Goal: Information Seeking & Learning: Learn about a topic

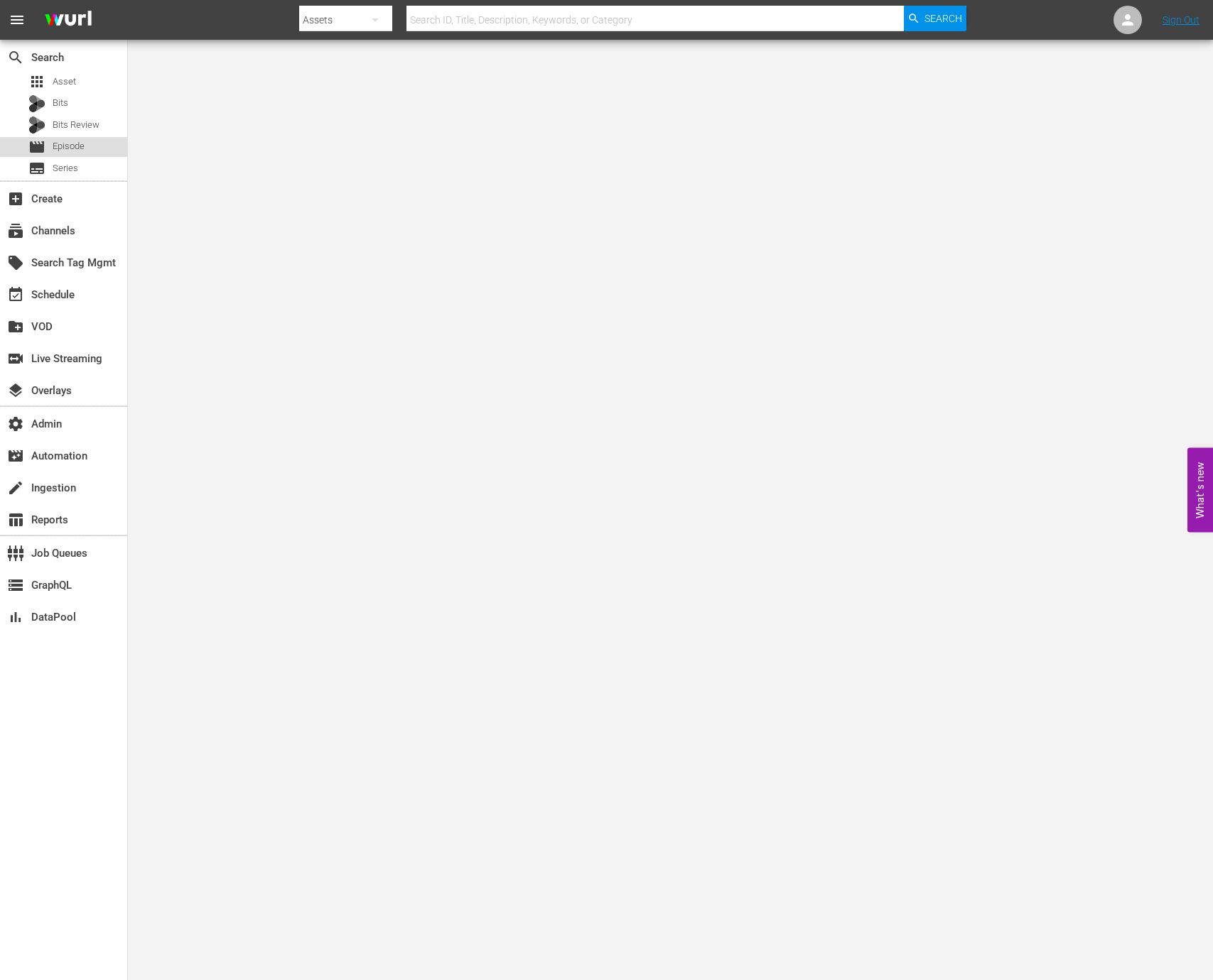
click at [99, 147] on div "movie Episode" at bounding box center [63, 146] width 127 height 20
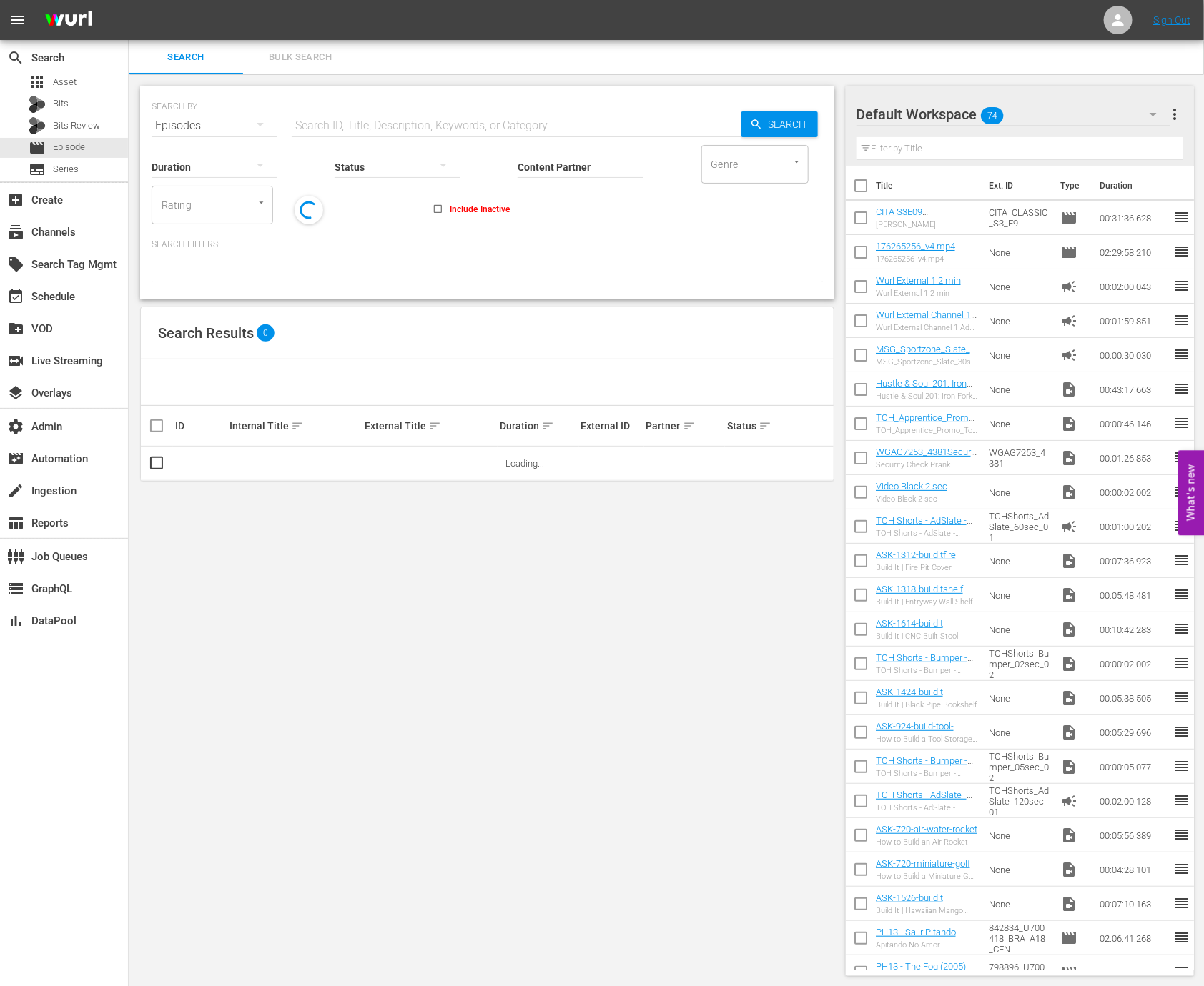
click at [344, 125] on input "text" at bounding box center [516, 126] width 450 height 35
paste input "65819148"
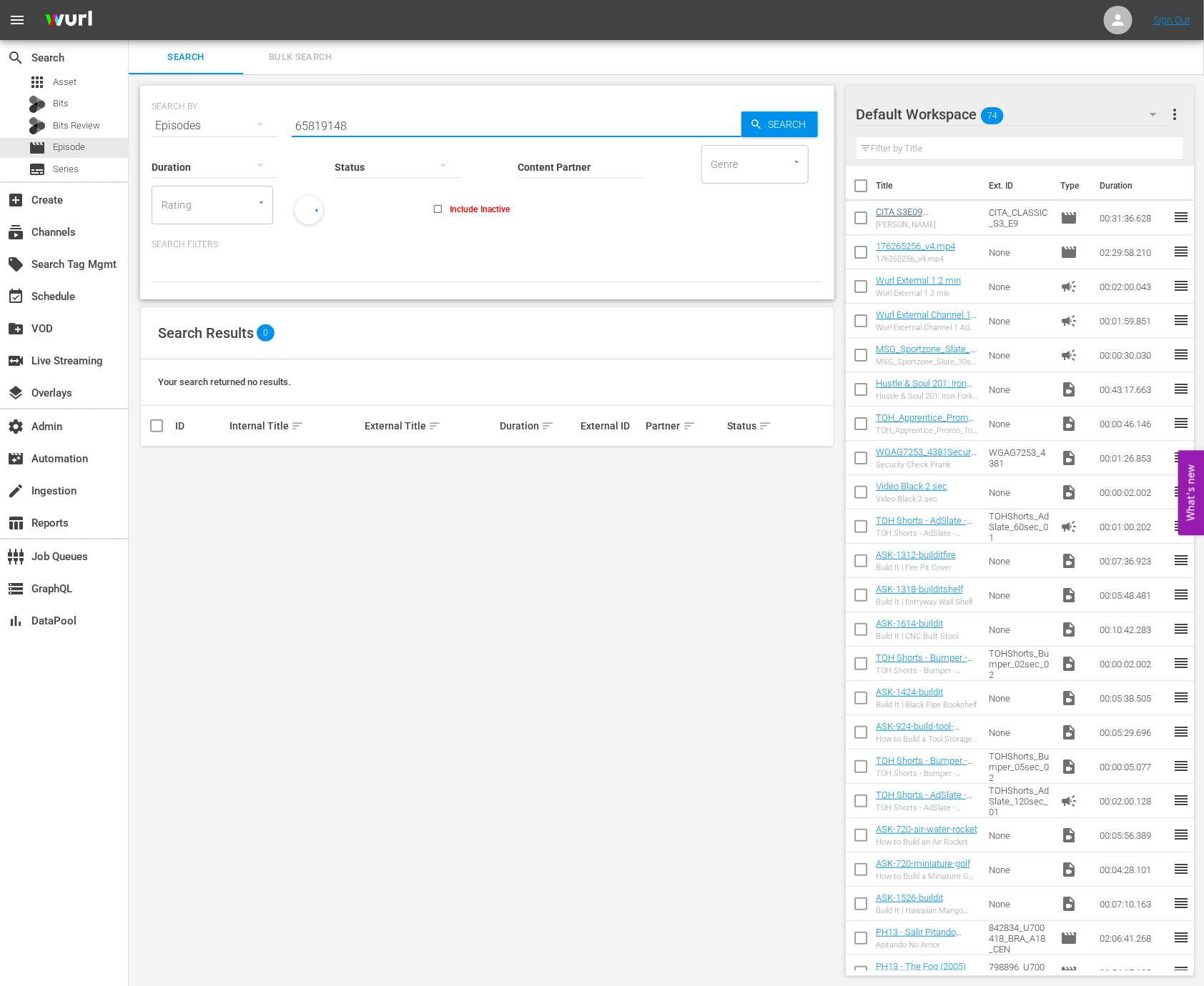
type input "65819148"
click at [891, 207] on link "CITA S3E09 Smith" at bounding box center [909, 217] width 69 height 22
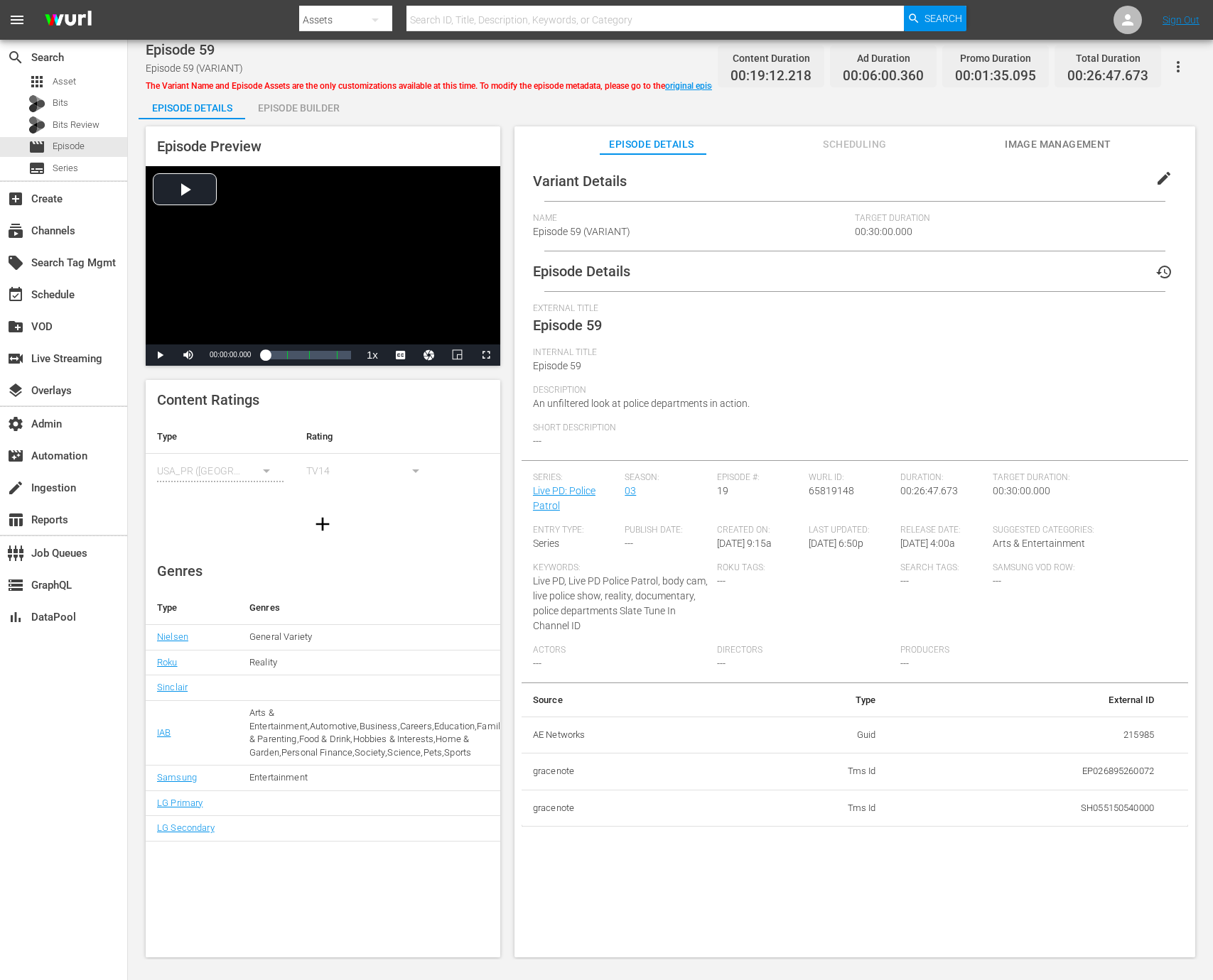
click at [1131, 739] on td "215985" at bounding box center [1027, 736] width 278 height 37
copy td "215985"
click at [310, 91] on div "Episode Builder" at bounding box center [298, 108] width 106 height 35
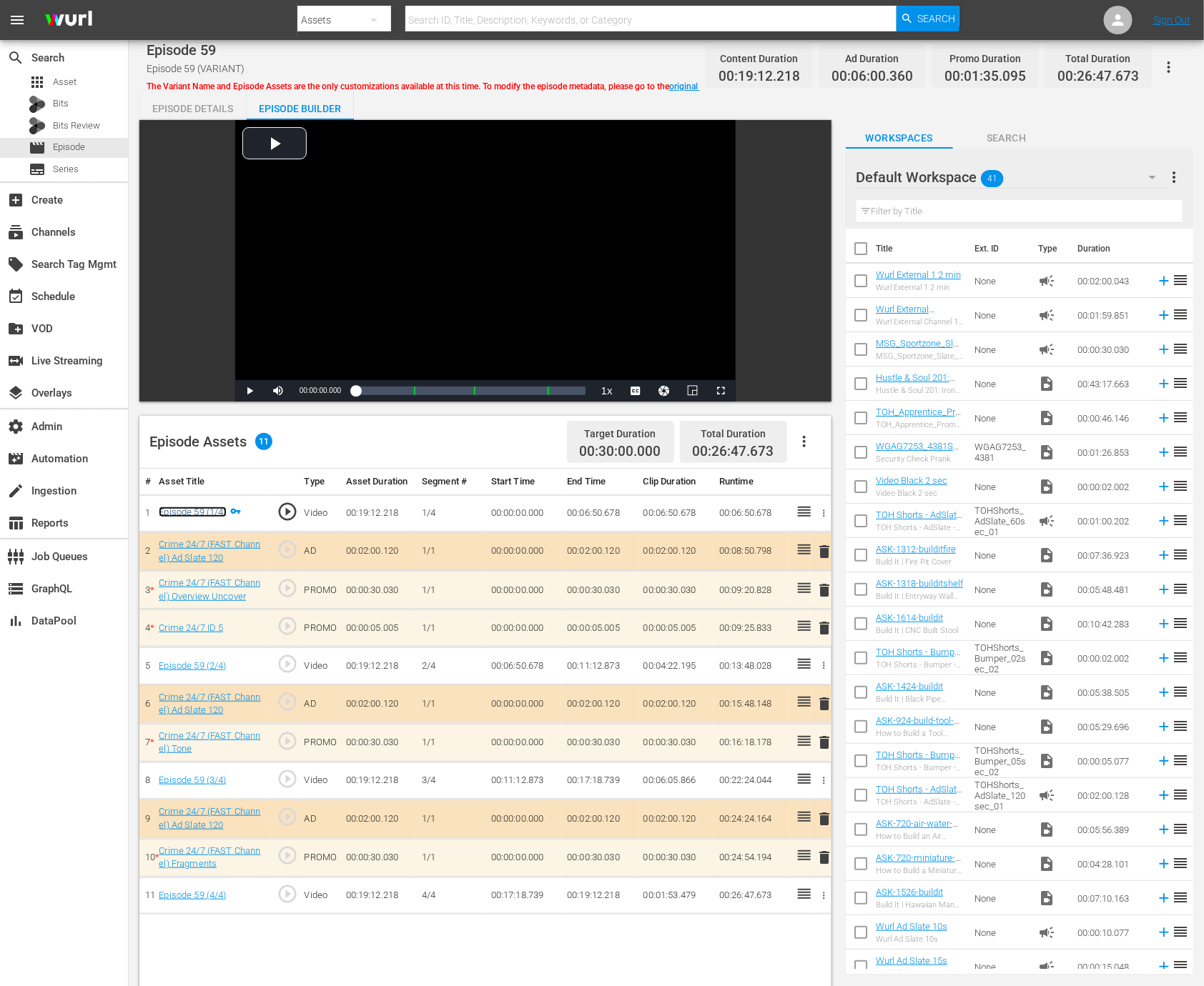
click at [205, 508] on link "Episode 59 (1/4)" at bounding box center [192, 511] width 68 height 10
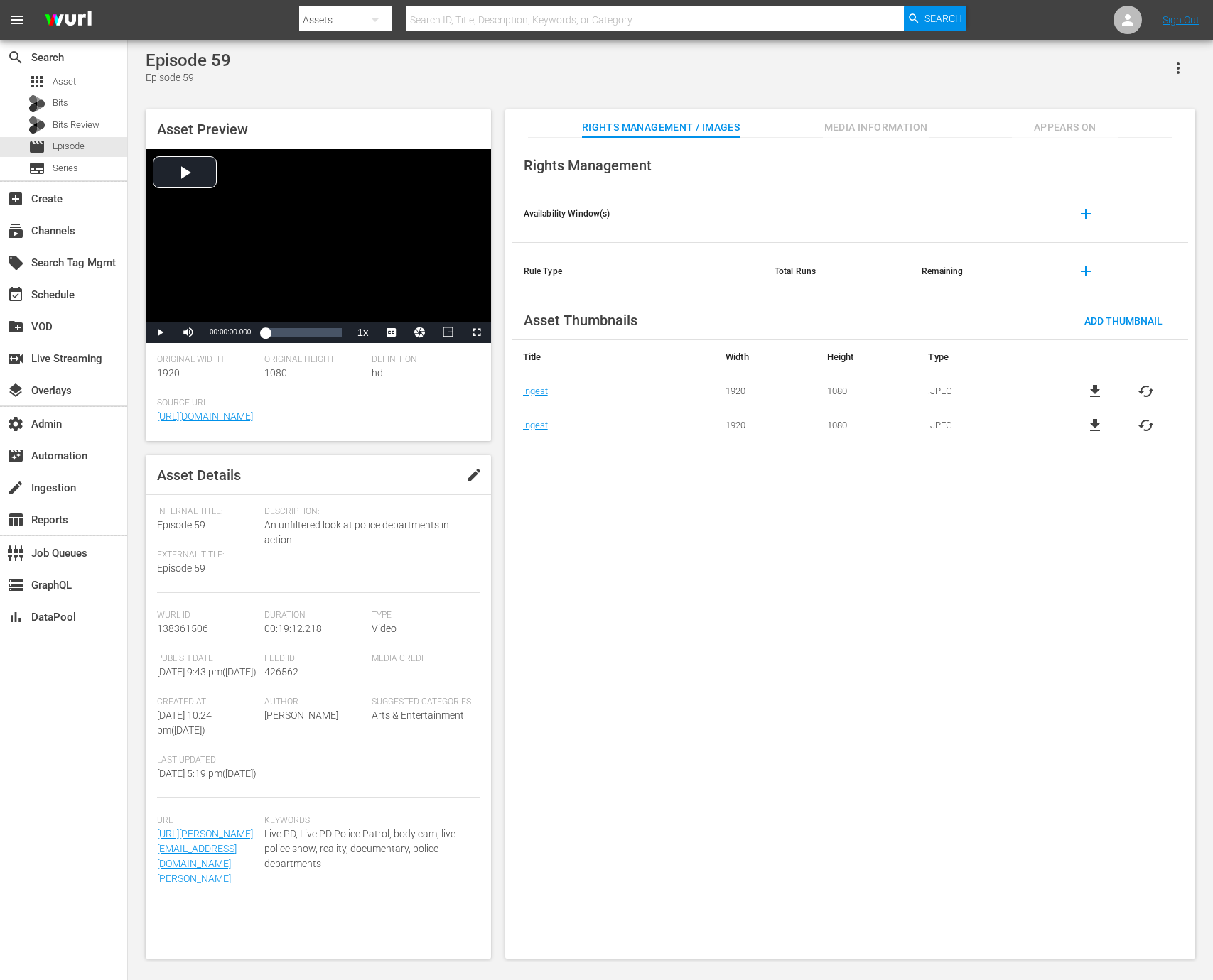
click at [915, 123] on span "Media Information" at bounding box center [875, 127] width 106 height 18
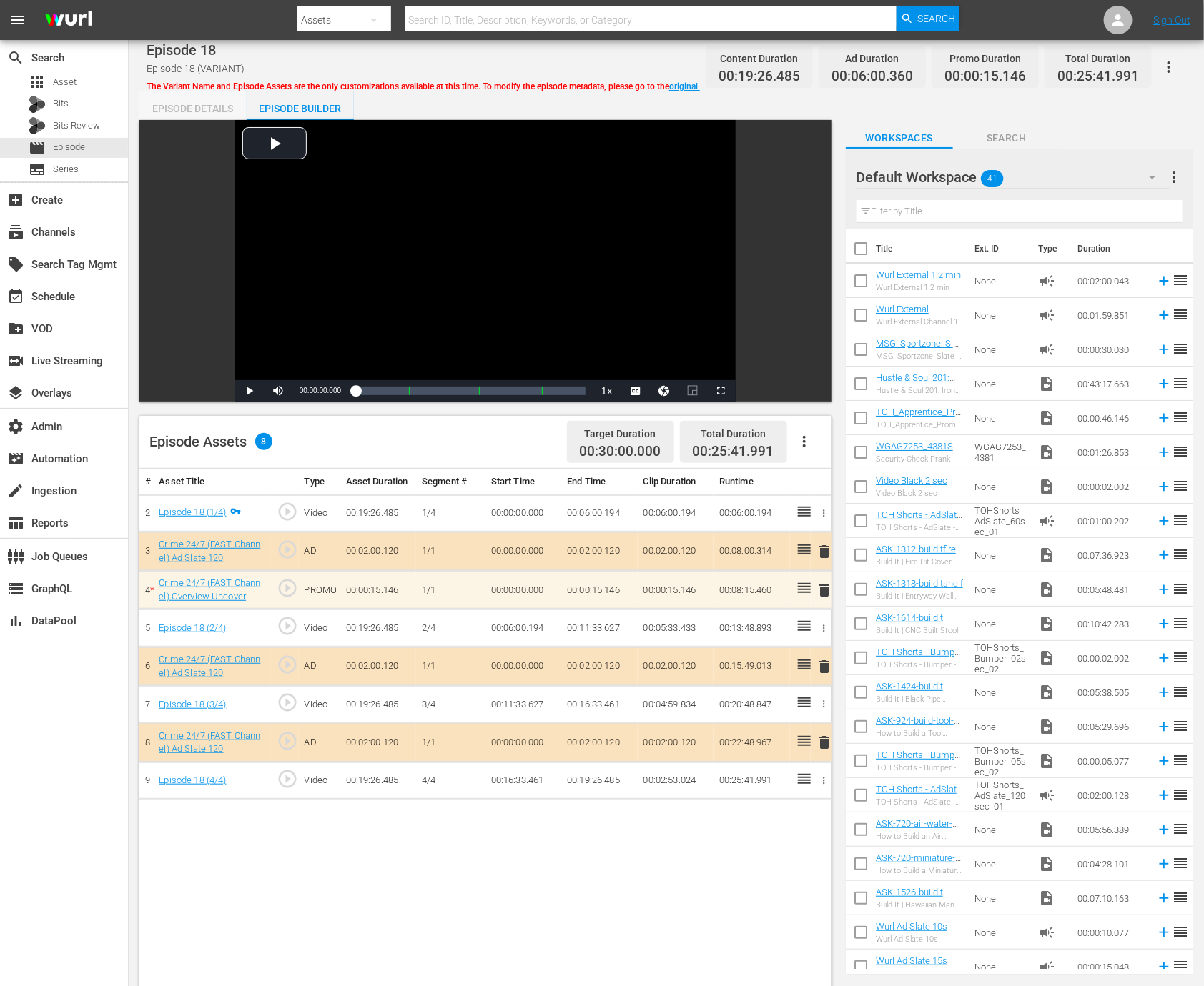
click at [211, 114] on div "Episode Details" at bounding box center [193, 109] width 107 height 35
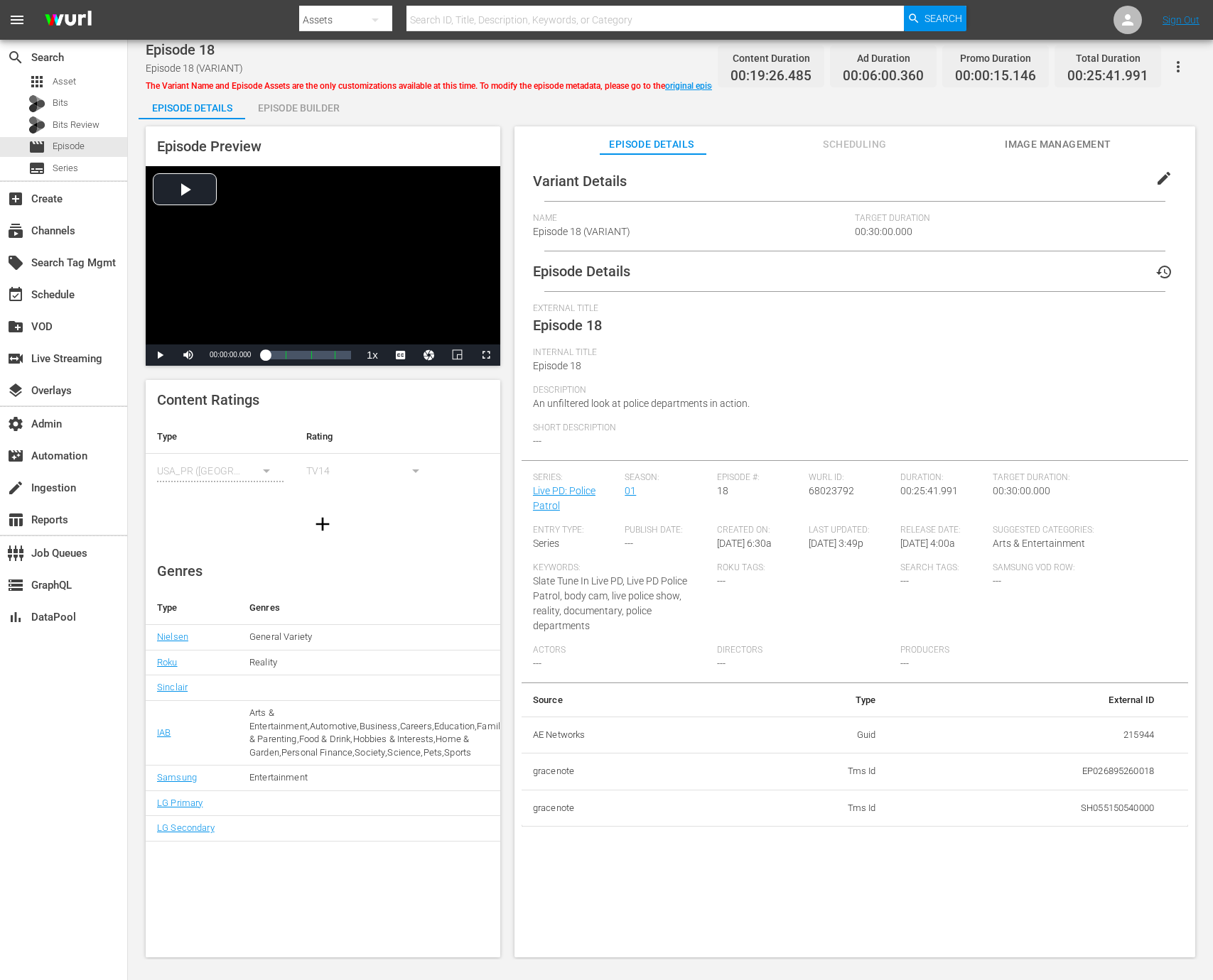
click at [1139, 720] on td "215944" at bounding box center [1027, 736] width 278 height 37
copy td "215944"
click at [322, 112] on div "Episode Builder" at bounding box center [298, 108] width 106 height 35
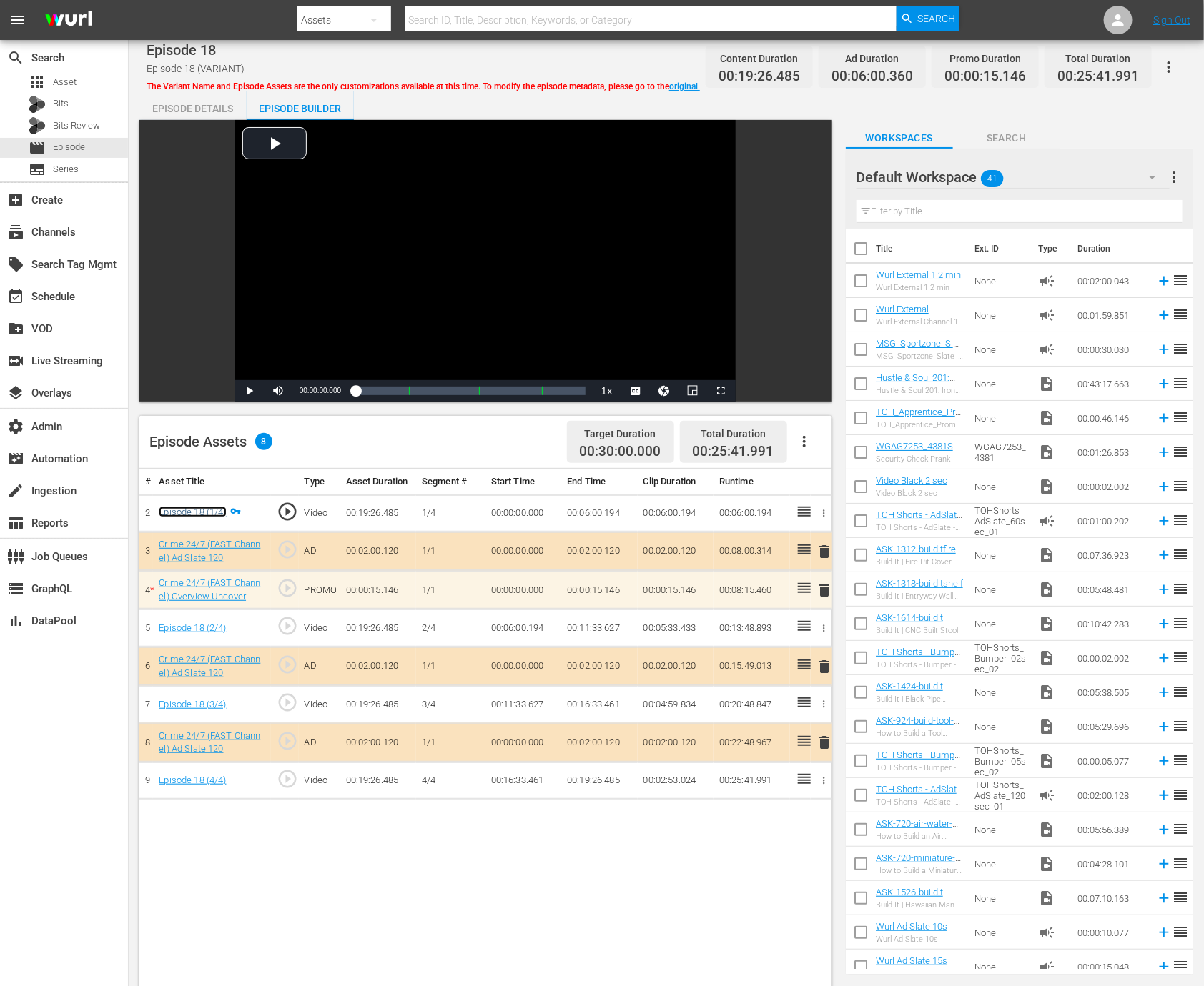
click at [210, 509] on link "Episode 18 (1/4)" at bounding box center [192, 511] width 68 height 10
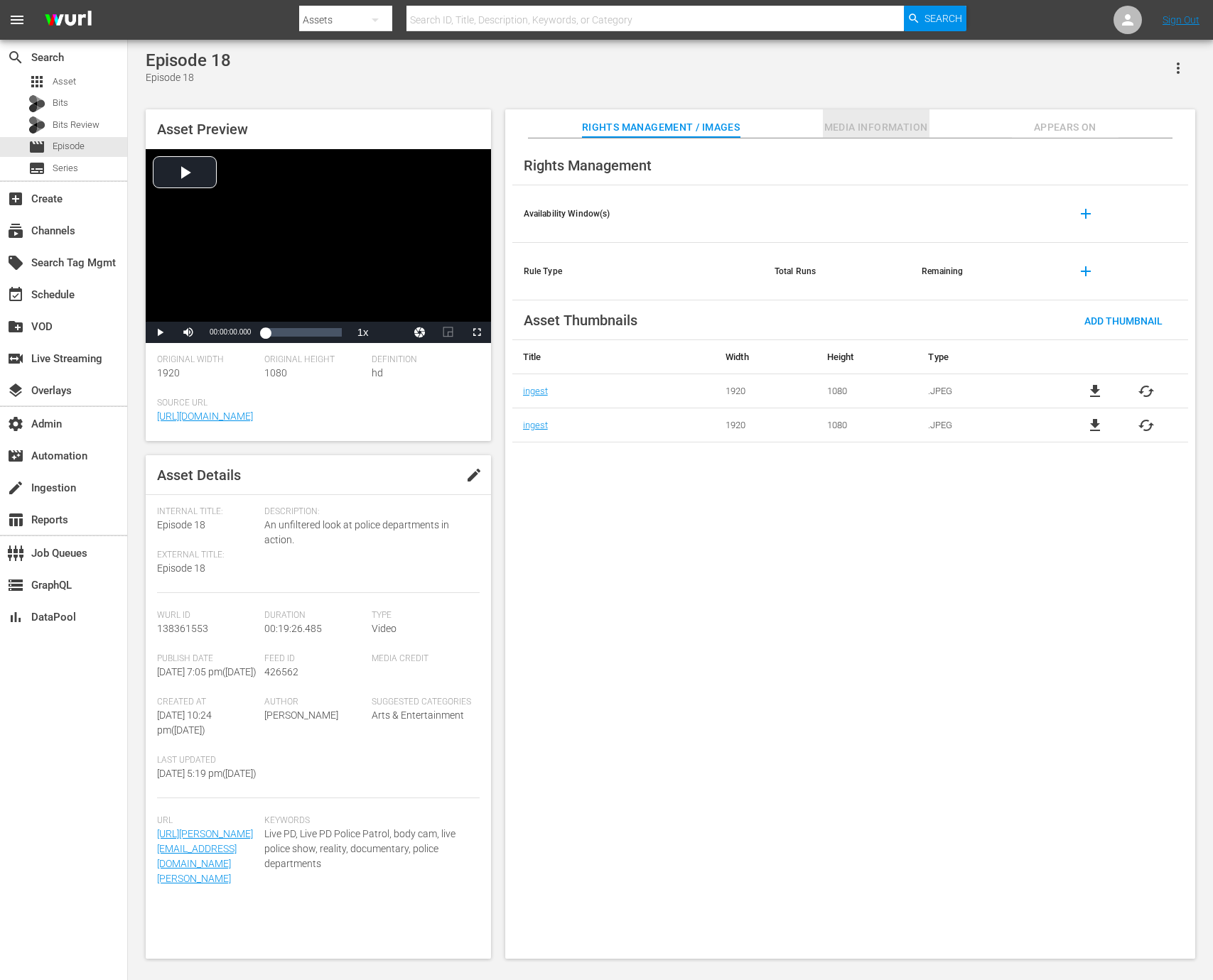
click at [876, 131] on span "Media Information" at bounding box center [875, 127] width 106 height 18
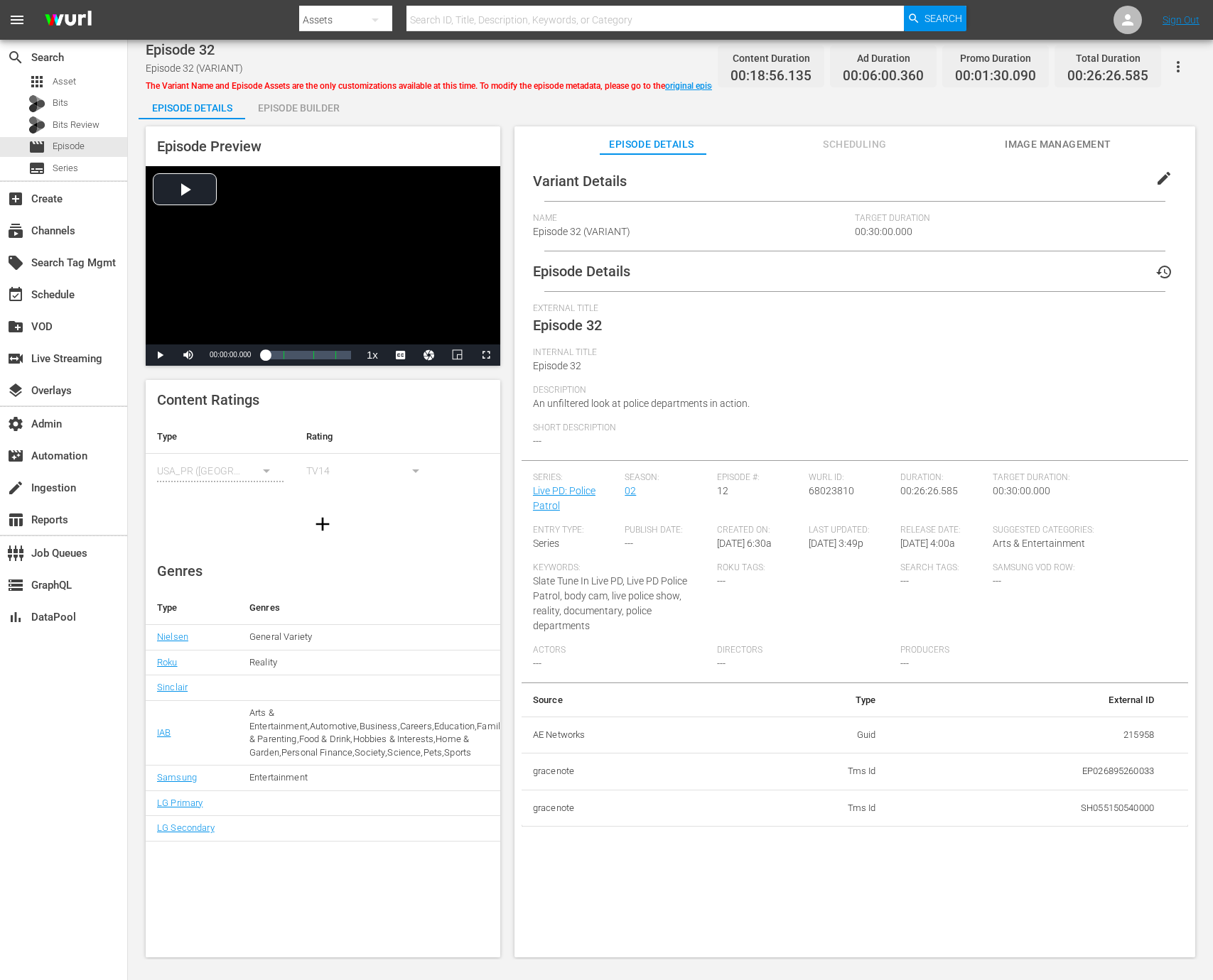
click at [1137, 717] on td "215958" at bounding box center [1027, 736] width 278 height 37
copy td "215958"
click at [307, 101] on div "Episode Builder" at bounding box center [298, 108] width 106 height 35
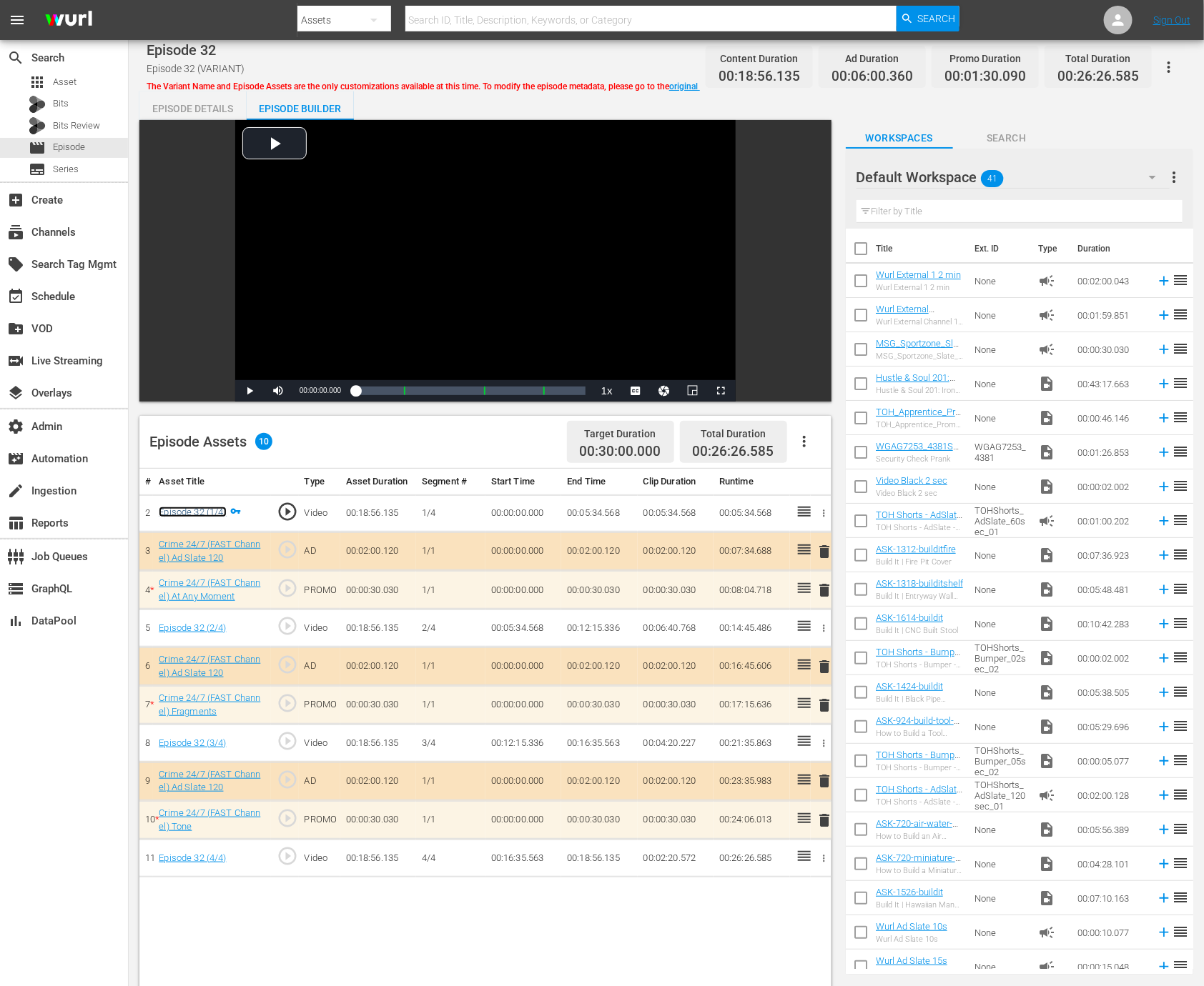
click at [207, 512] on link "Episode 32 (1/4)" at bounding box center [192, 511] width 68 height 10
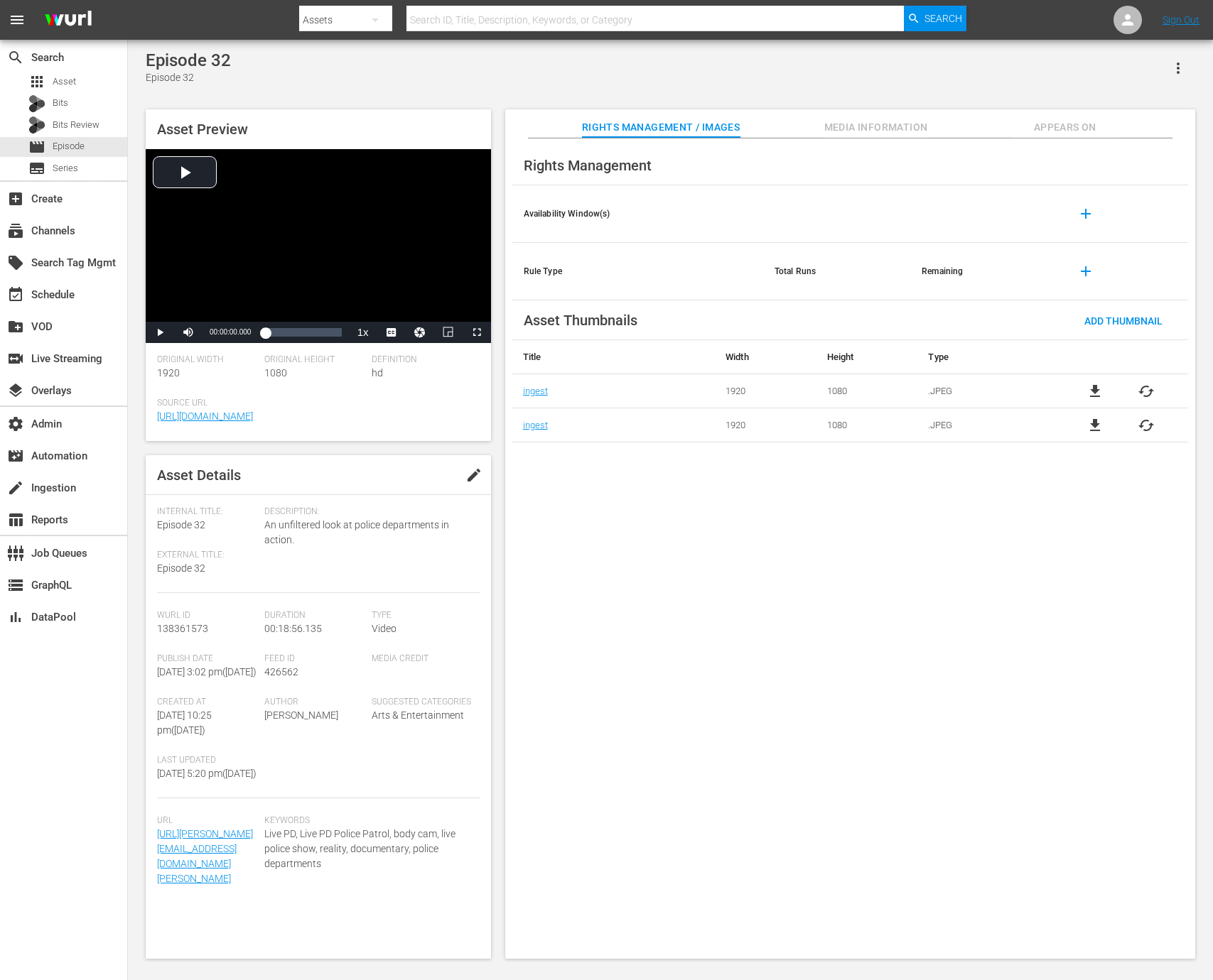
click at [898, 136] on span "Media Information" at bounding box center [875, 127] width 106 height 18
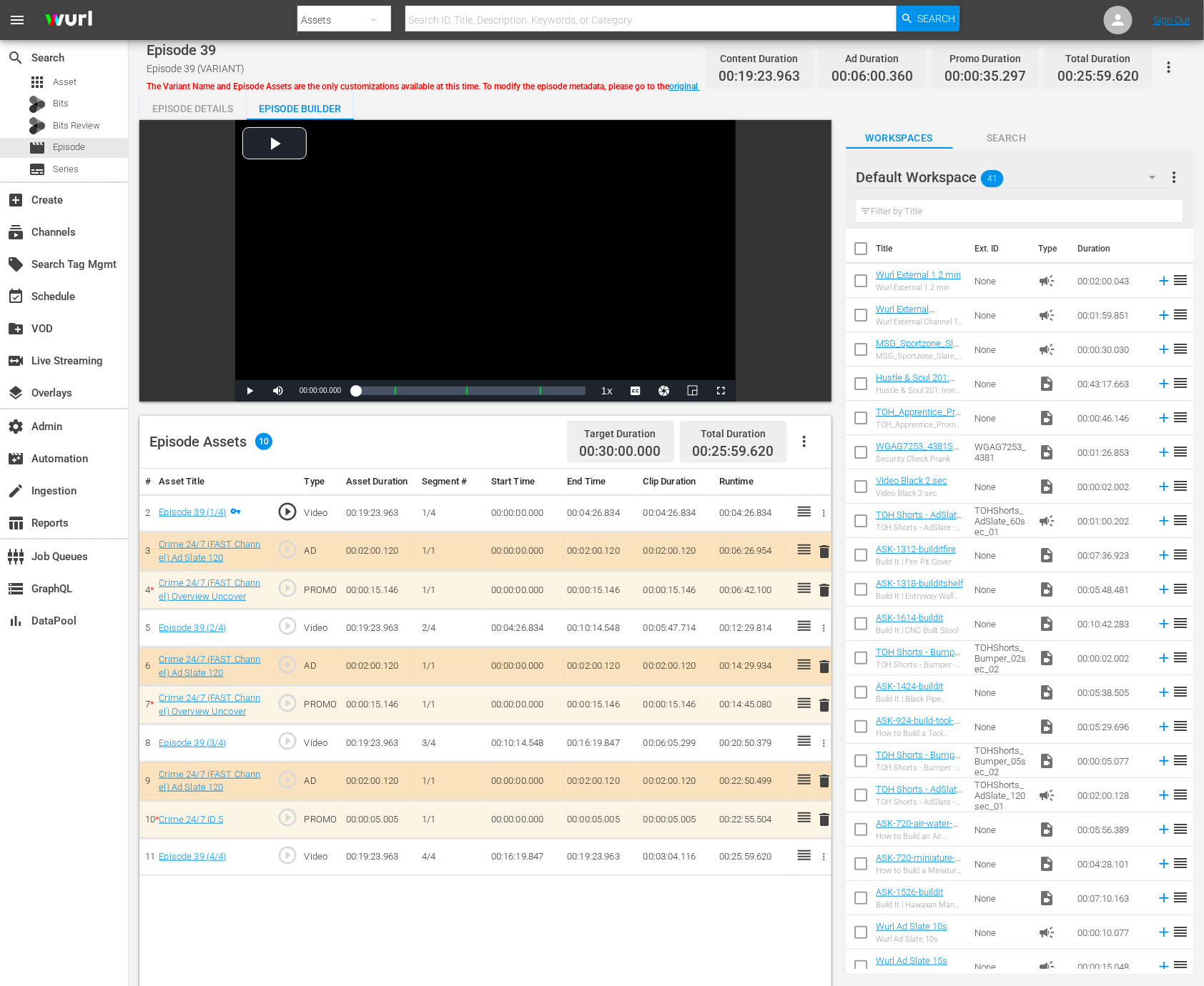
click at [197, 114] on div "Episode Details" at bounding box center [193, 109] width 107 height 35
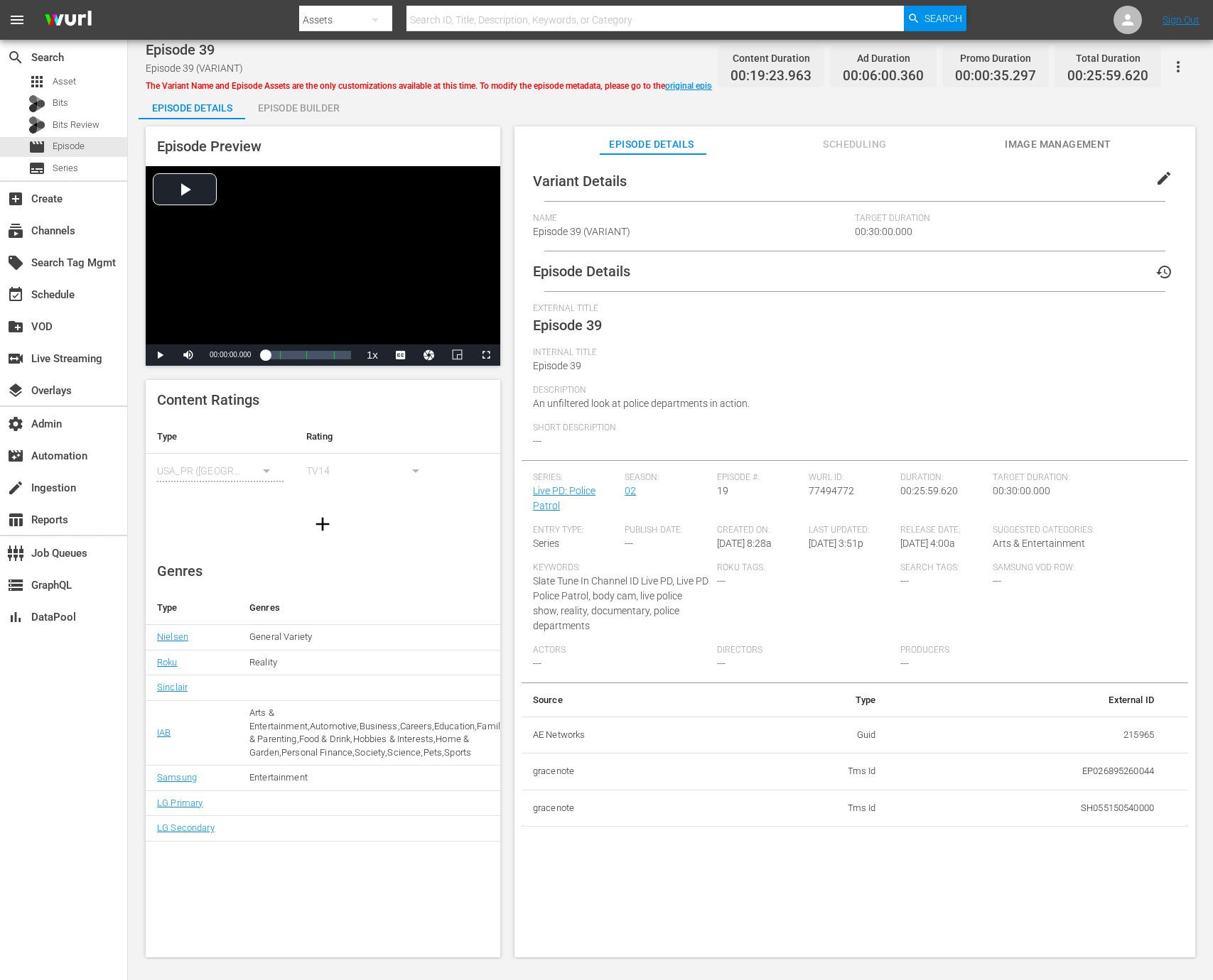
click at [1123, 717] on td "215965" at bounding box center [1027, 736] width 278 height 37
copy td "215965"
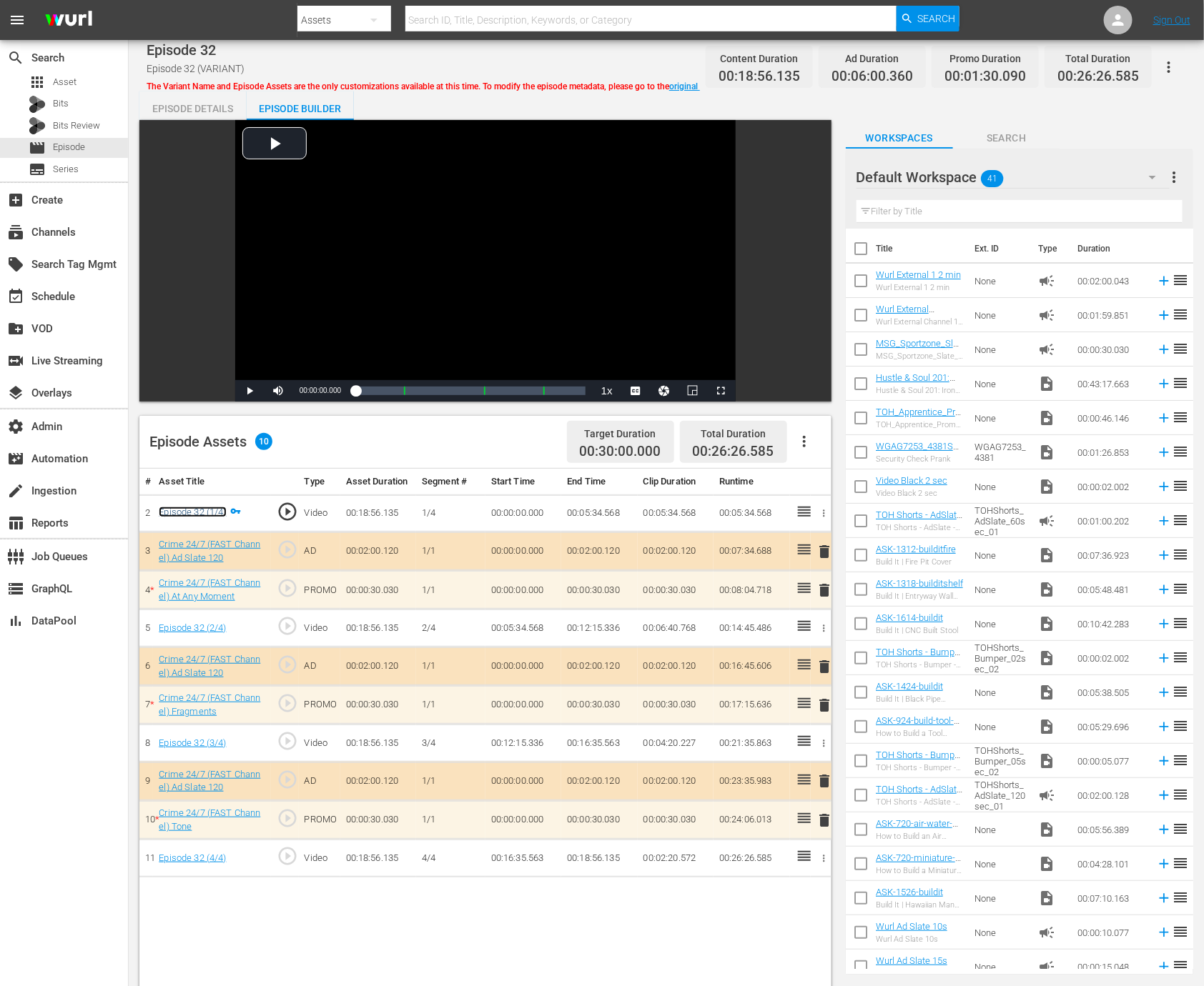
click at [206, 512] on link "Episode 32 (1/4)" at bounding box center [192, 511] width 68 height 10
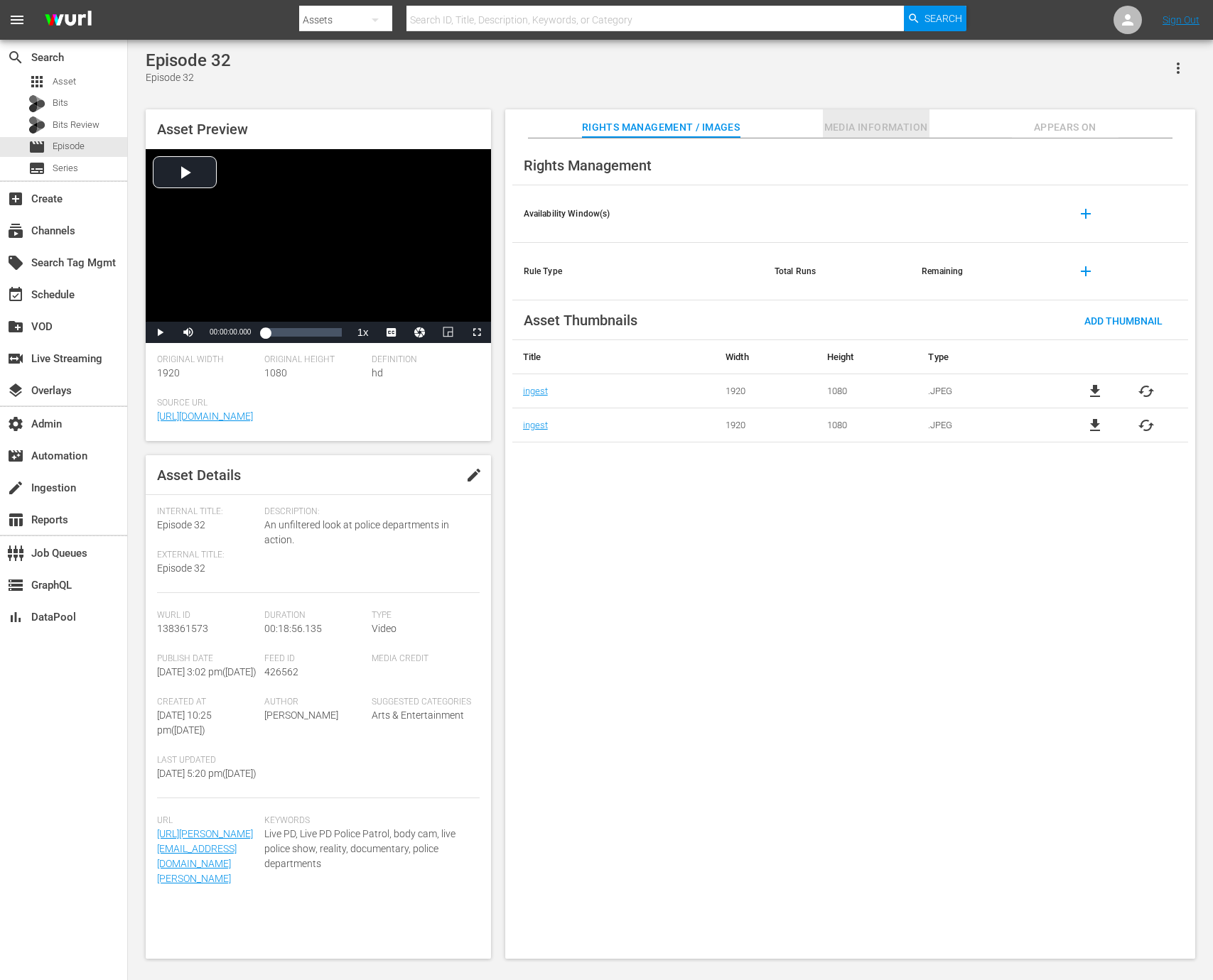
click at [834, 124] on span "Media Information" at bounding box center [875, 127] width 106 height 18
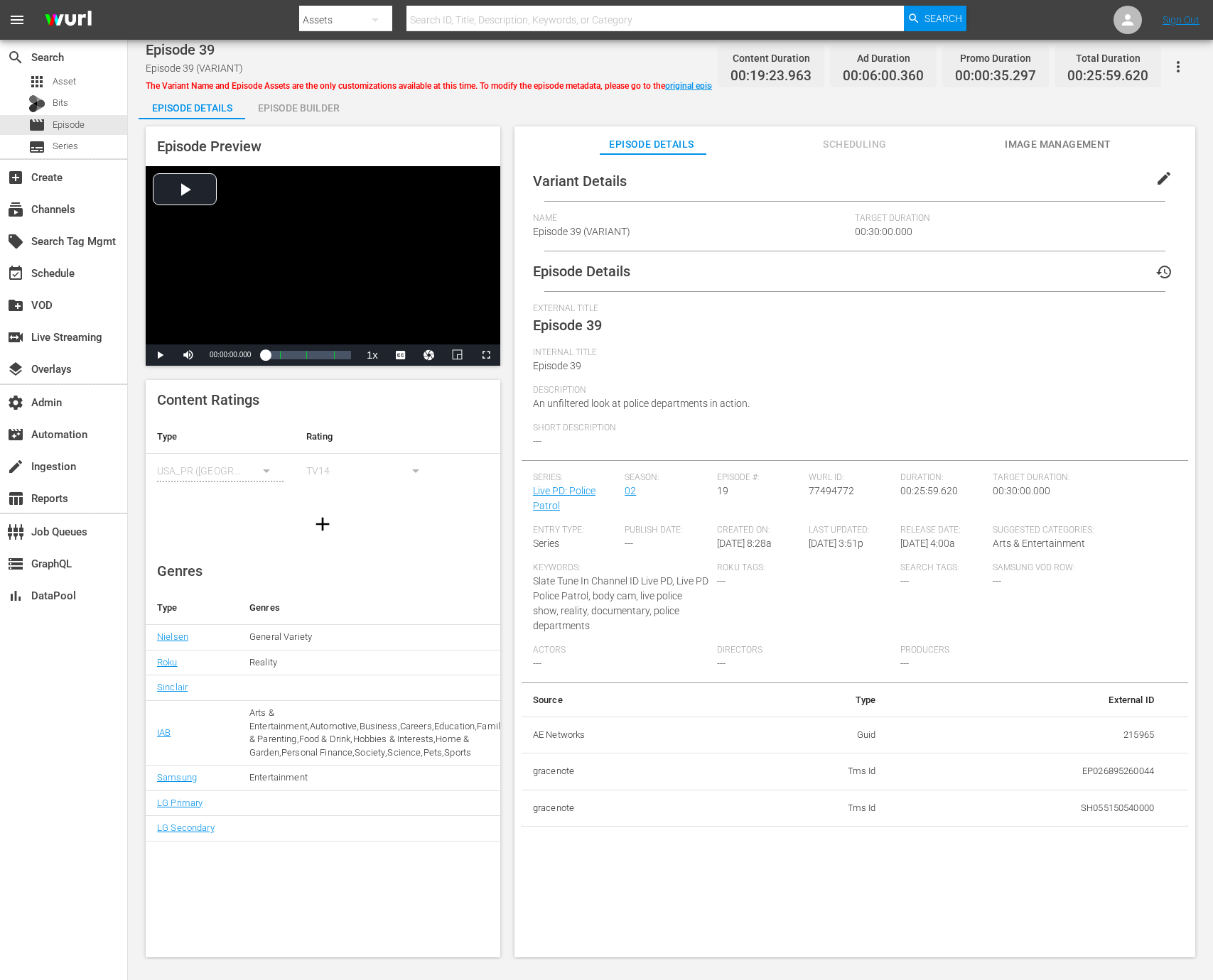
click at [1137, 717] on td "215965" at bounding box center [1027, 736] width 278 height 37
copy td "215965"
click at [297, 109] on div "Episode Builder" at bounding box center [298, 108] width 106 height 35
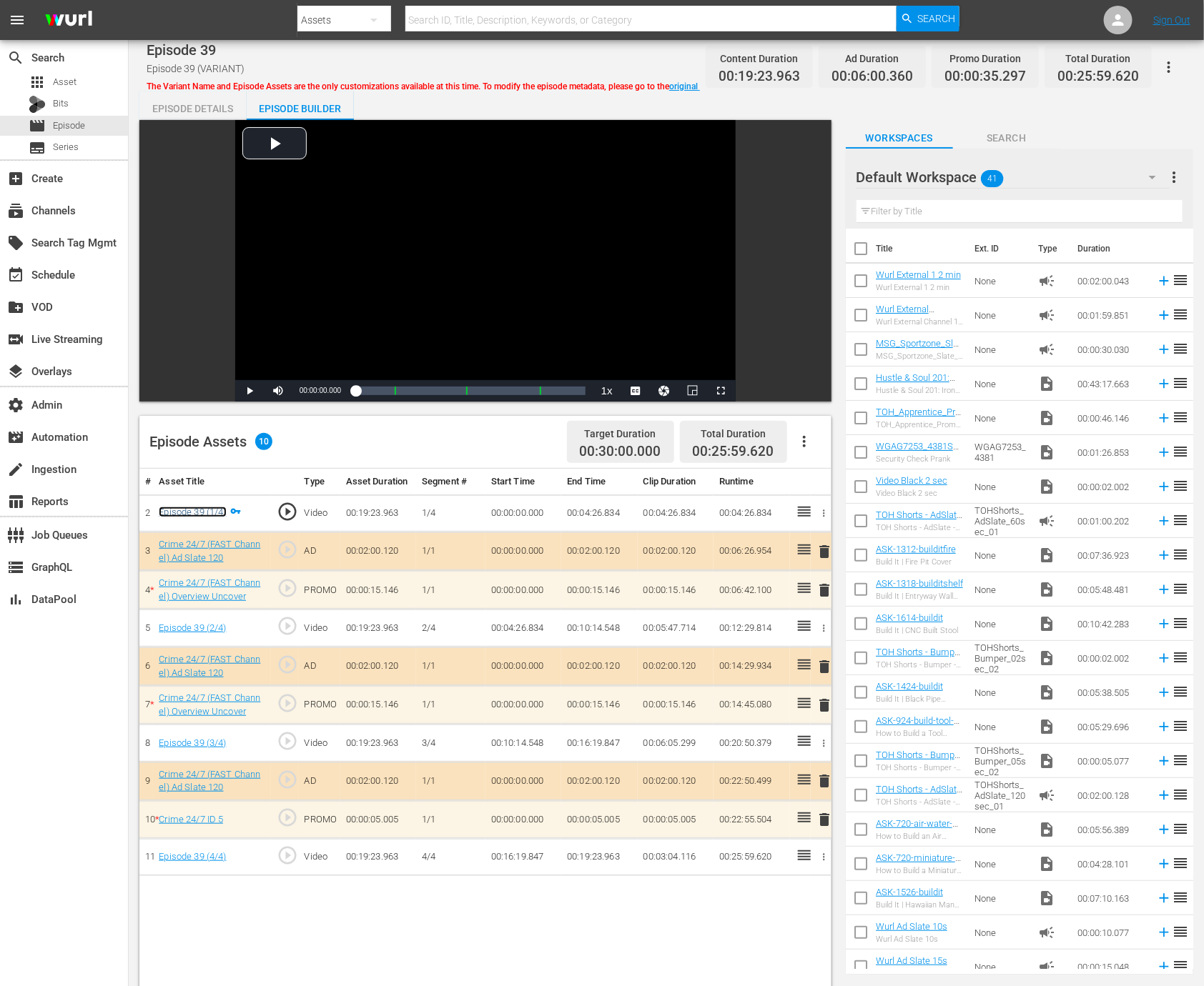
click at [209, 508] on link "Episode 39 (1/4)" at bounding box center [192, 511] width 68 height 10
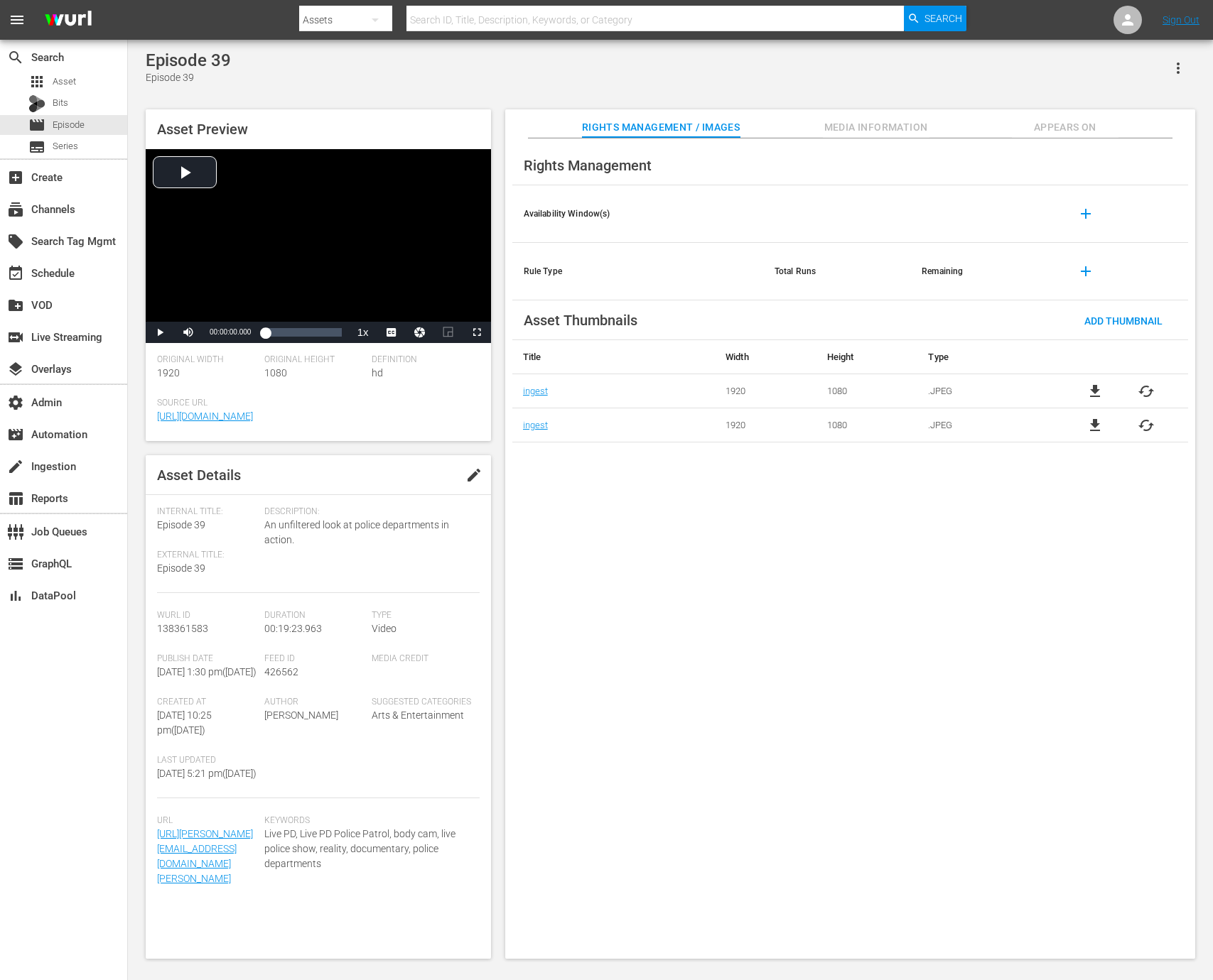
click at [925, 124] on span "Media Information" at bounding box center [875, 127] width 106 height 18
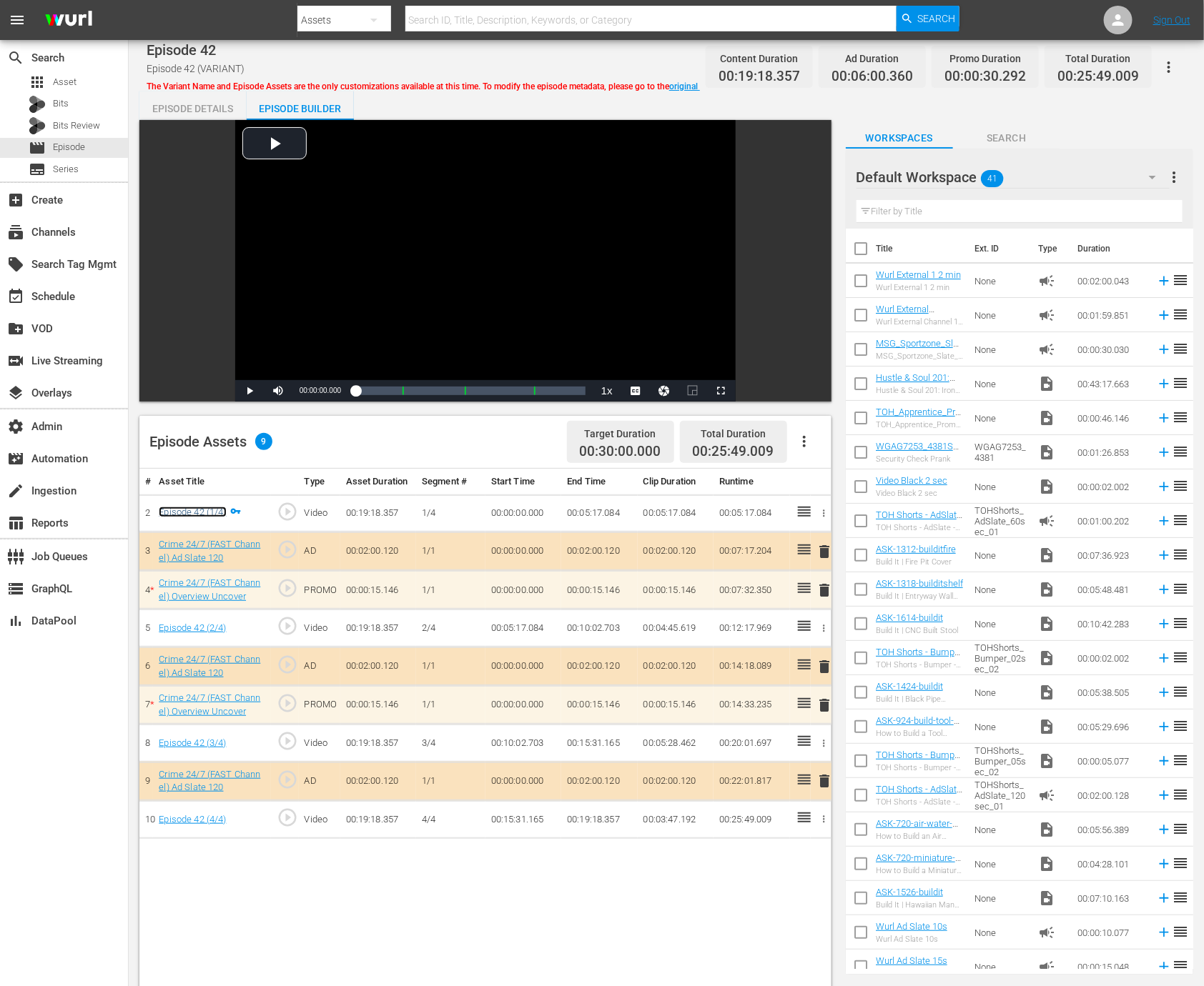
click at [206, 515] on link "Episode 42 (1/4)" at bounding box center [192, 511] width 68 height 10
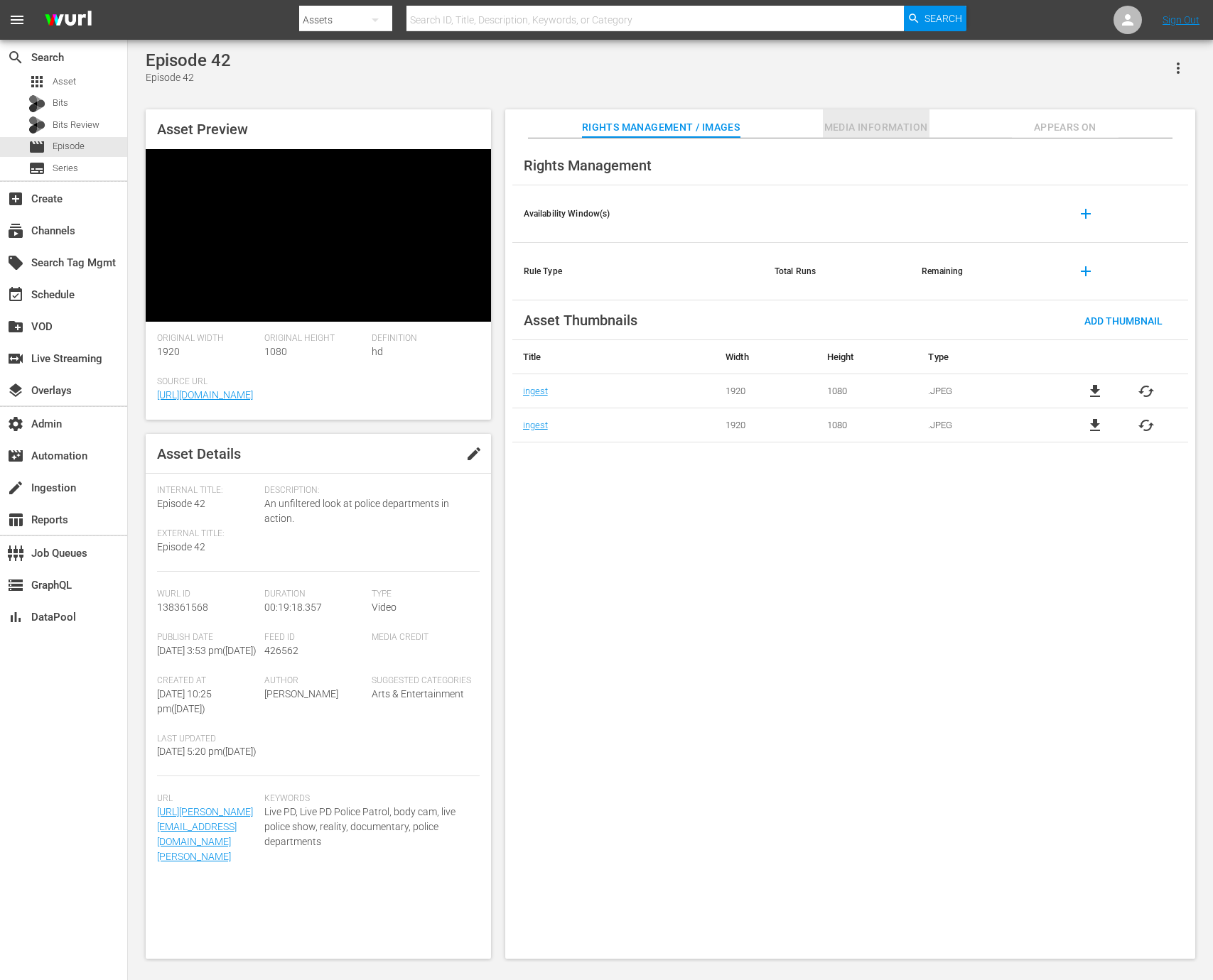
click at [843, 118] on span "Media Information" at bounding box center [875, 127] width 106 height 18
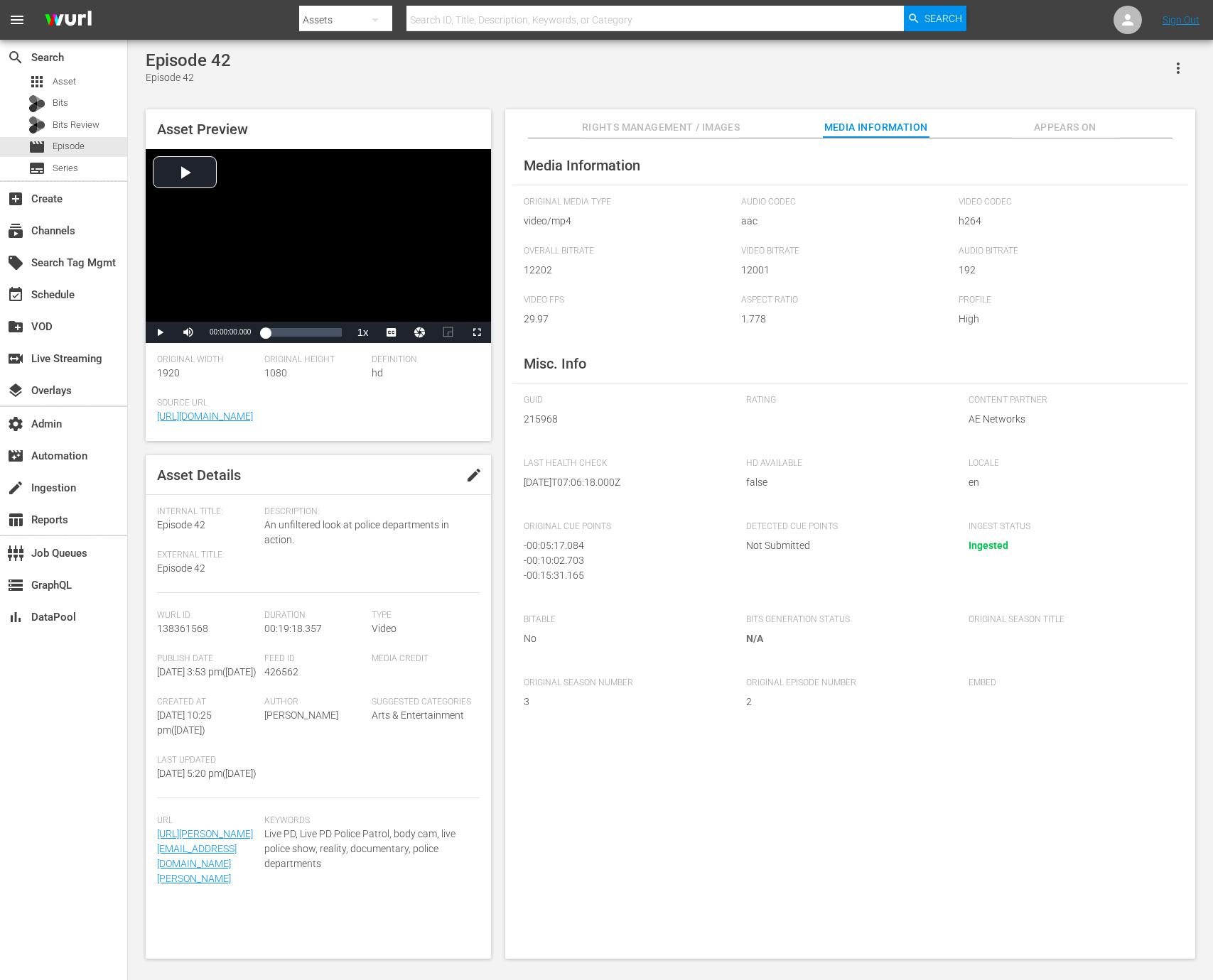
click at [554, 420] on span "215968" at bounding box center [625, 420] width 201 height 15
copy span "215968"
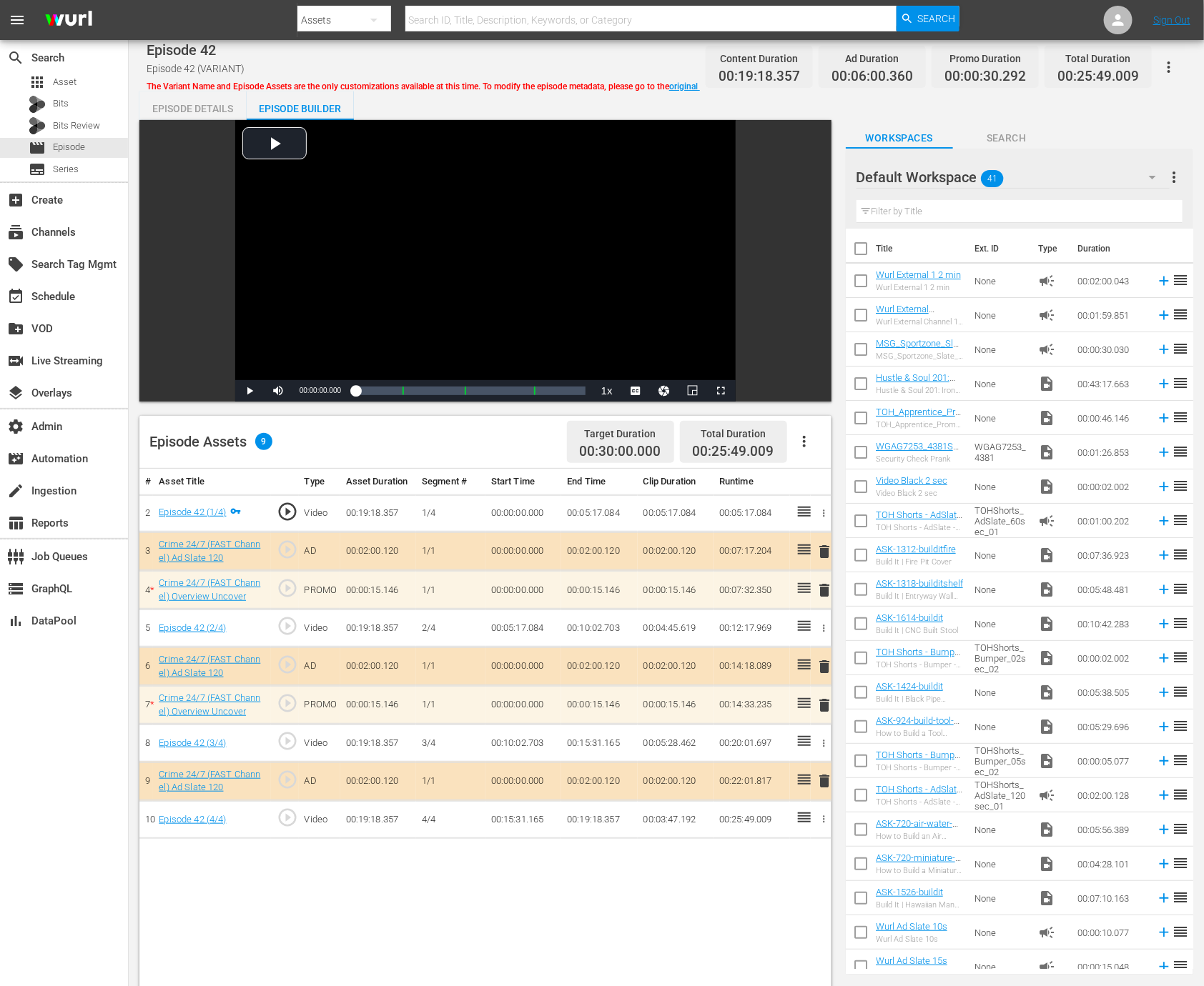
click at [215, 104] on div "Episode Details" at bounding box center [193, 109] width 107 height 35
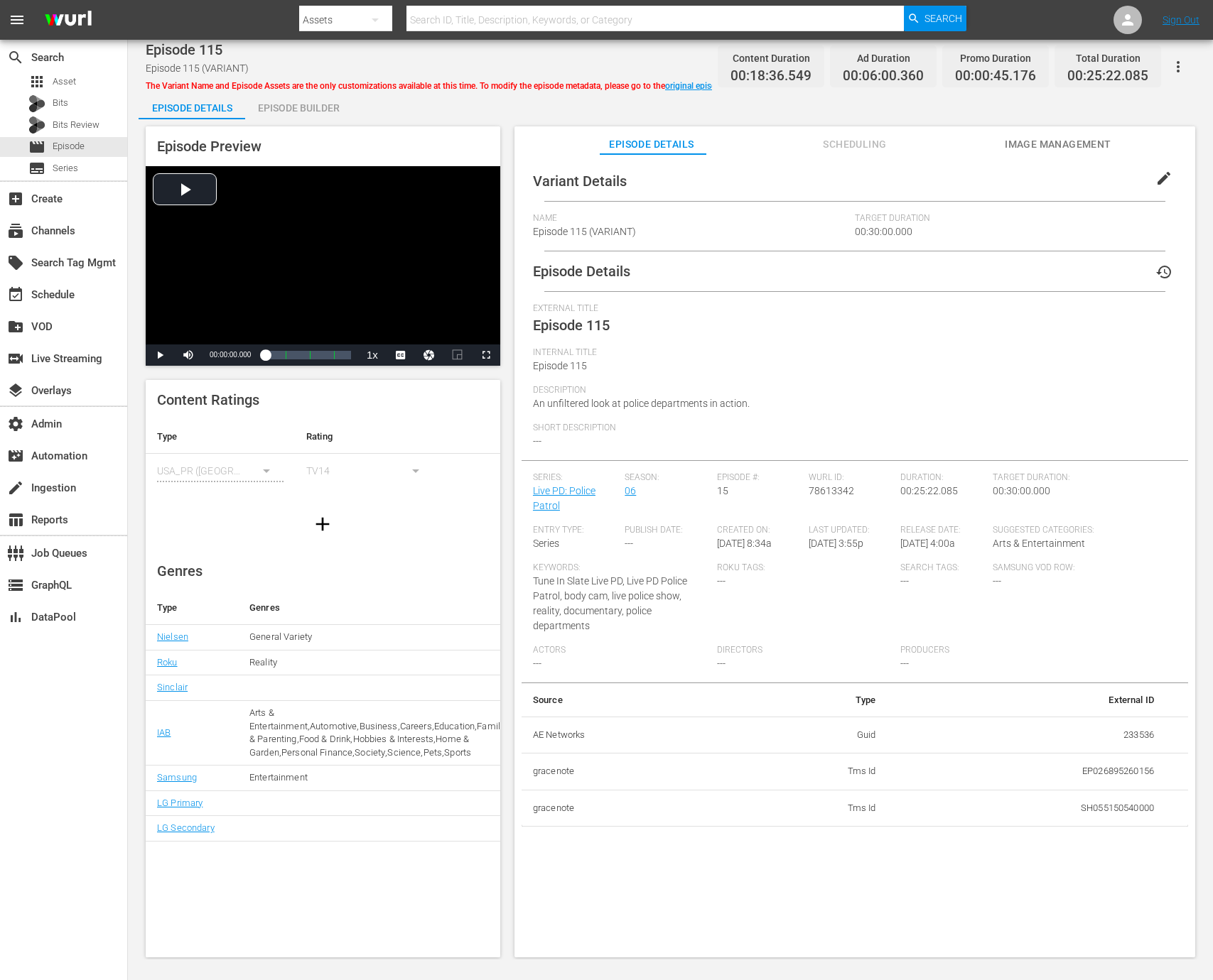
click at [1137, 720] on td "233536" at bounding box center [1027, 736] width 278 height 37
copy td "233536"
click at [284, 94] on div "Episode Builder" at bounding box center [298, 108] width 106 height 35
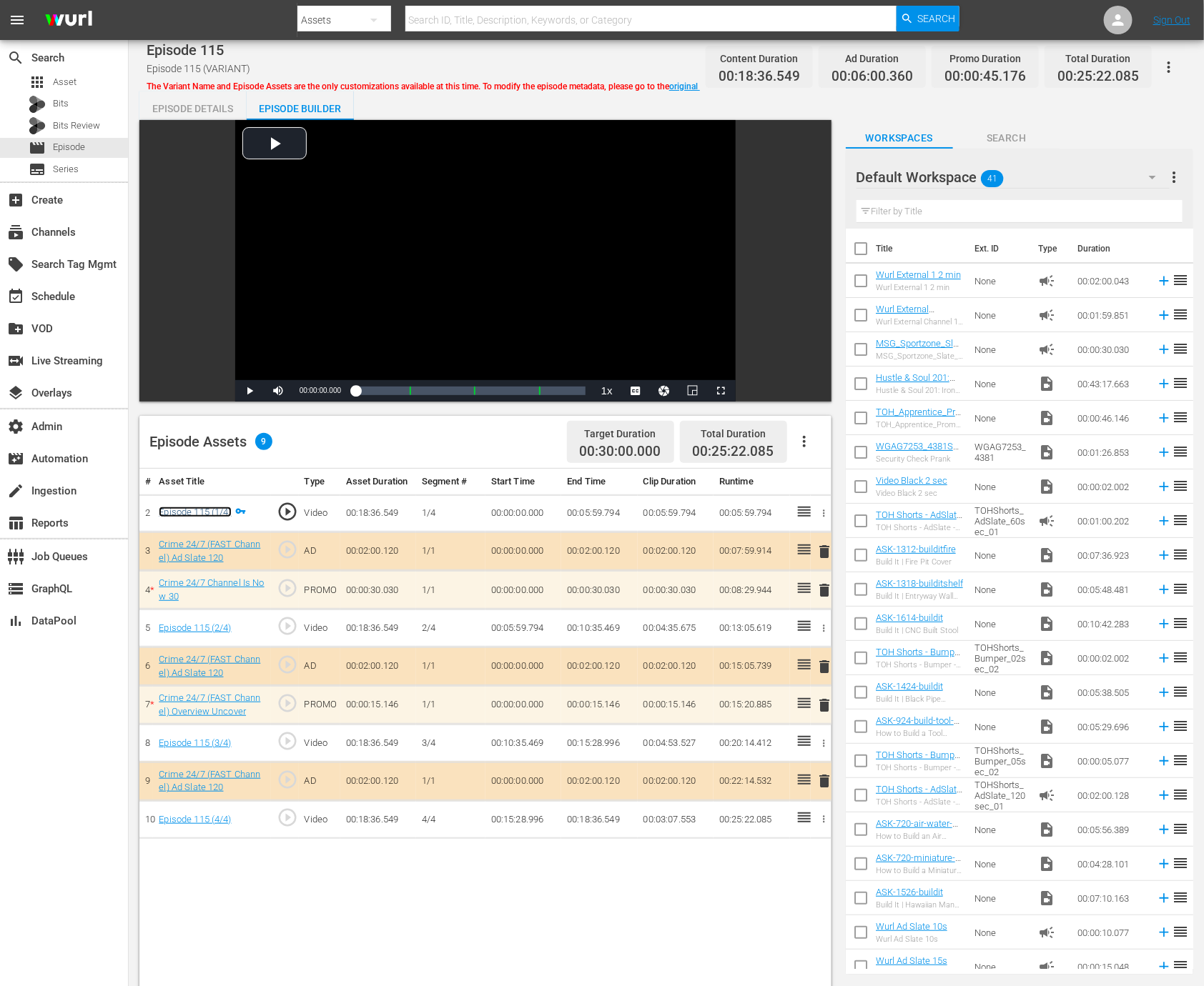
click at [215, 508] on link "Episode 115 (1/4)" at bounding box center [194, 511] width 72 height 10
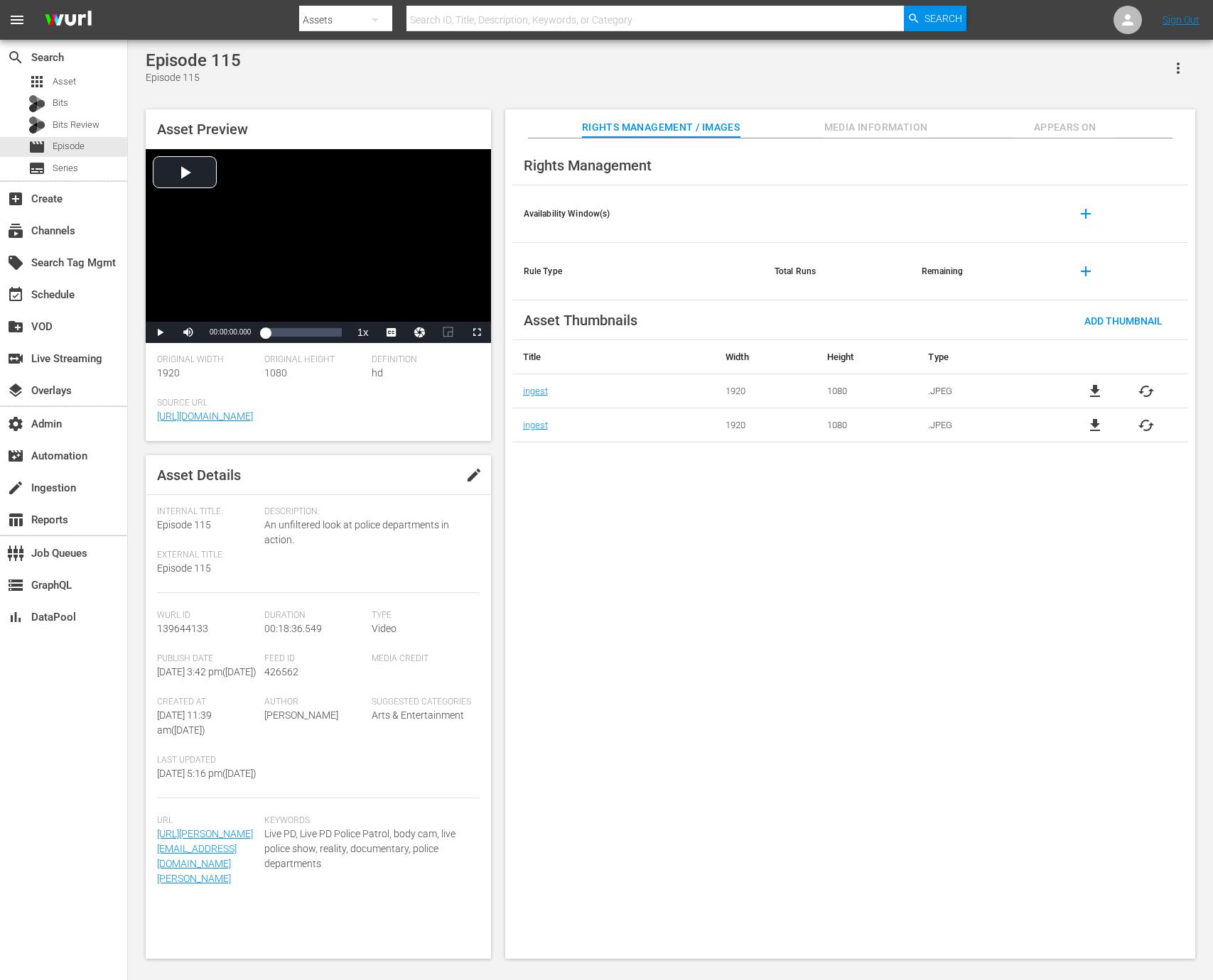
click at [848, 127] on span "Media Information" at bounding box center [875, 127] width 106 height 18
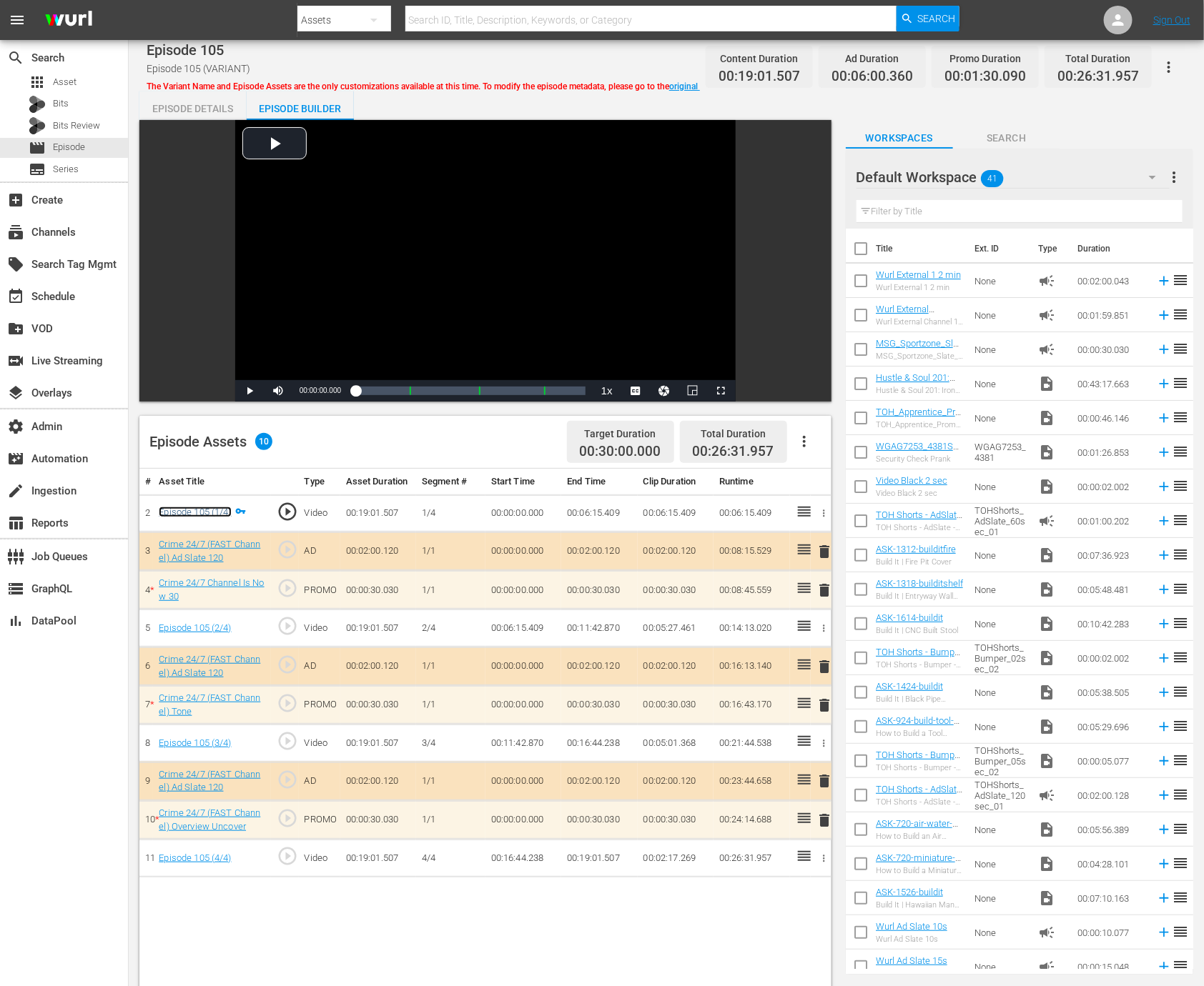
click at [208, 512] on link "Episode 105 (1/4)" at bounding box center [194, 511] width 72 height 10
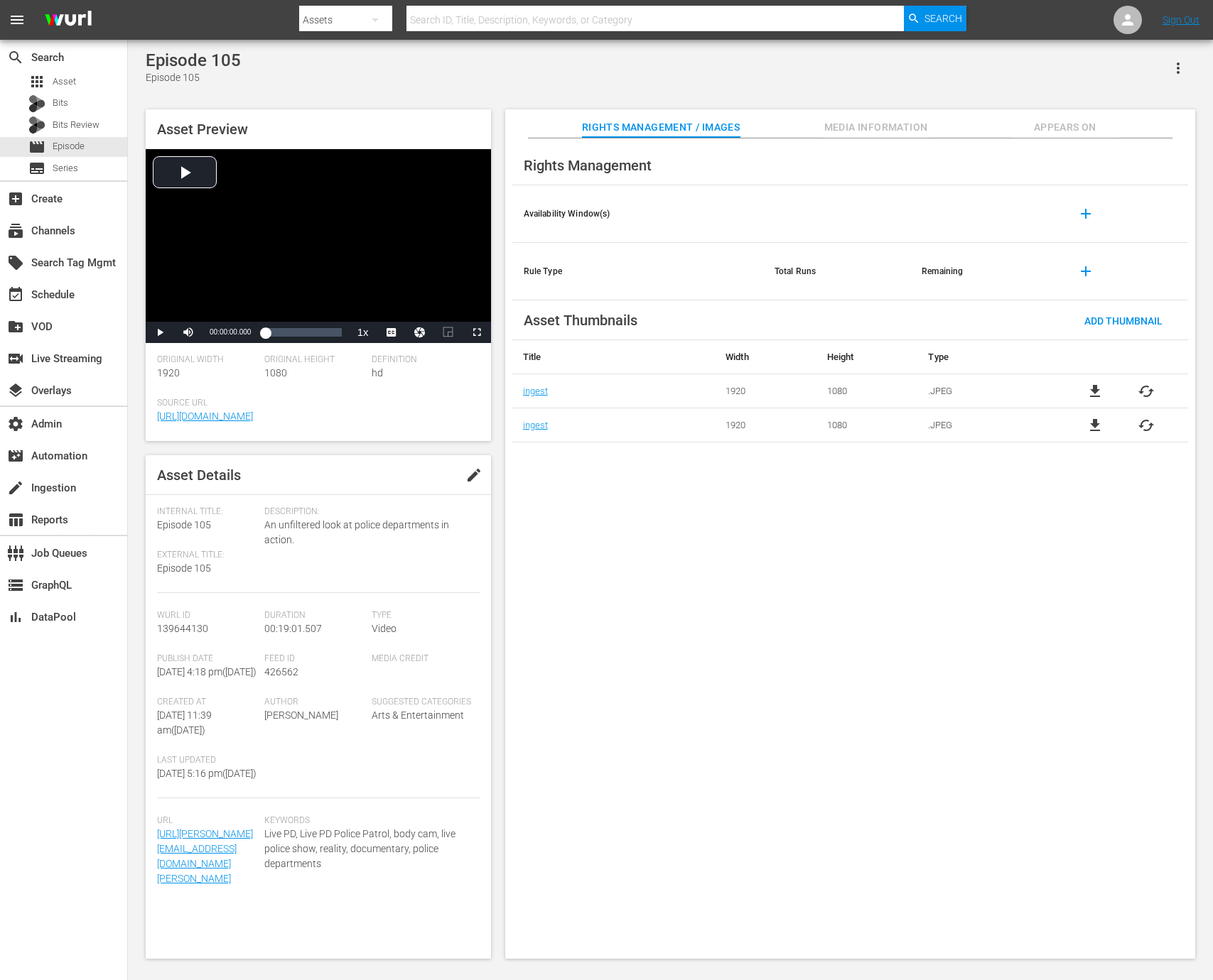
click at [843, 133] on span "Media Information" at bounding box center [875, 127] width 106 height 18
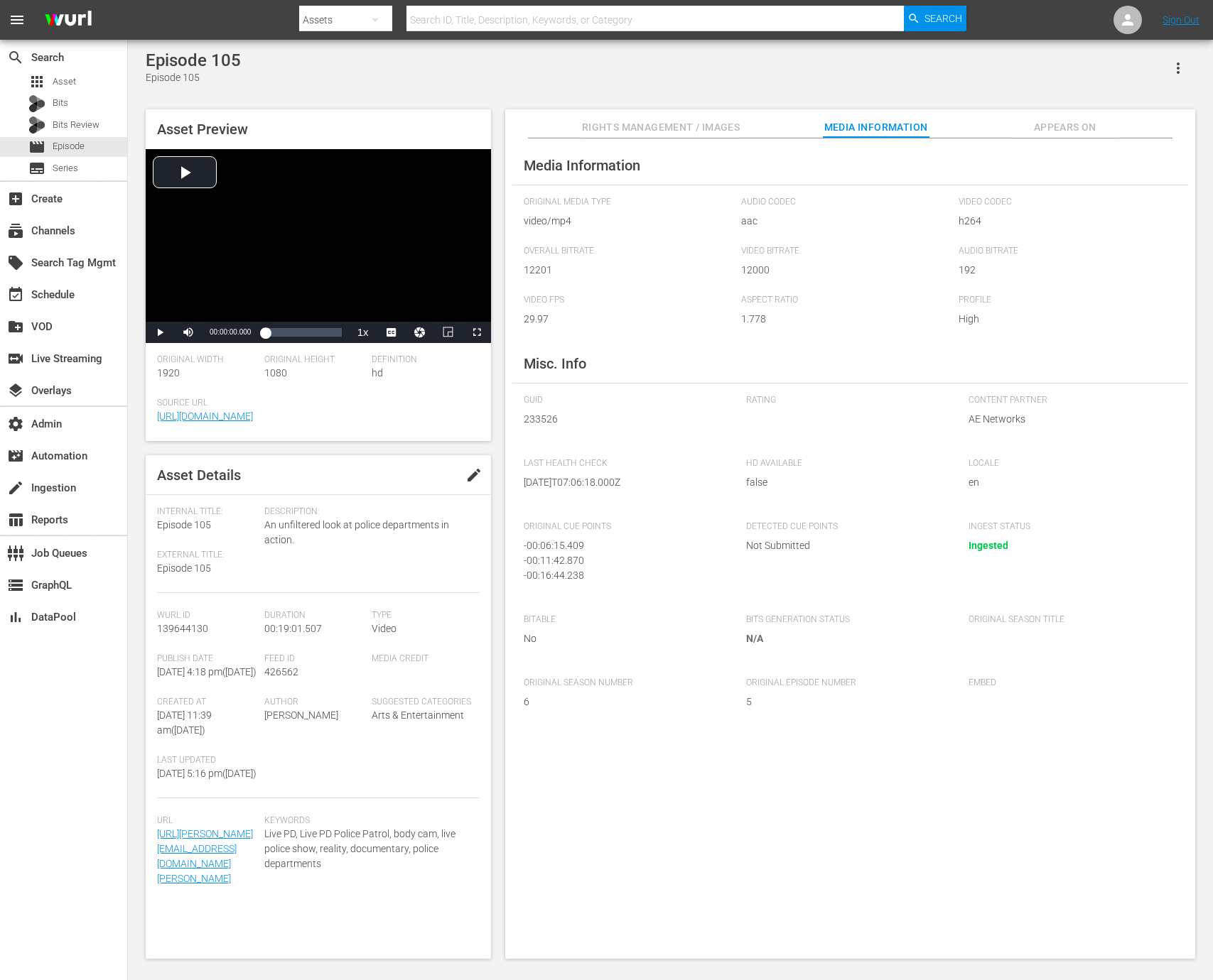
click at [544, 426] on span "233526" at bounding box center [625, 420] width 201 height 15
copy span "233526"
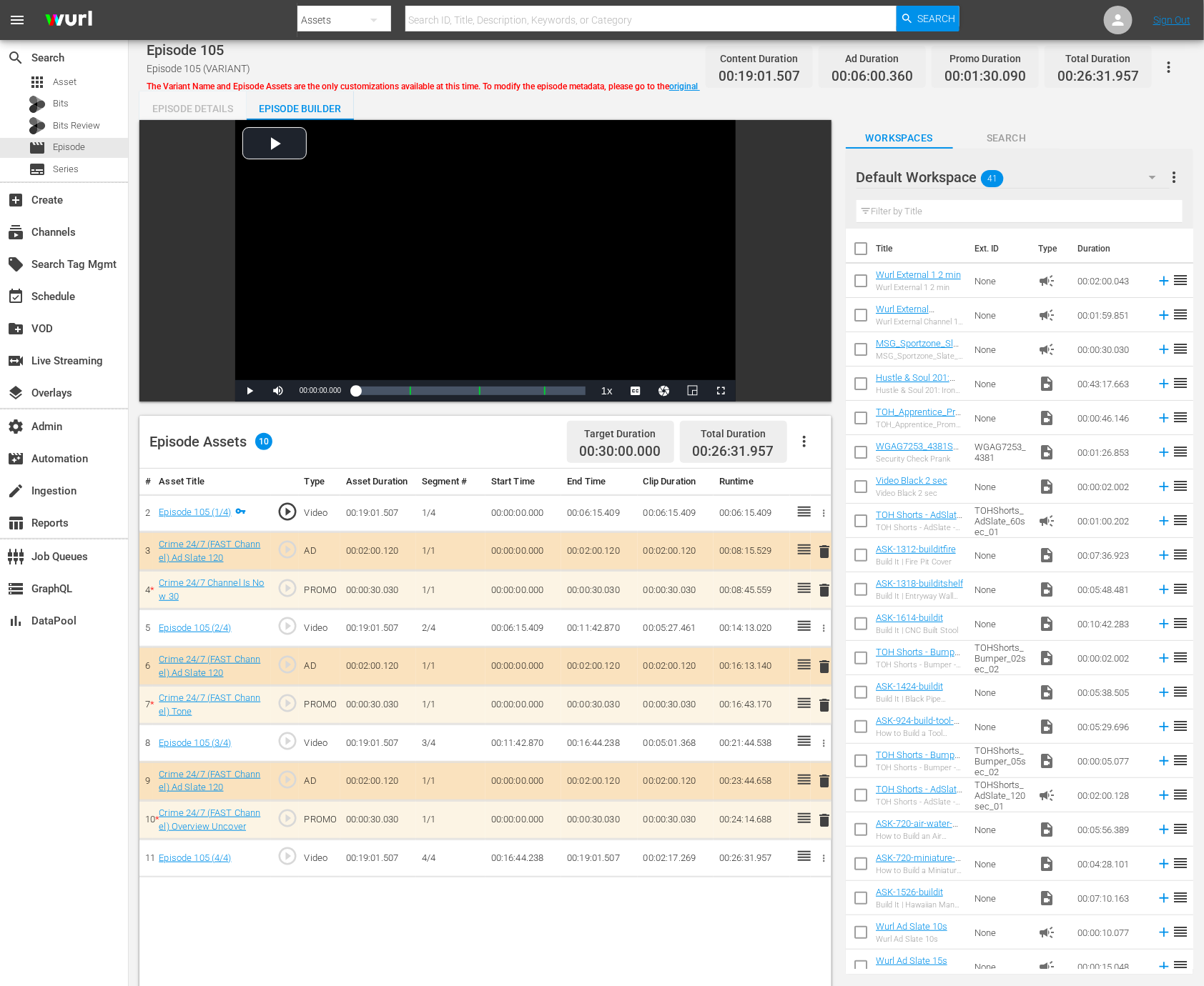
click at [208, 114] on div "Episode Details" at bounding box center [193, 109] width 107 height 35
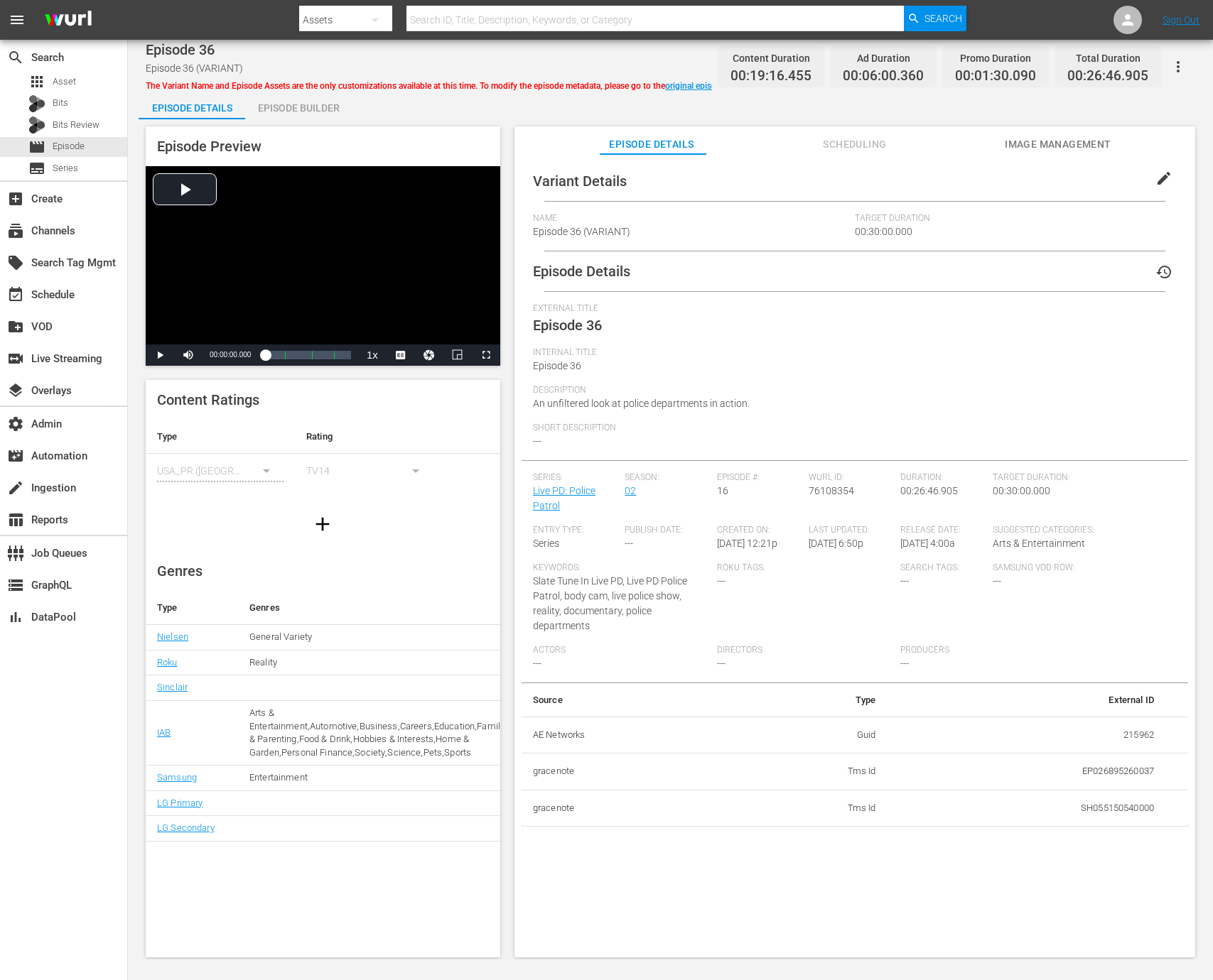
click at [1132, 721] on td "215962" at bounding box center [1027, 736] width 278 height 37
copy td "215962"
click at [321, 113] on div "Episode Builder" at bounding box center [298, 108] width 106 height 35
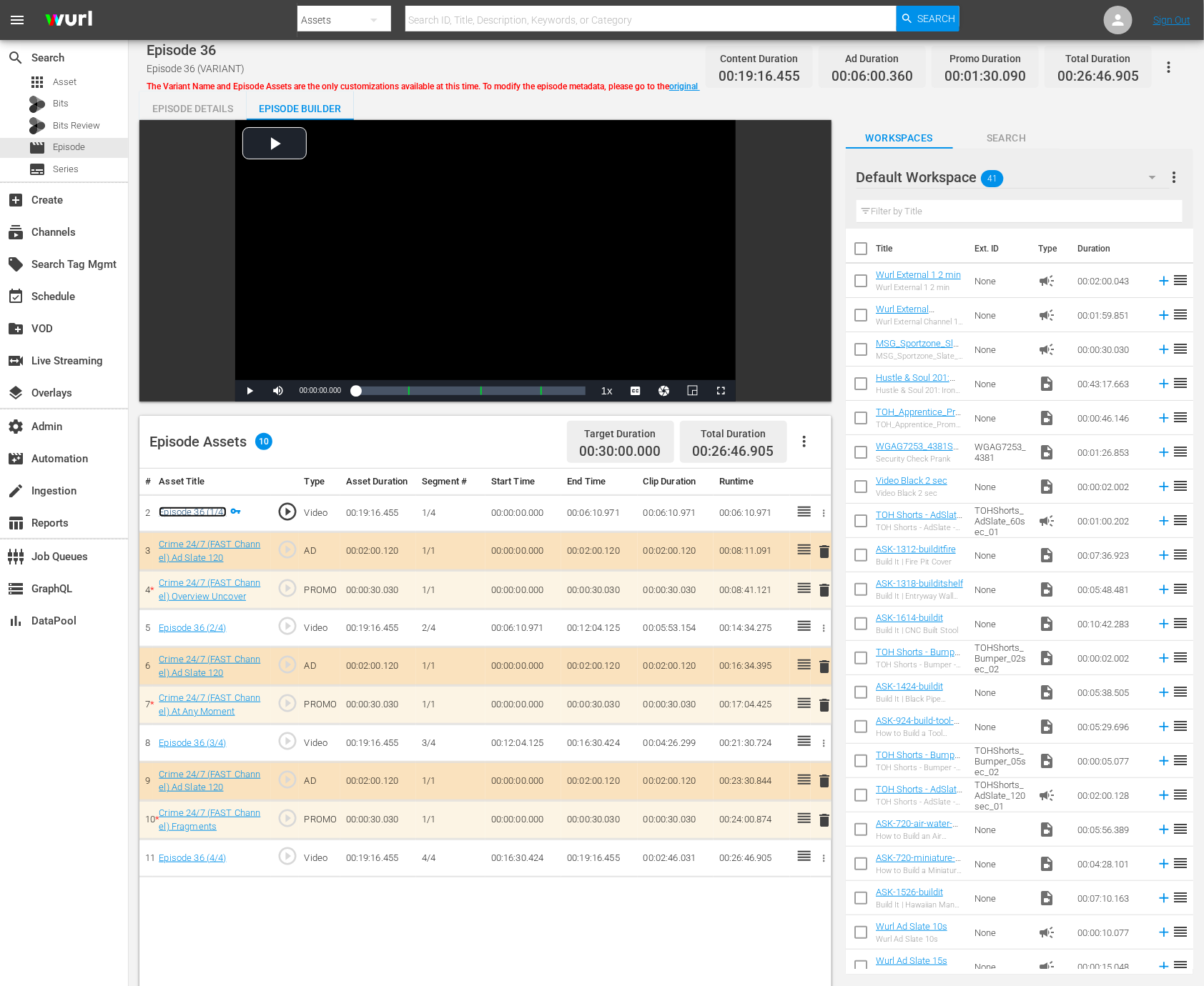
click at [218, 513] on link "Episode 36 (1/4)" at bounding box center [192, 511] width 68 height 10
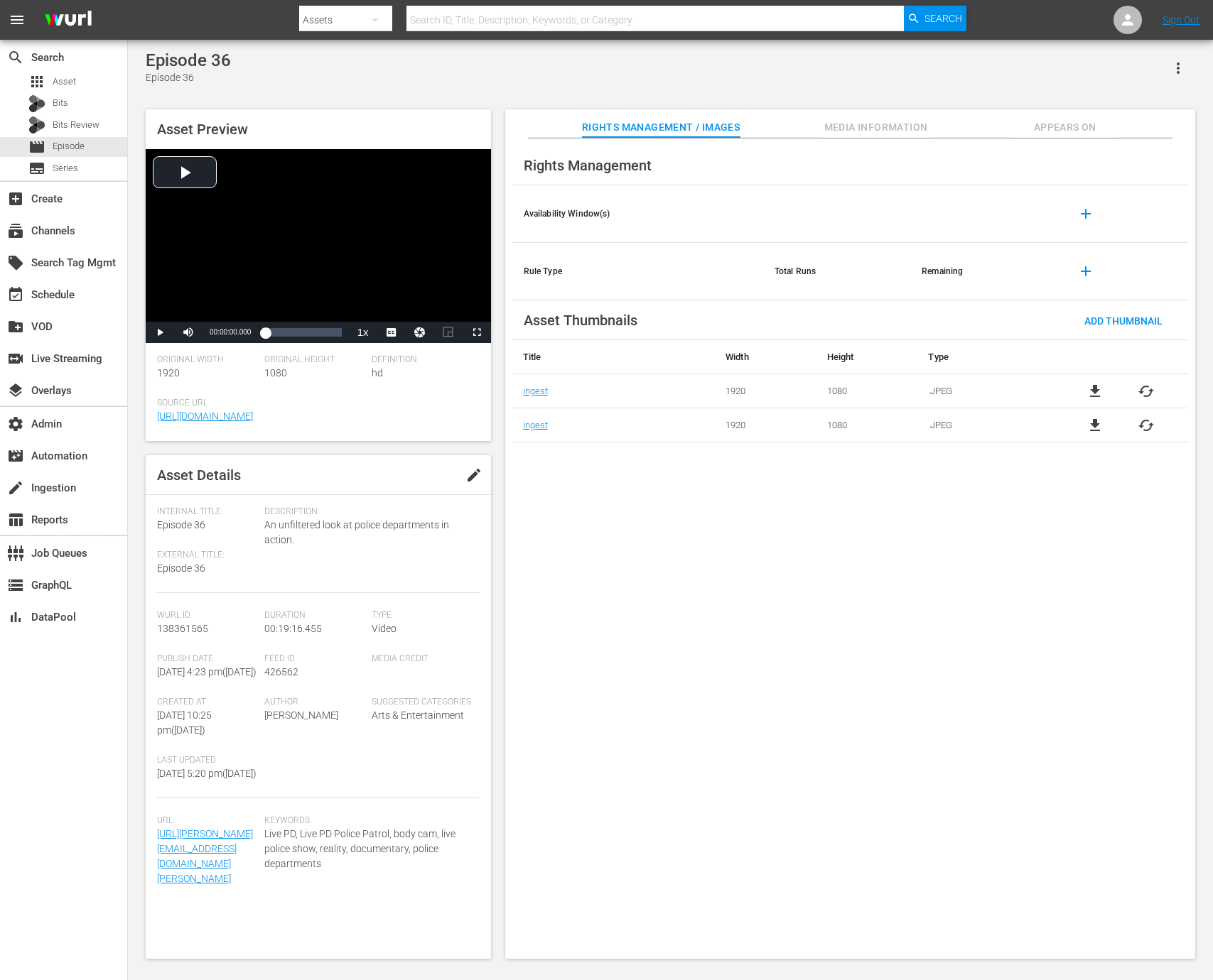
click at [903, 109] on div "Asset Preview Video Player is loading. Play Video Play Mute Current Time 00:00:…" at bounding box center [670, 527] width 1064 height 849
click at [901, 122] on span "Media Information" at bounding box center [875, 127] width 106 height 18
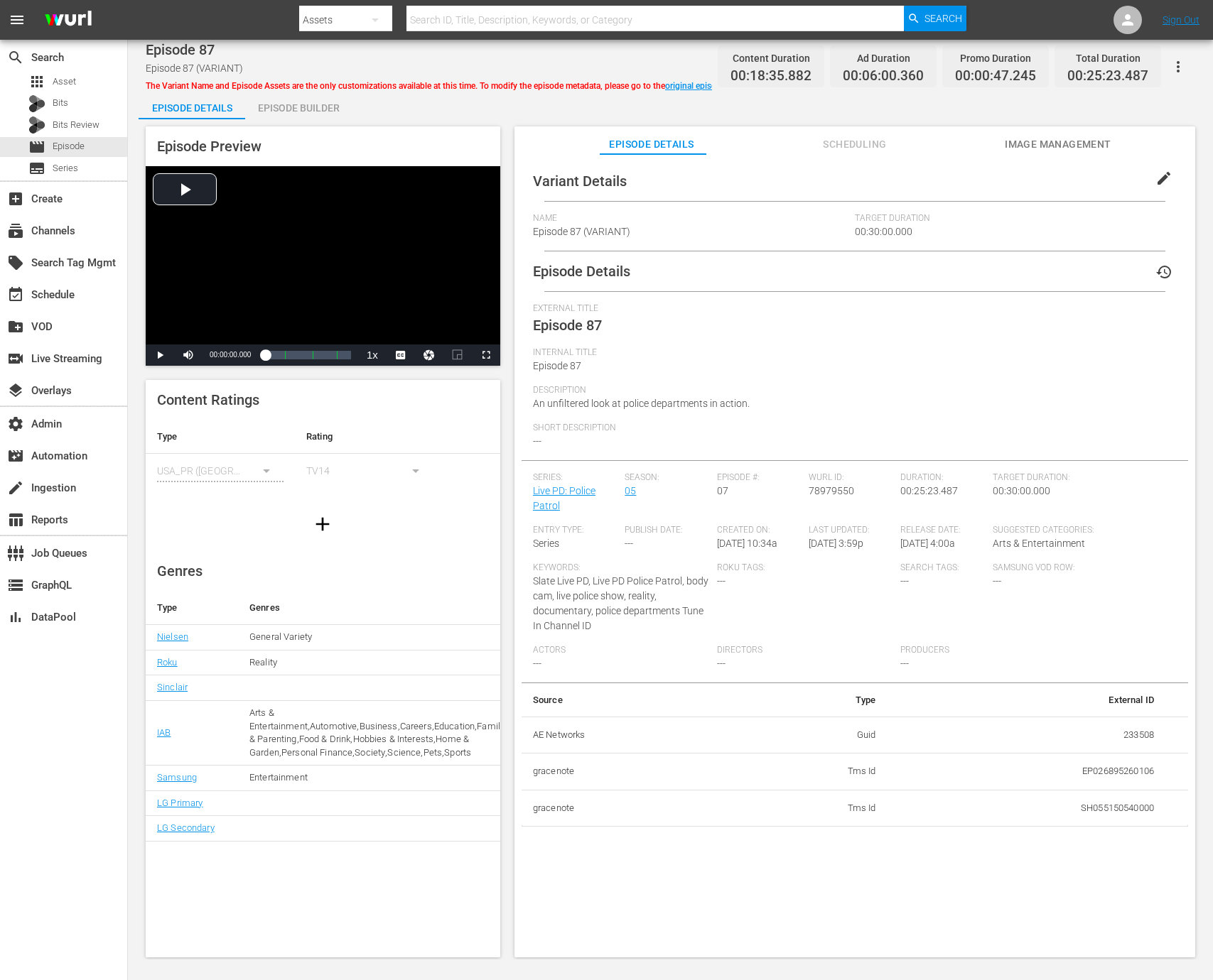
click at [1127, 739] on td "233508" at bounding box center [1027, 736] width 278 height 37
copy td "233508"
click at [325, 115] on div "Episode Builder" at bounding box center [298, 108] width 106 height 35
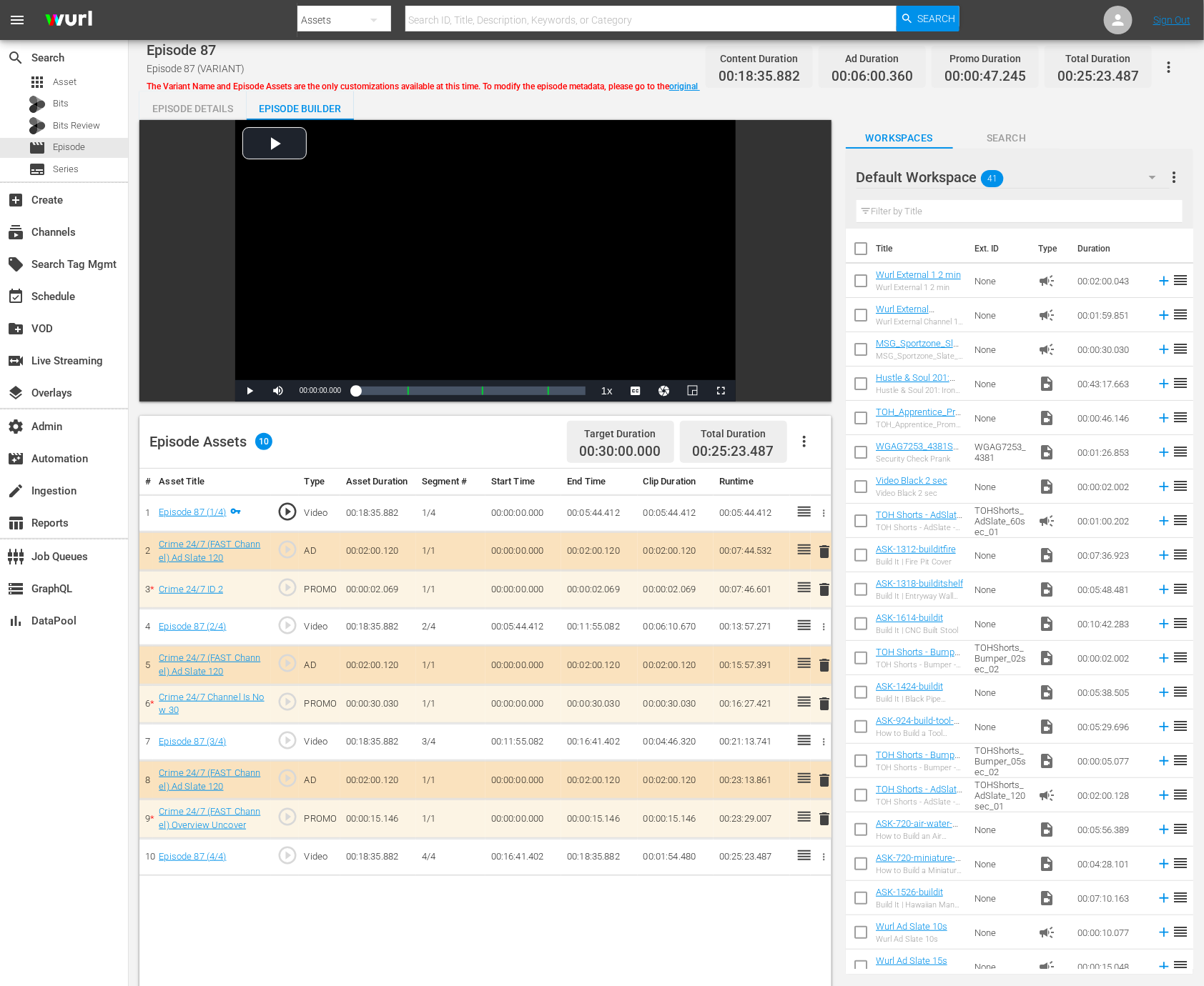
click at [208, 506] on div "Episode 87 (1/4)" at bounding box center [192, 512] width 68 height 13
click at [208, 508] on link "Episode 87 (1/4)" at bounding box center [192, 511] width 68 height 10
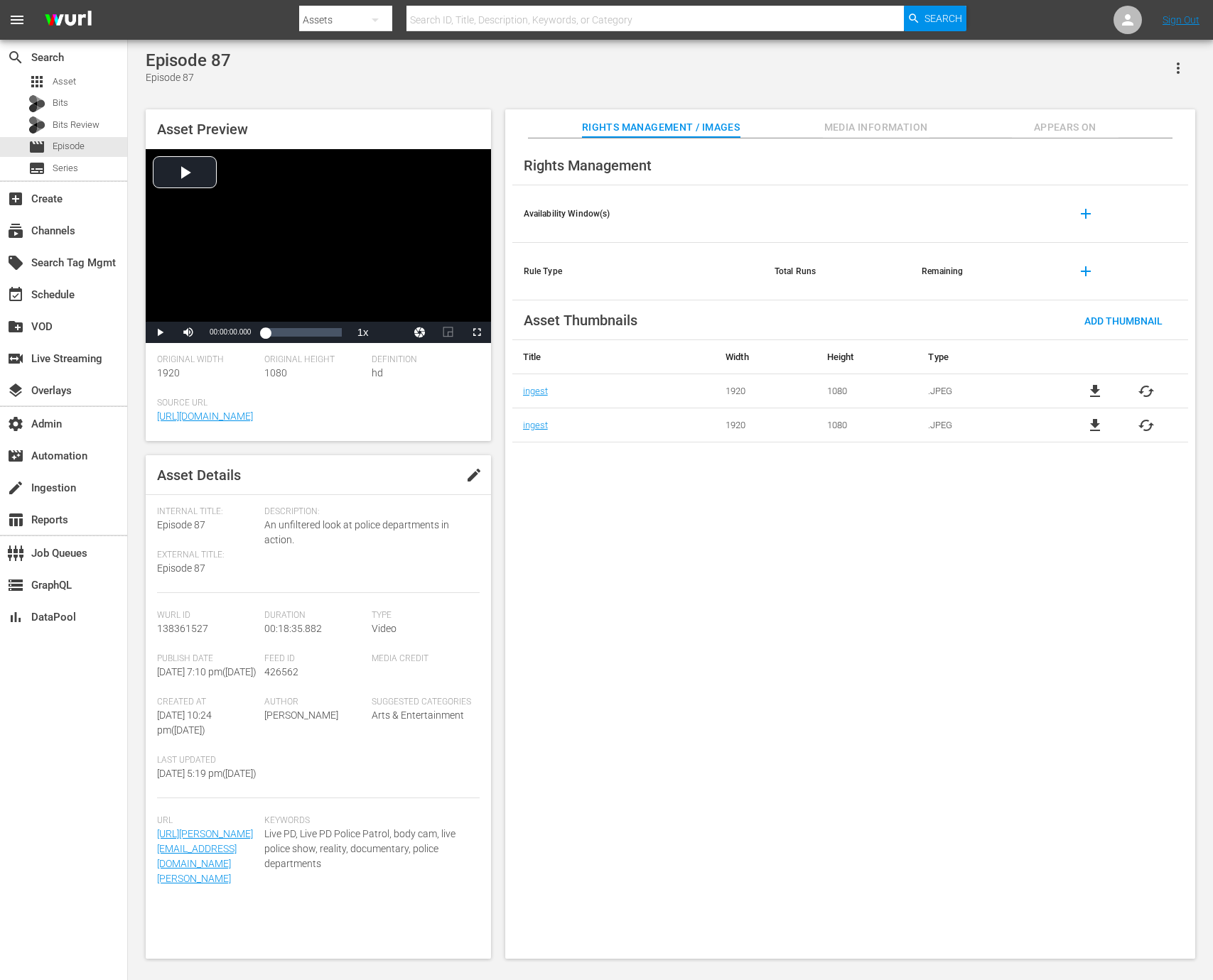
click at [892, 132] on span "Media Information" at bounding box center [875, 127] width 106 height 18
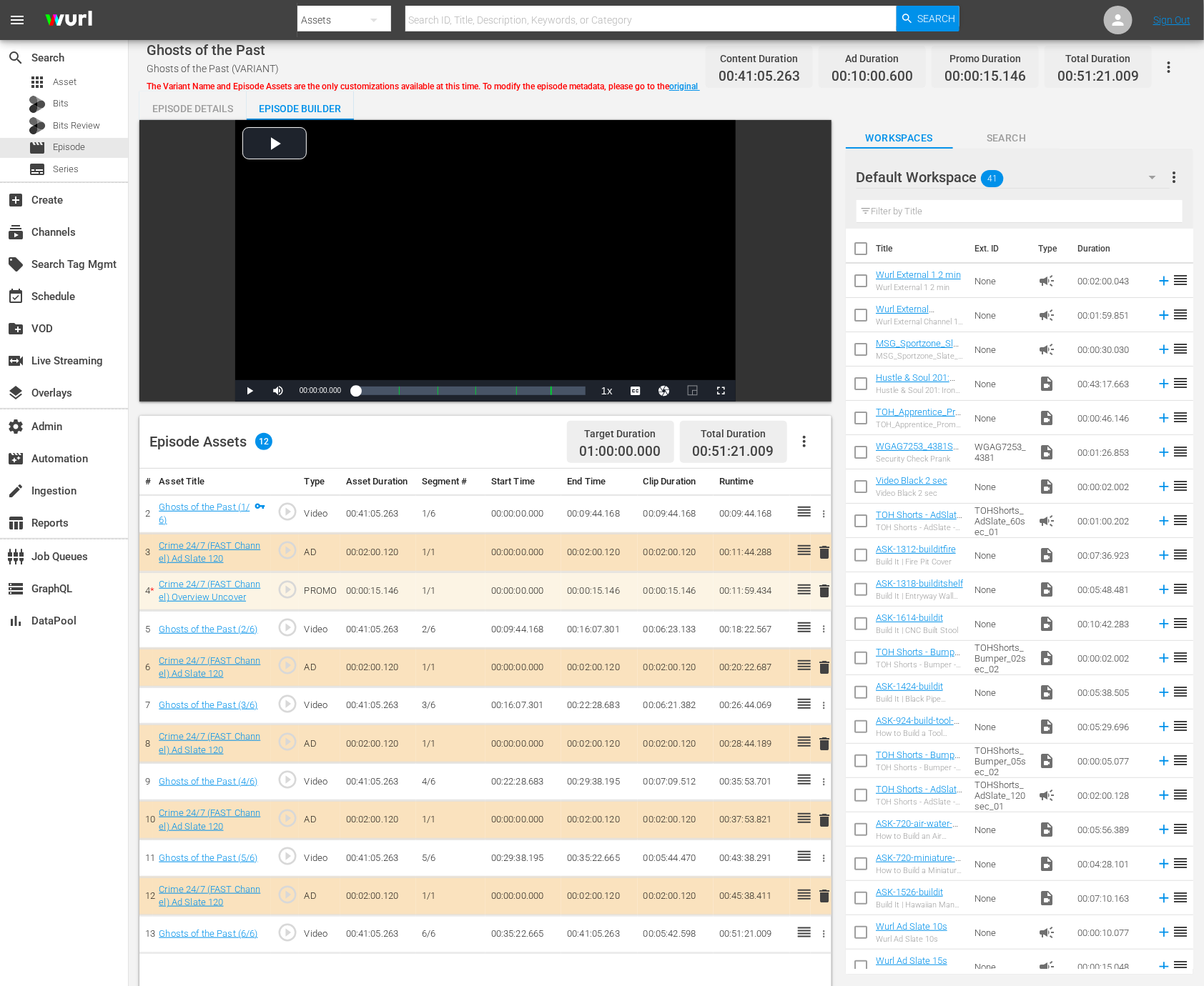
click at [206, 106] on div "Episode Details" at bounding box center [193, 109] width 107 height 35
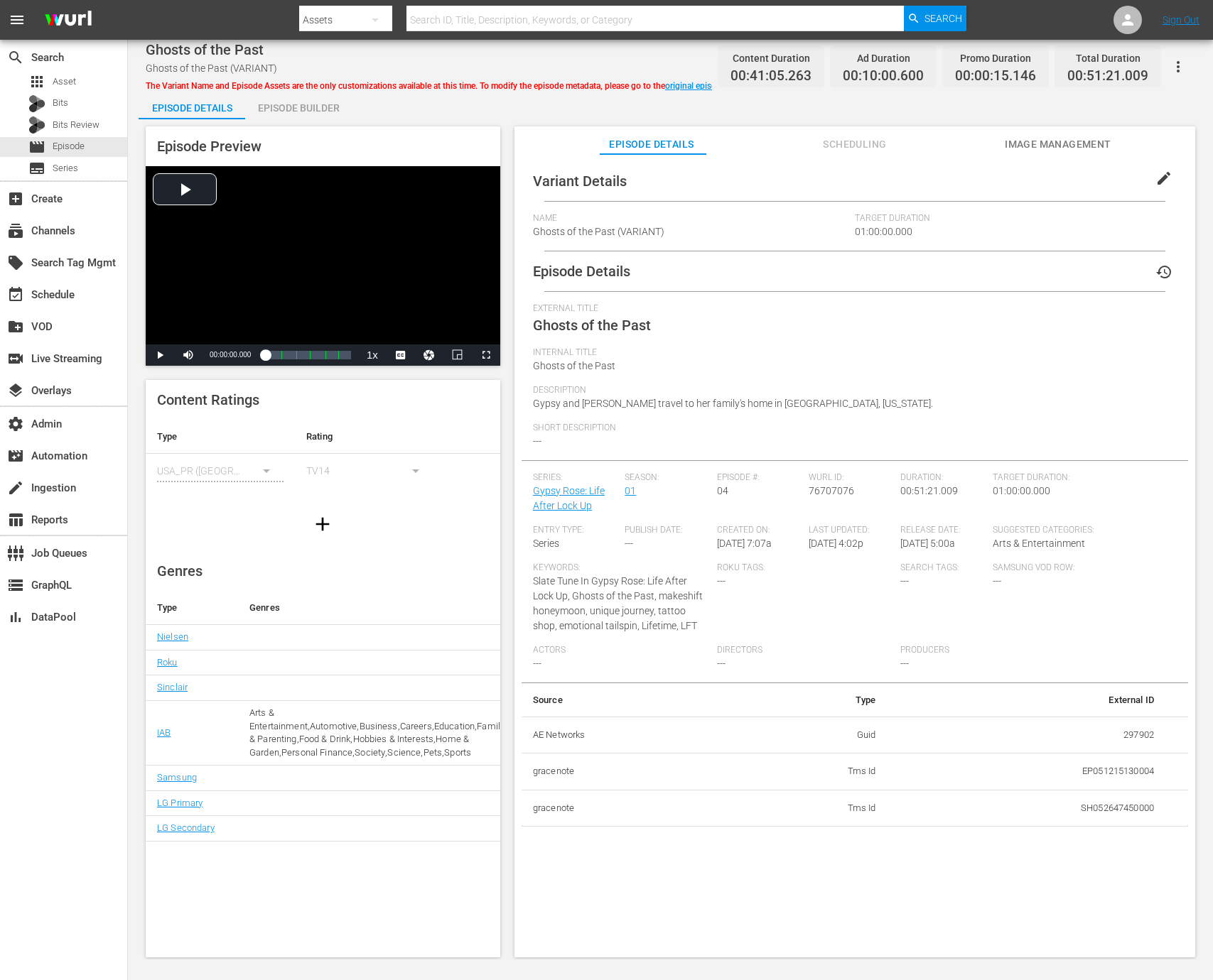
click at [1125, 735] on td "297902" at bounding box center [1027, 736] width 278 height 37
copy td "297902"
click at [272, 113] on div "Episode Builder" at bounding box center [298, 108] width 106 height 35
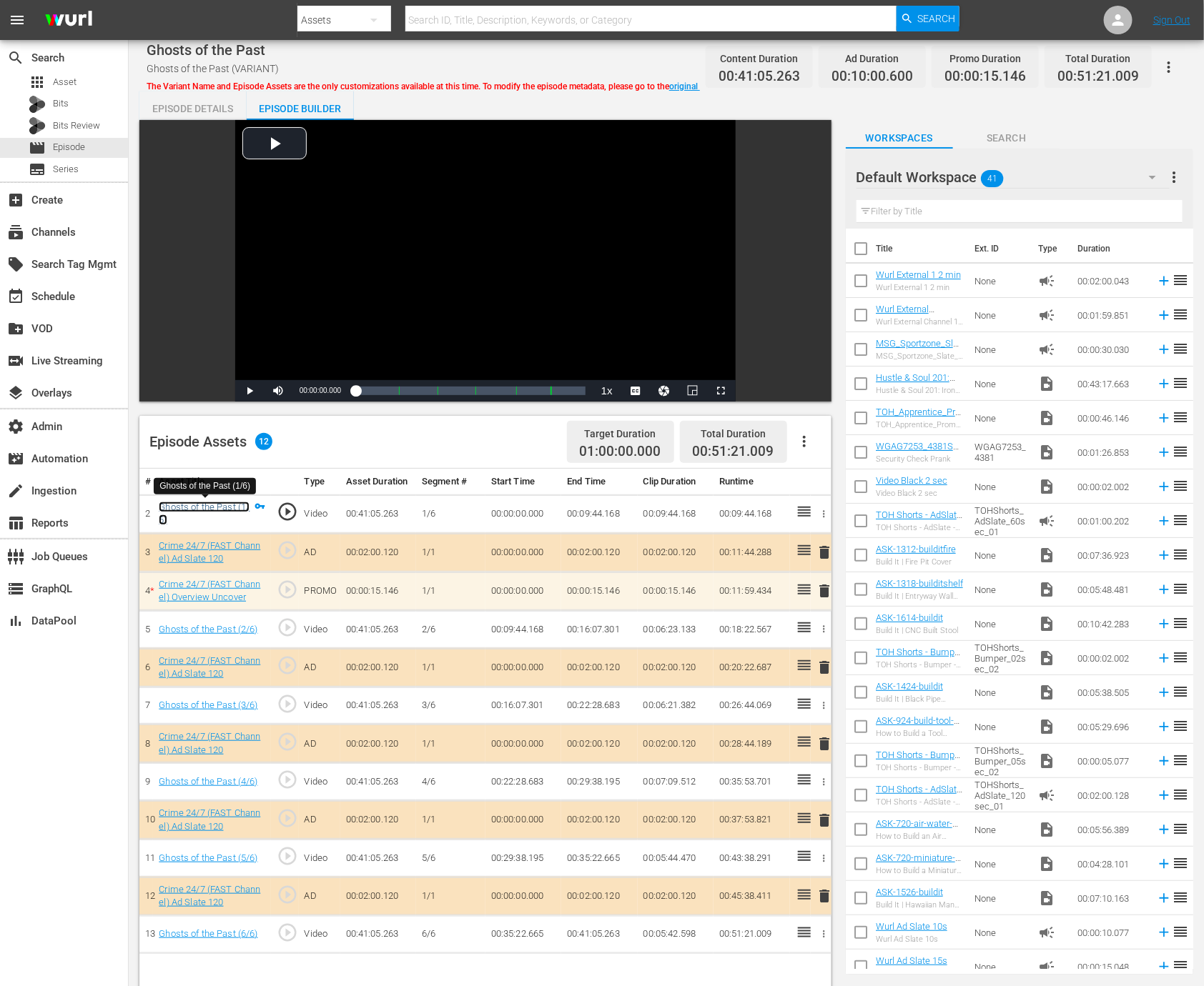
click at [213, 505] on link "Ghosts of the Past (1/6)" at bounding box center [204, 514] width 91 height 24
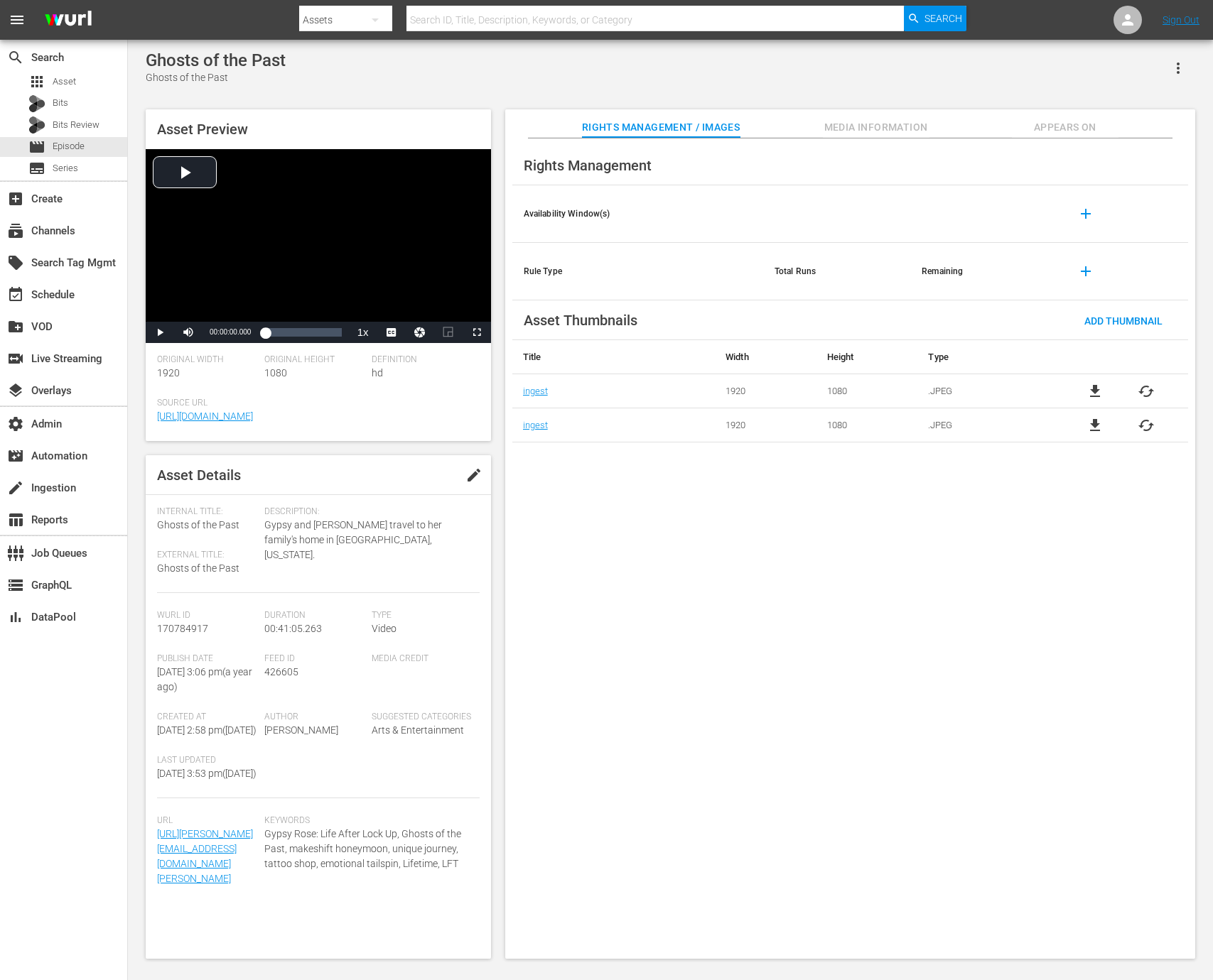
click at [812, 127] on div "Rights Management / Images Media Information Appears On" at bounding box center [850, 123] width 619 height 28
click at [853, 127] on span "Media Information" at bounding box center [875, 127] width 106 height 18
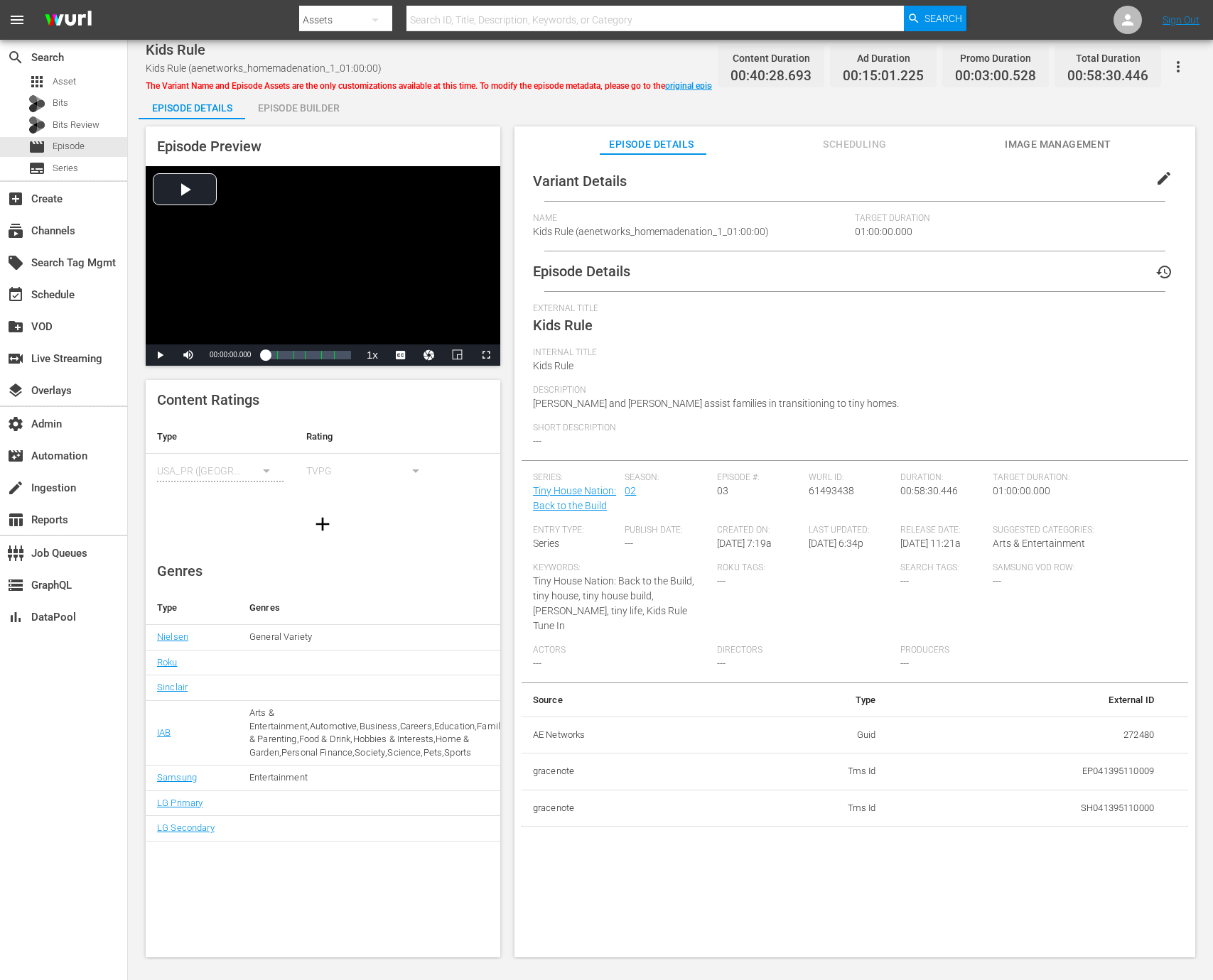
click at [1125, 717] on td "272480" at bounding box center [1027, 736] width 278 height 37
copy td "272480"
click at [250, 109] on div "Episode Builder" at bounding box center [298, 108] width 106 height 35
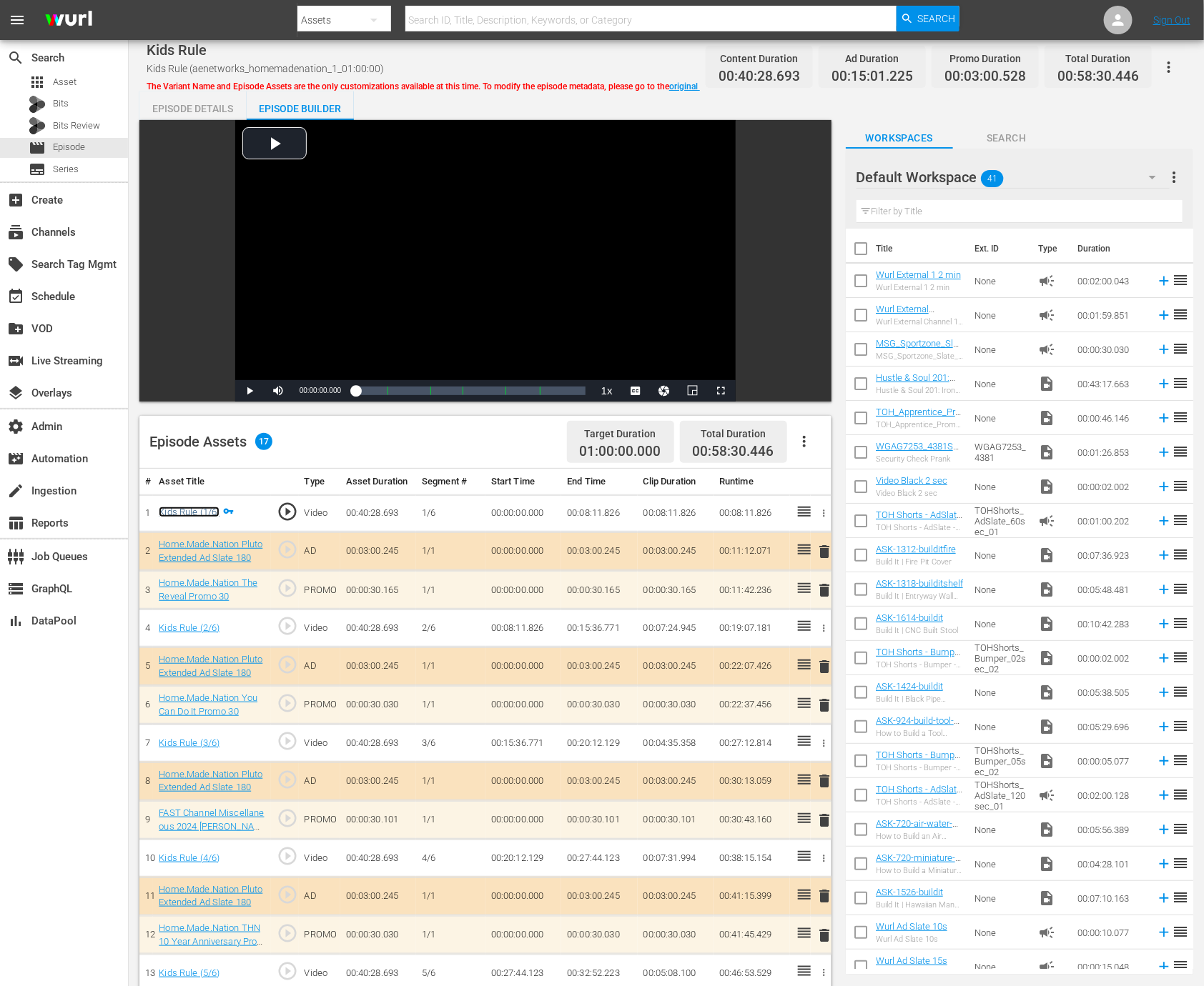
click at [200, 512] on link "Kids Rule (1/6)" at bounding box center [189, 511] width 61 height 10
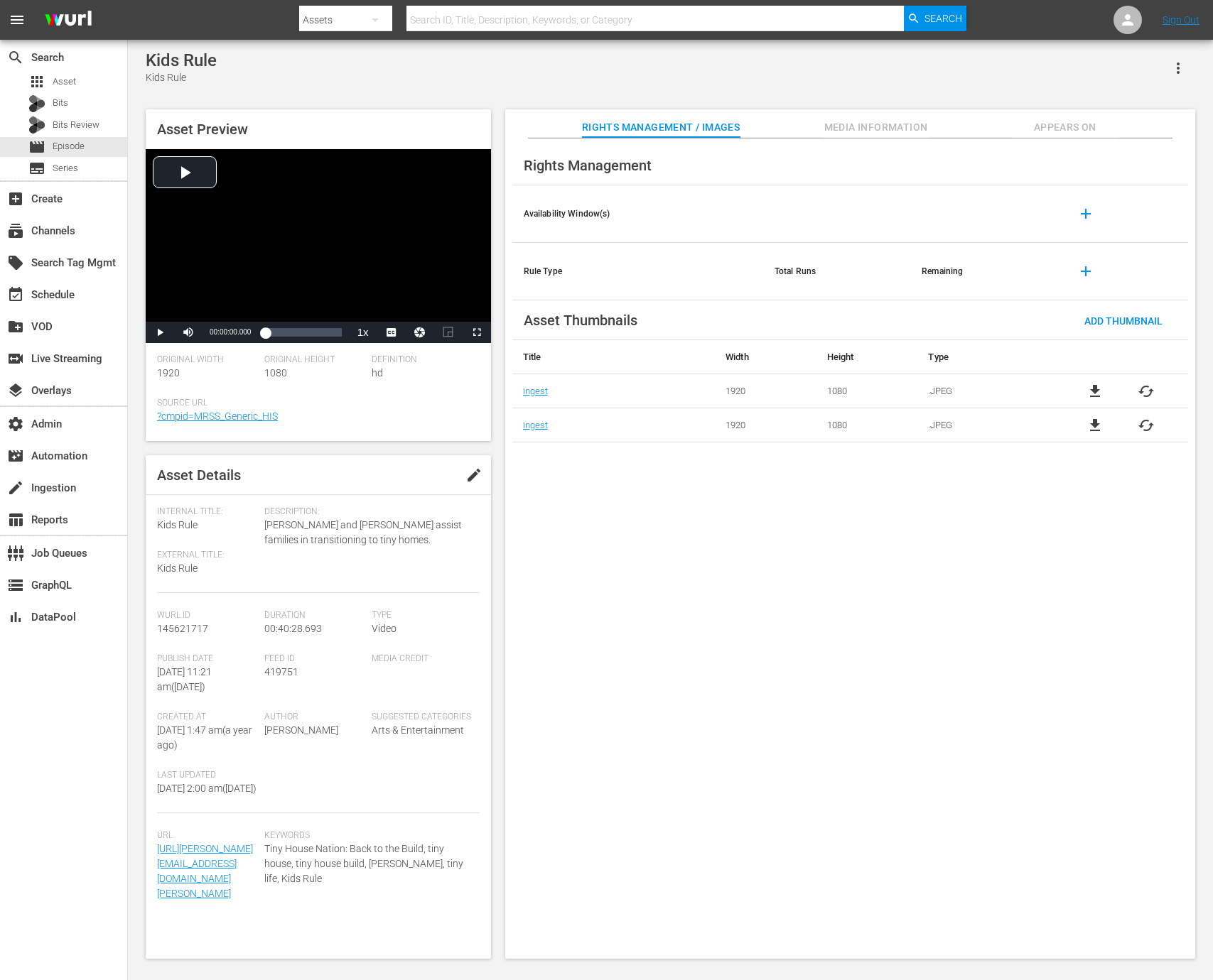
click at [864, 127] on span "Media Information" at bounding box center [875, 127] width 106 height 18
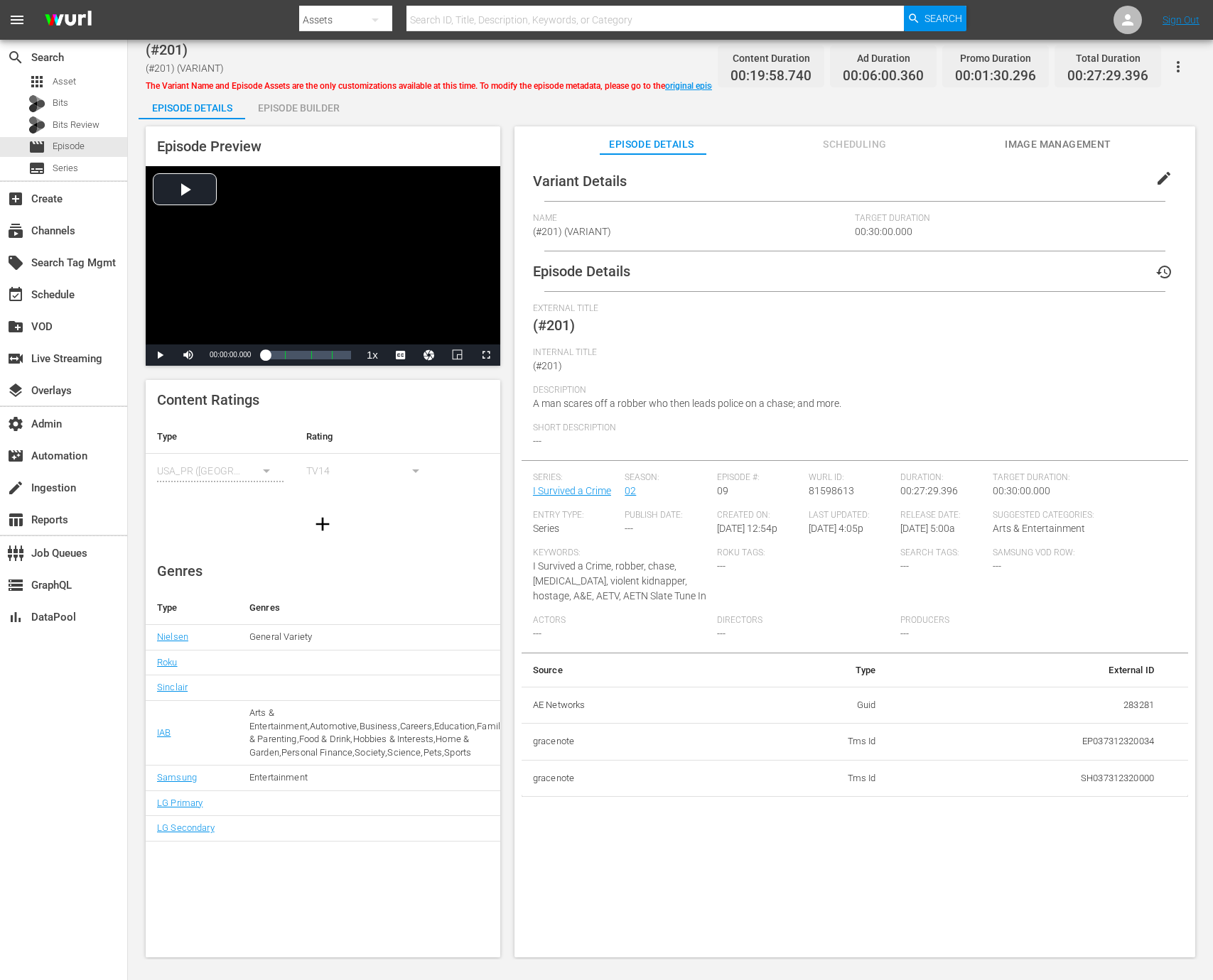
click at [1117, 700] on td "283281" at bounding box center [1027, 706] width 278 height 37
copy td "283281"
click at [315, 112] on div "Episode Builder" at bounding box center [298, 108] width 106 height 35
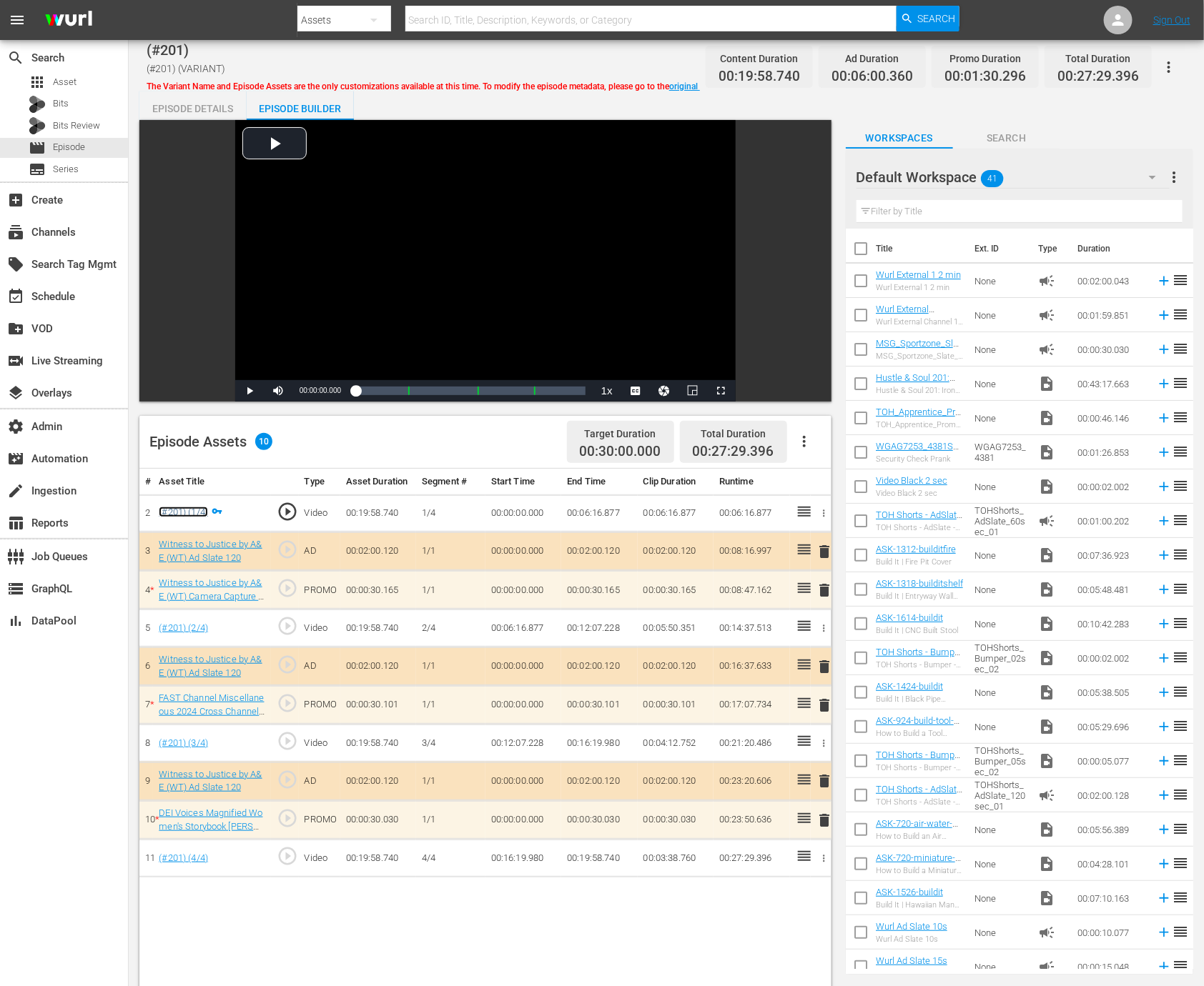
click at [198, 512] on link "(#201) (1/4)" at bounding box center [183, 511] width 50 height 10
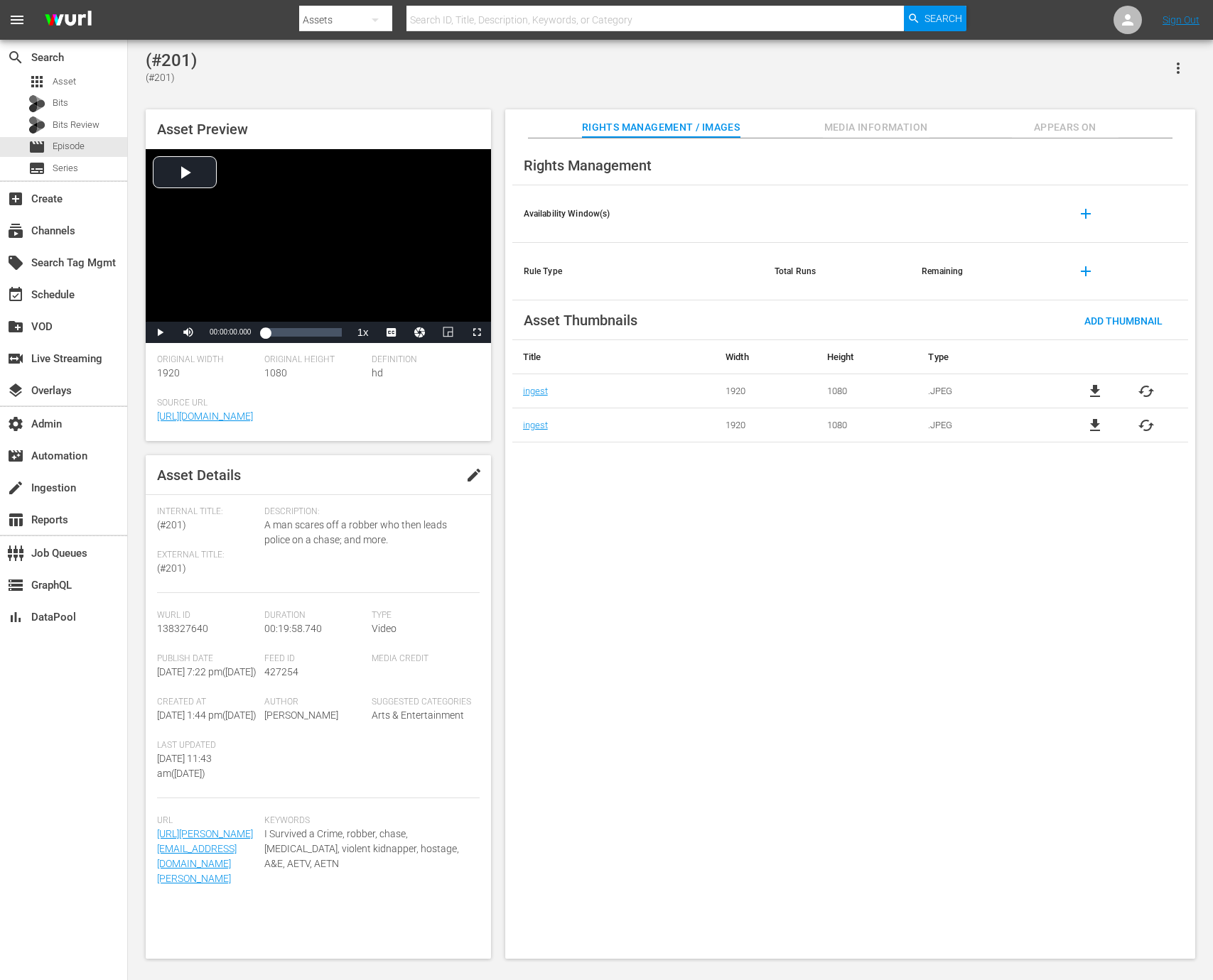
click at [920, 122] on span "Media Information" at bounding box center [875, 127] width 106 height 18
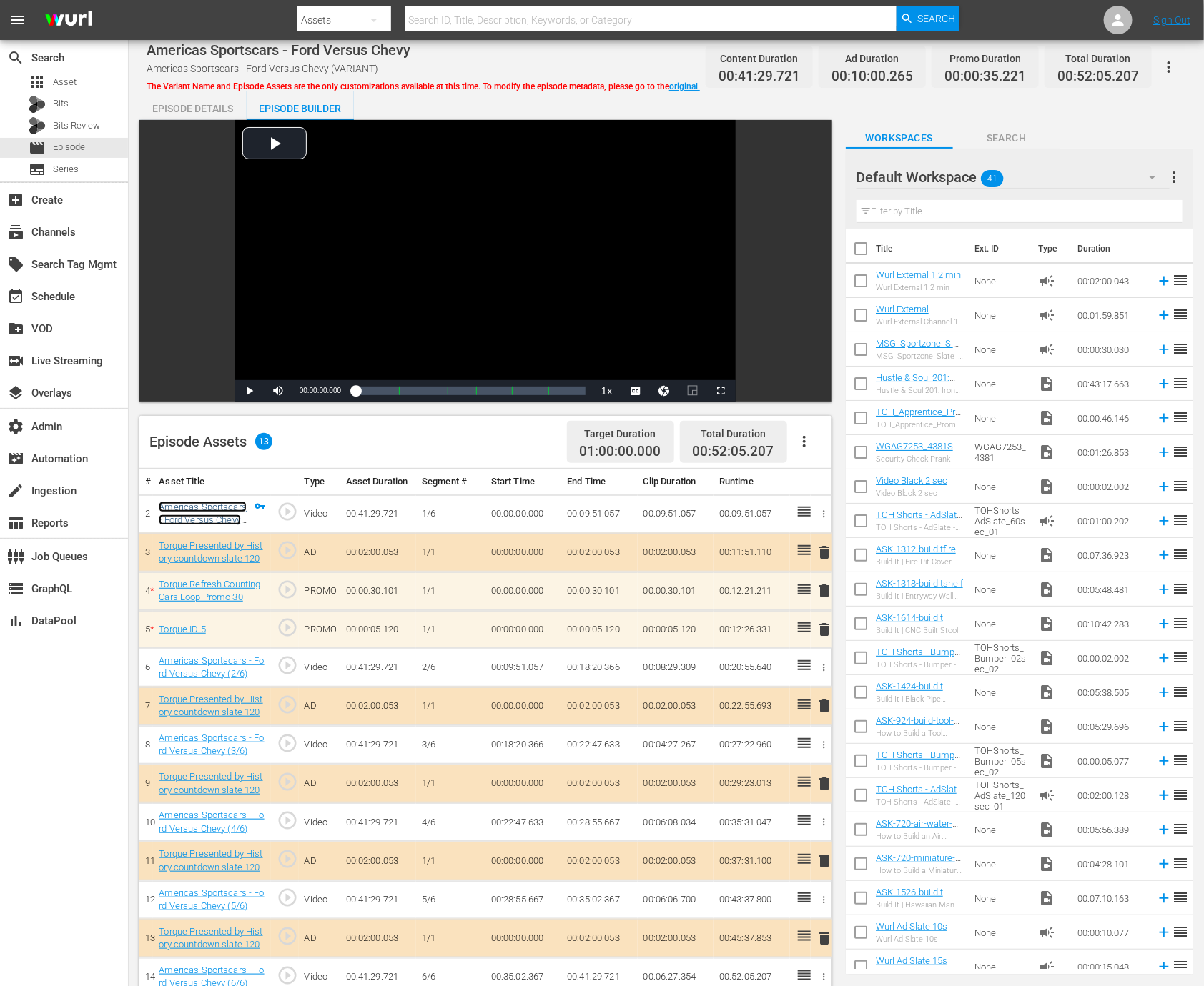
click at [217, 511] on link "Americas Sportscars - Ford Versus Chevy (1/6)" at bounding box center [203, 521] width 88 height 38
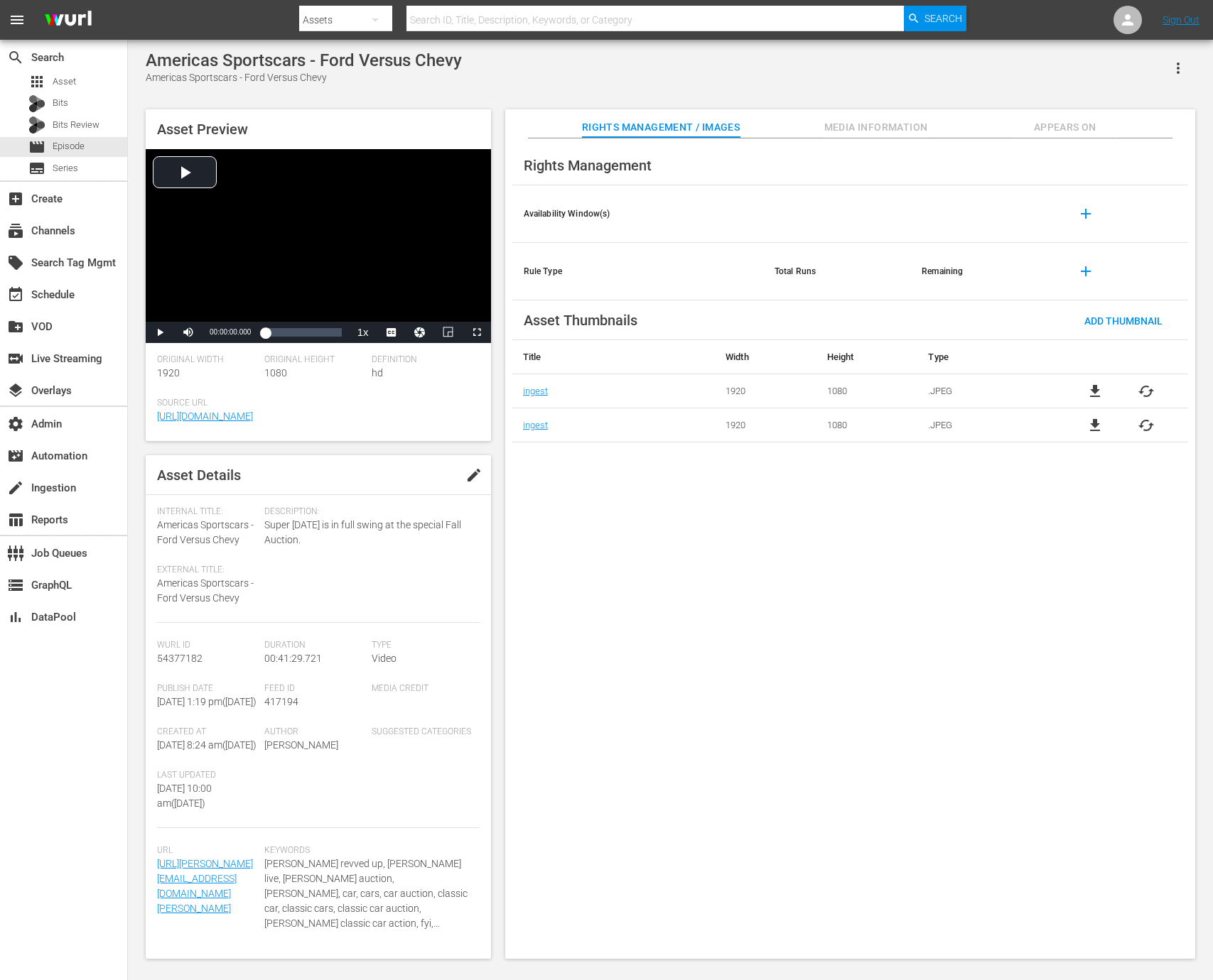
click at [869, 132] on span "Media Information" at bounding box center [875, 127] width 106 height 18
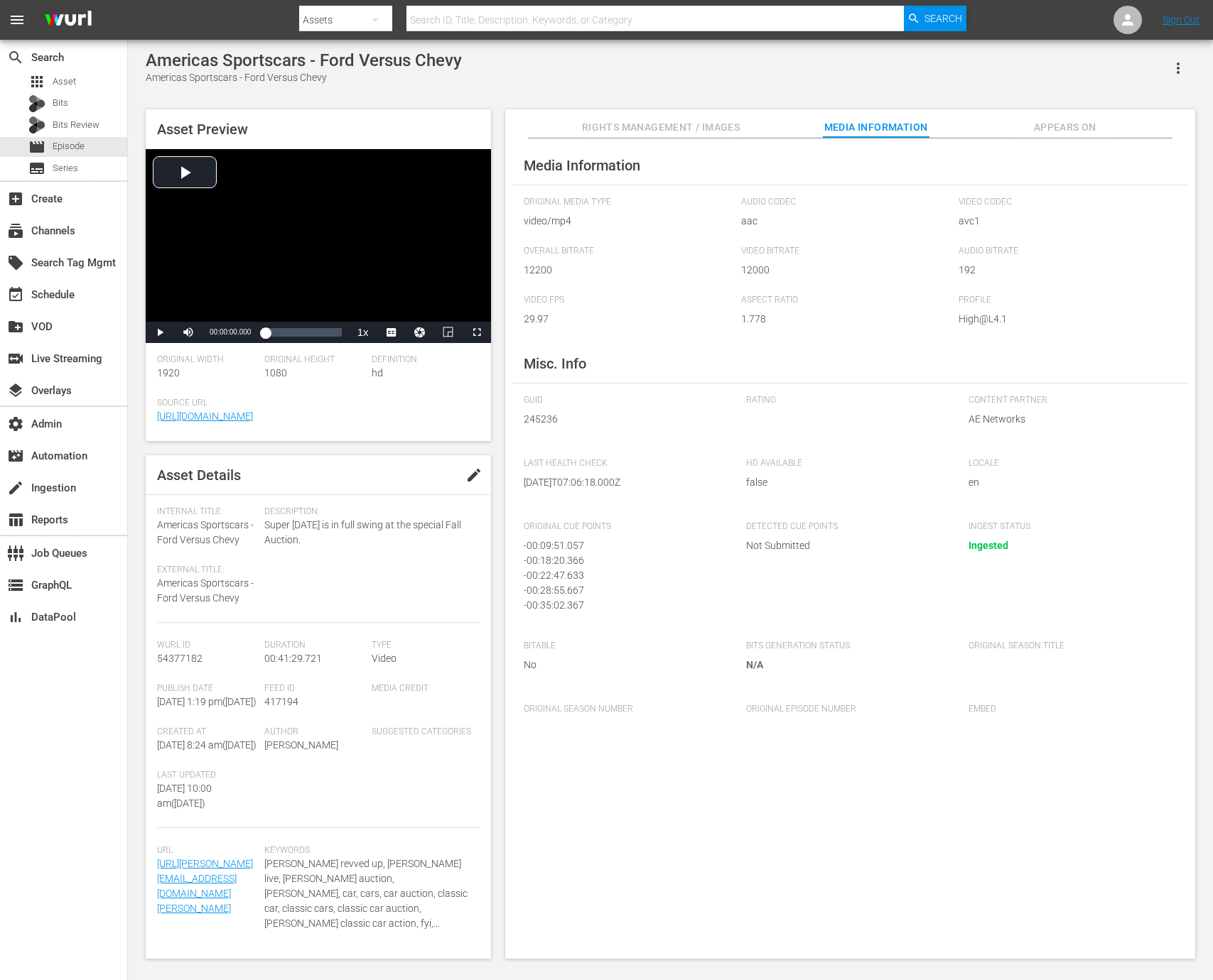
click at [546, 422] on span "245236" at bounding box center [625, 420] width 201 height 15
copy span "245236"
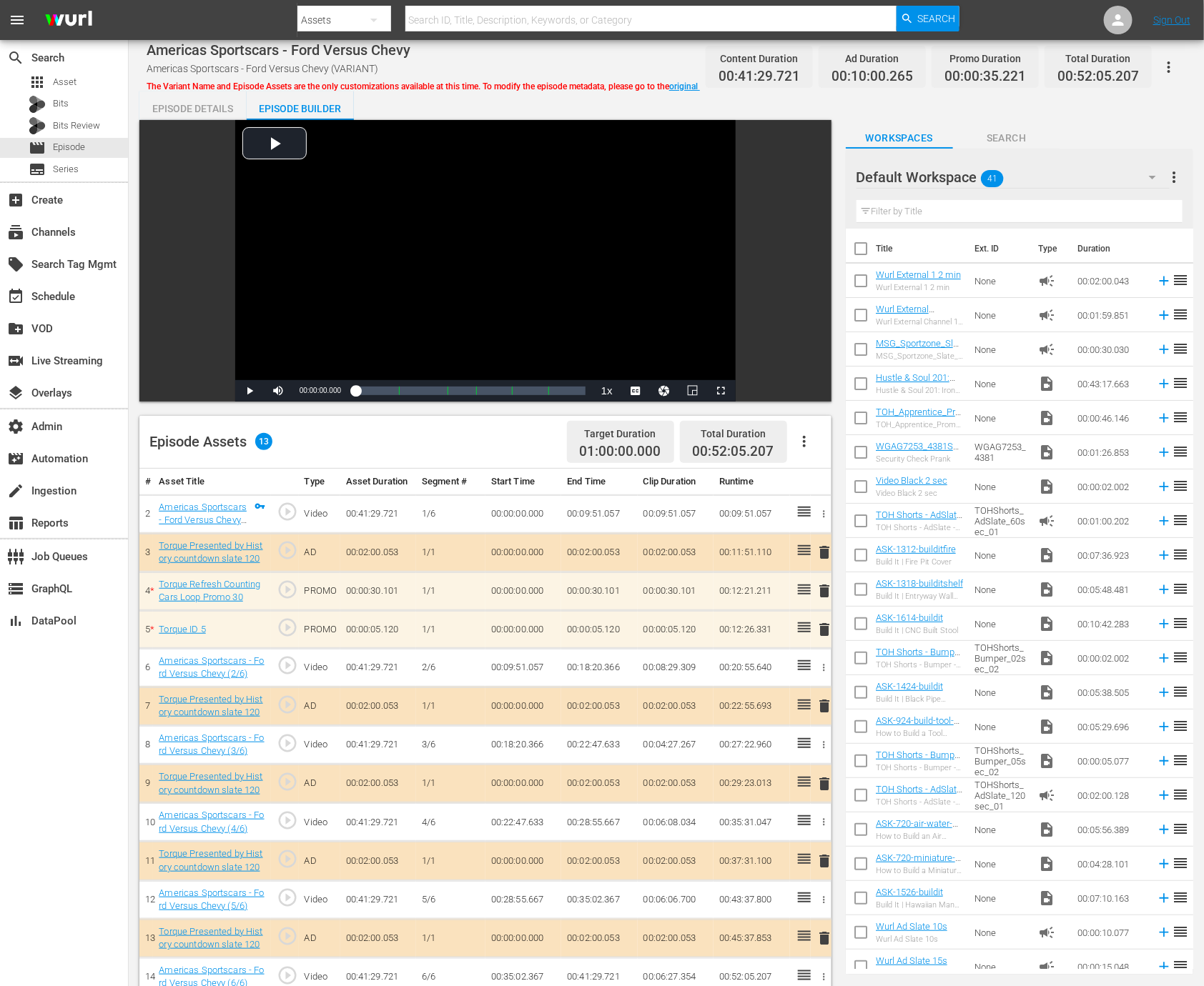
click at [215, 118] on div "Episode Details" at bounding box center [193, 109] width 107 height 35
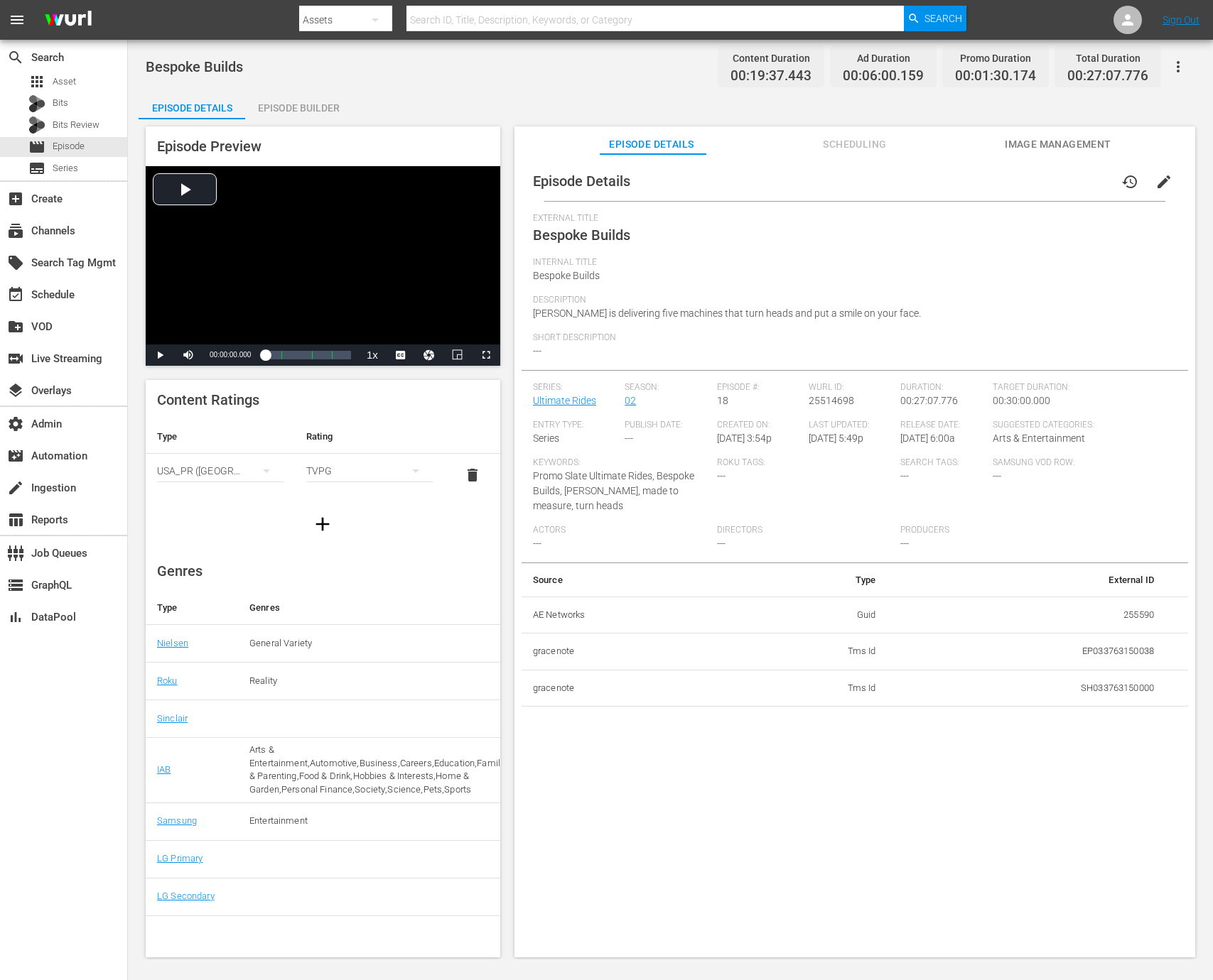
click at [1133, 618] on td "255590" at bounding box center [1027, 615] width 278 height 37
copy td "255590"
click at [278, 110] on div "Episode Builder" at bounding box center [298, 108] width 106 height 35
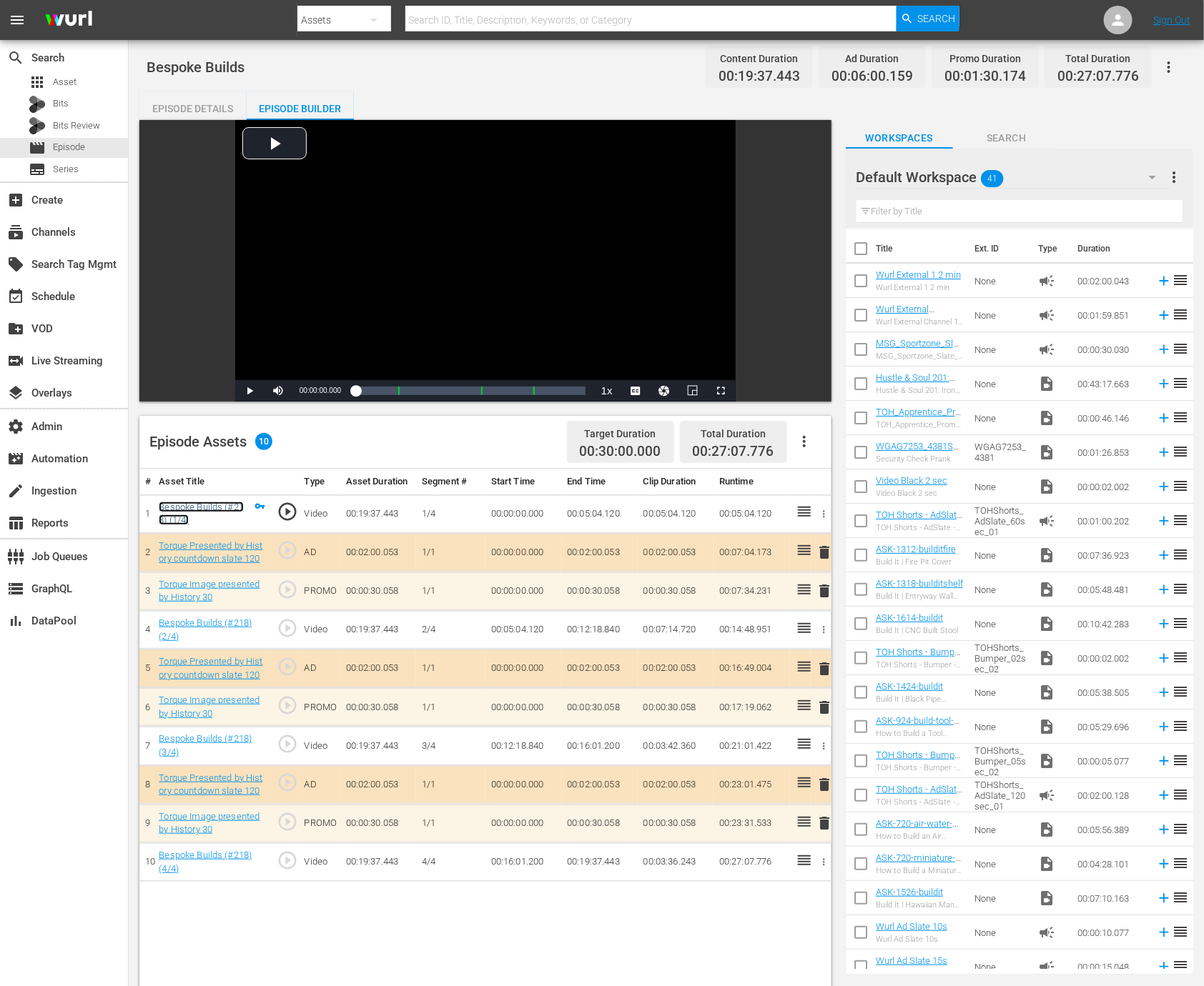
click at [208, 507] on link "Bespoke Builds (#218) (1/4)" at bounding box center [201, 514] width 85 height 24
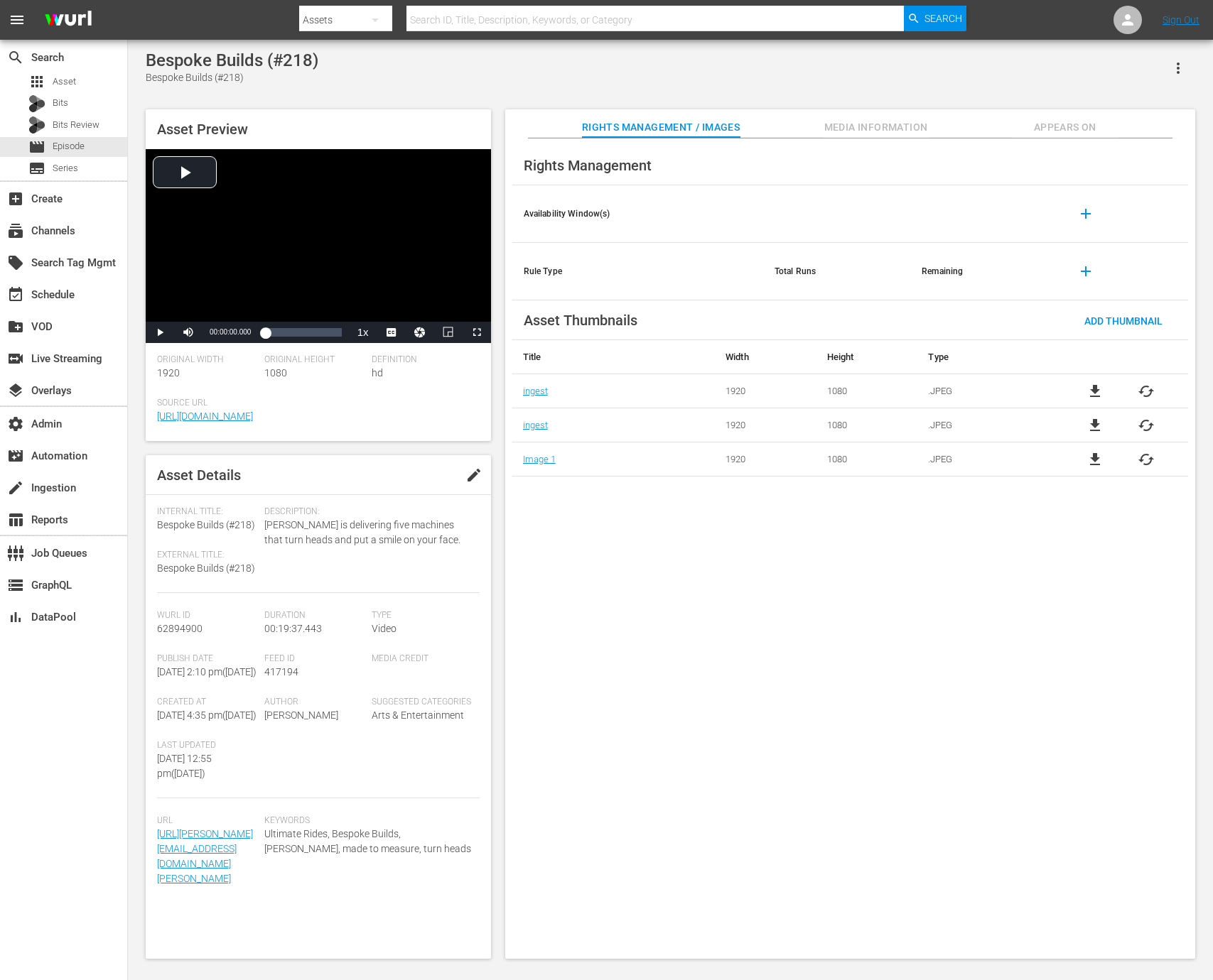
click at [902, 127] on span "Media Information" at bounding box center [875, 127] width 106 height 18
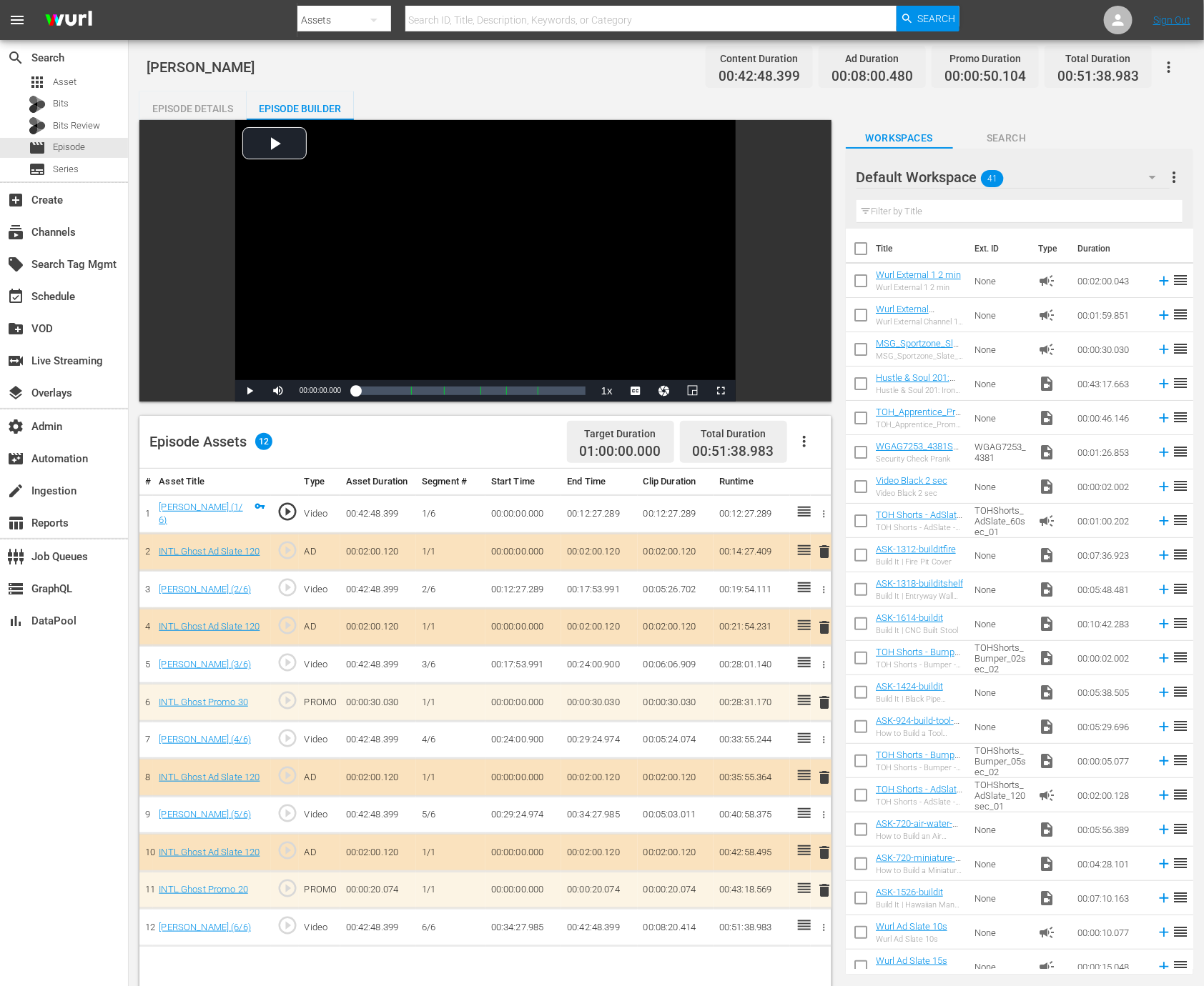
click at [215, 110] on div "Episode Details" at bounding box center [193, 109] width 107 height 35
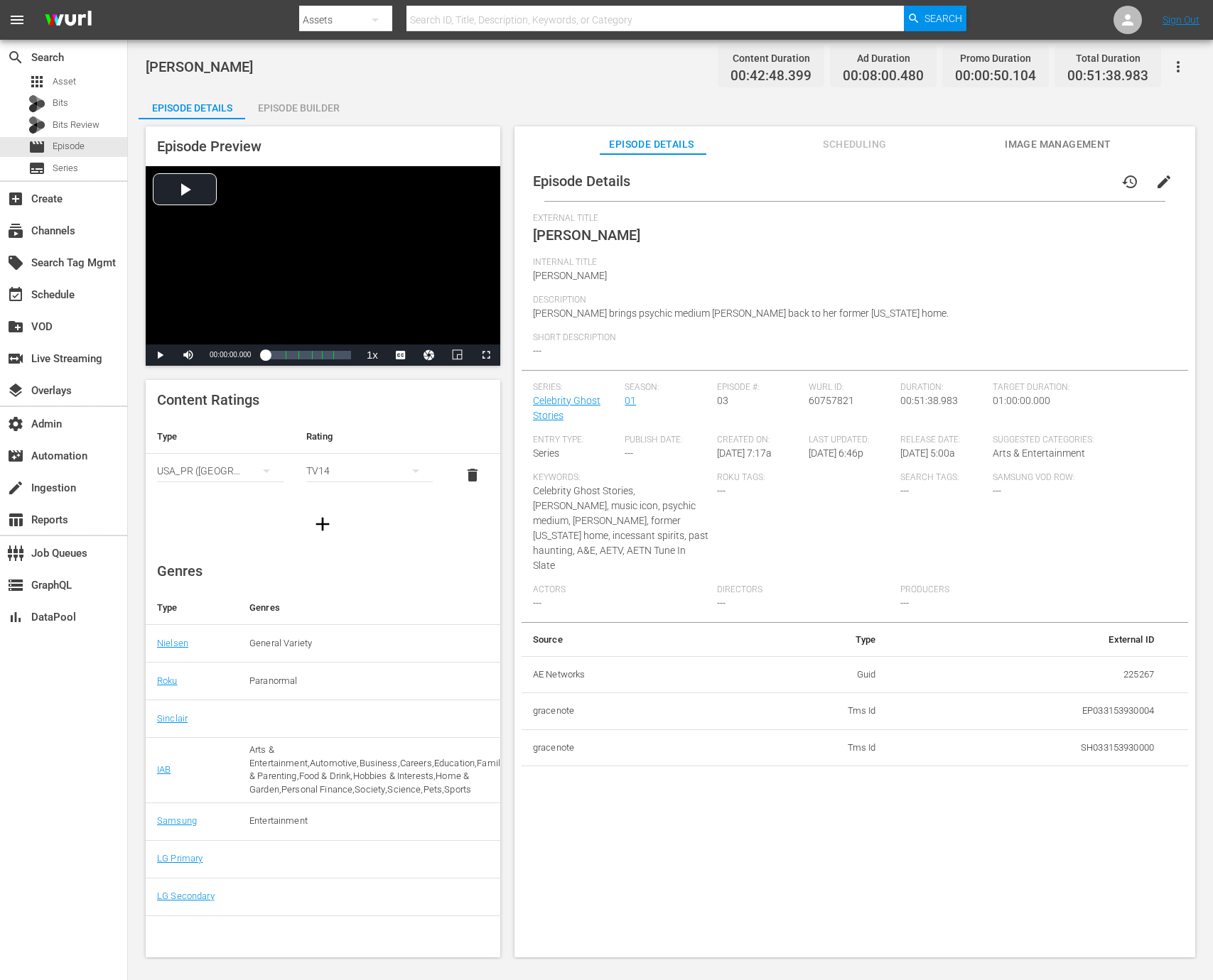
click at [1125, 656] on td "225267" at bounding box center [1027, 675] width 278 height 37
copy td "225267"
click at [296, 104] on div "Episode Builder" at bounding box center [298, 108] width 106 height 35
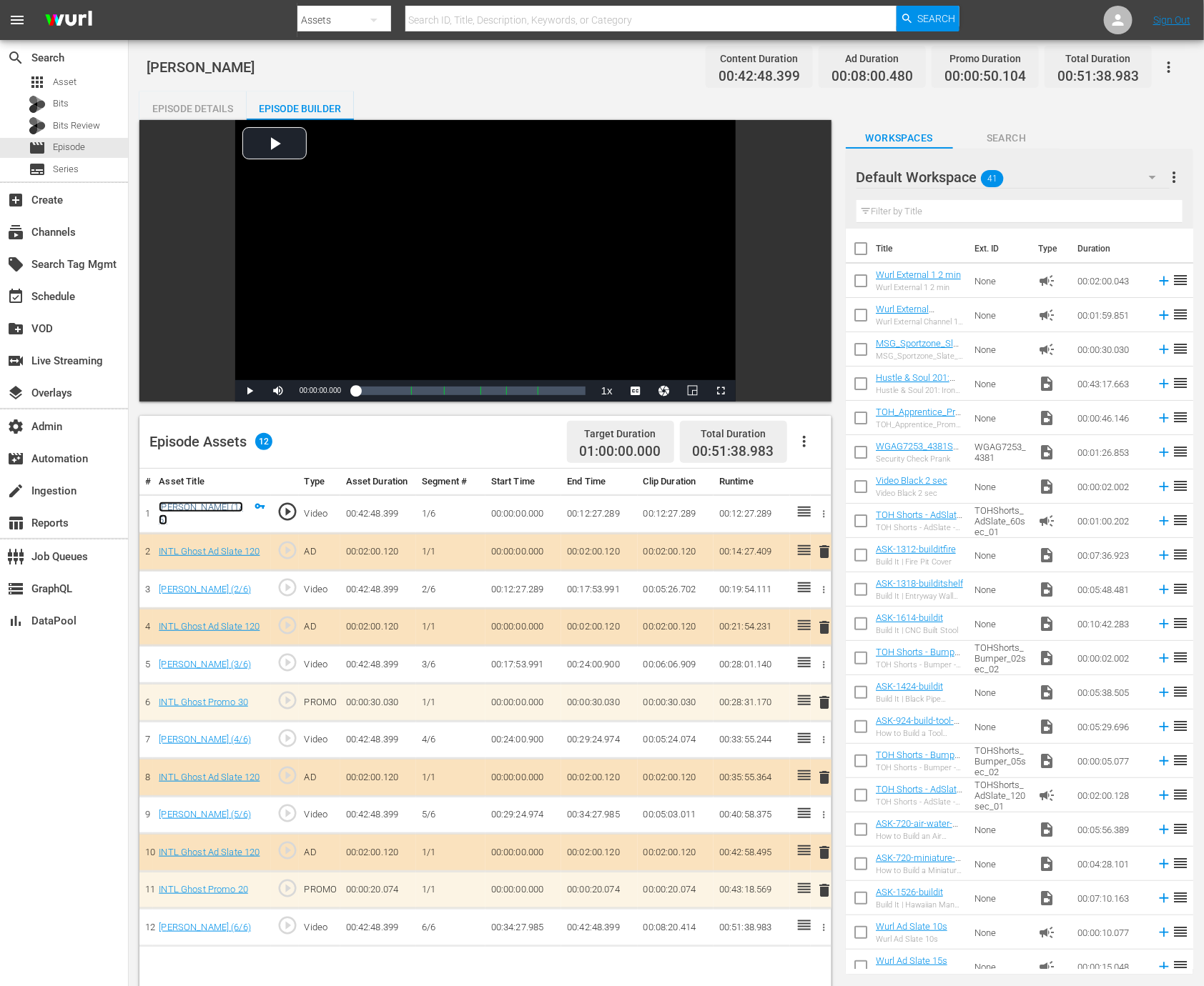
click at [212, 508] on link "Paula Abdul (1/6)" at bounding box center [200, 514] width 84 height 24
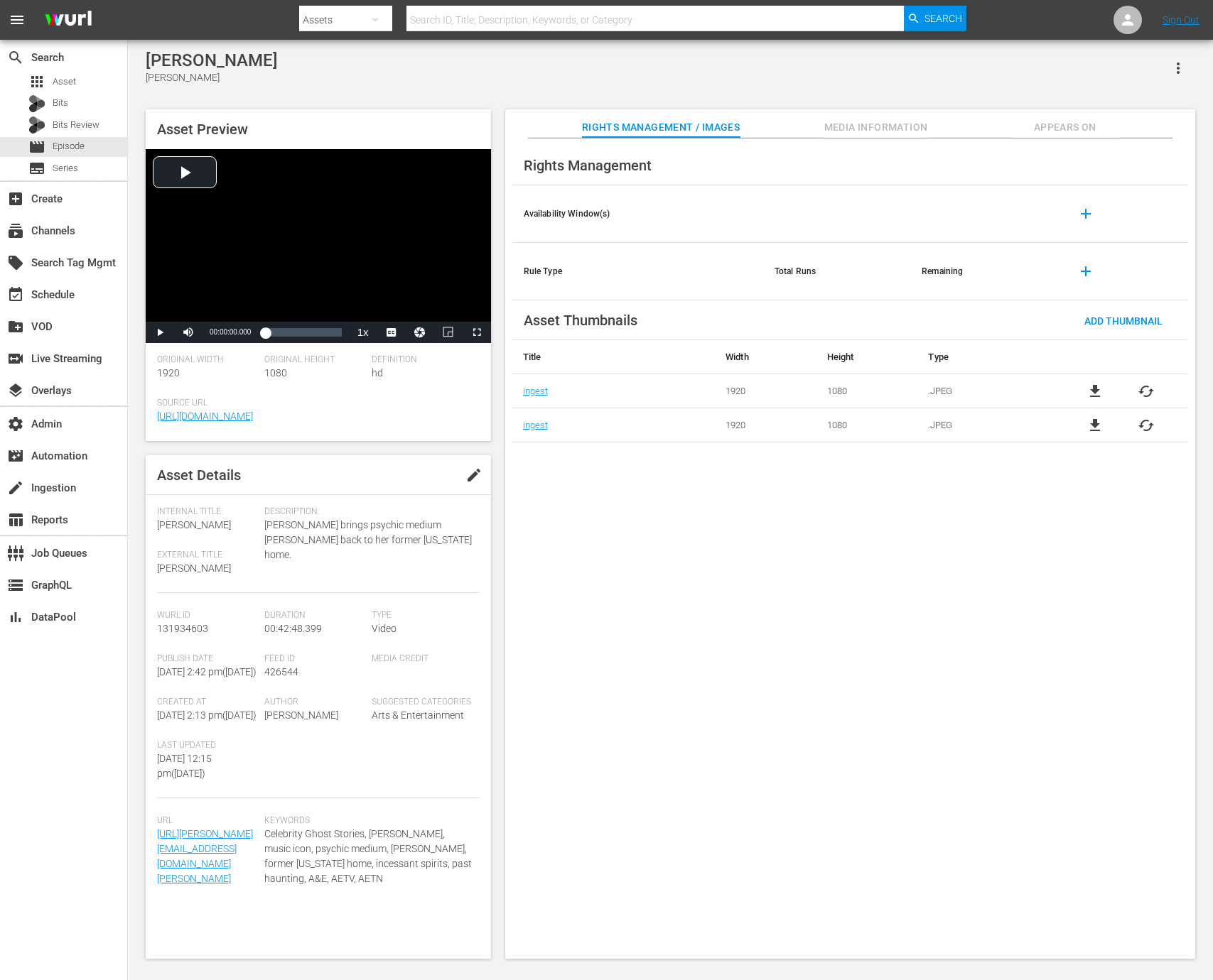
click at [835, 136] on button "Media Information" at bounding box center [875, 123] width 106 height 28
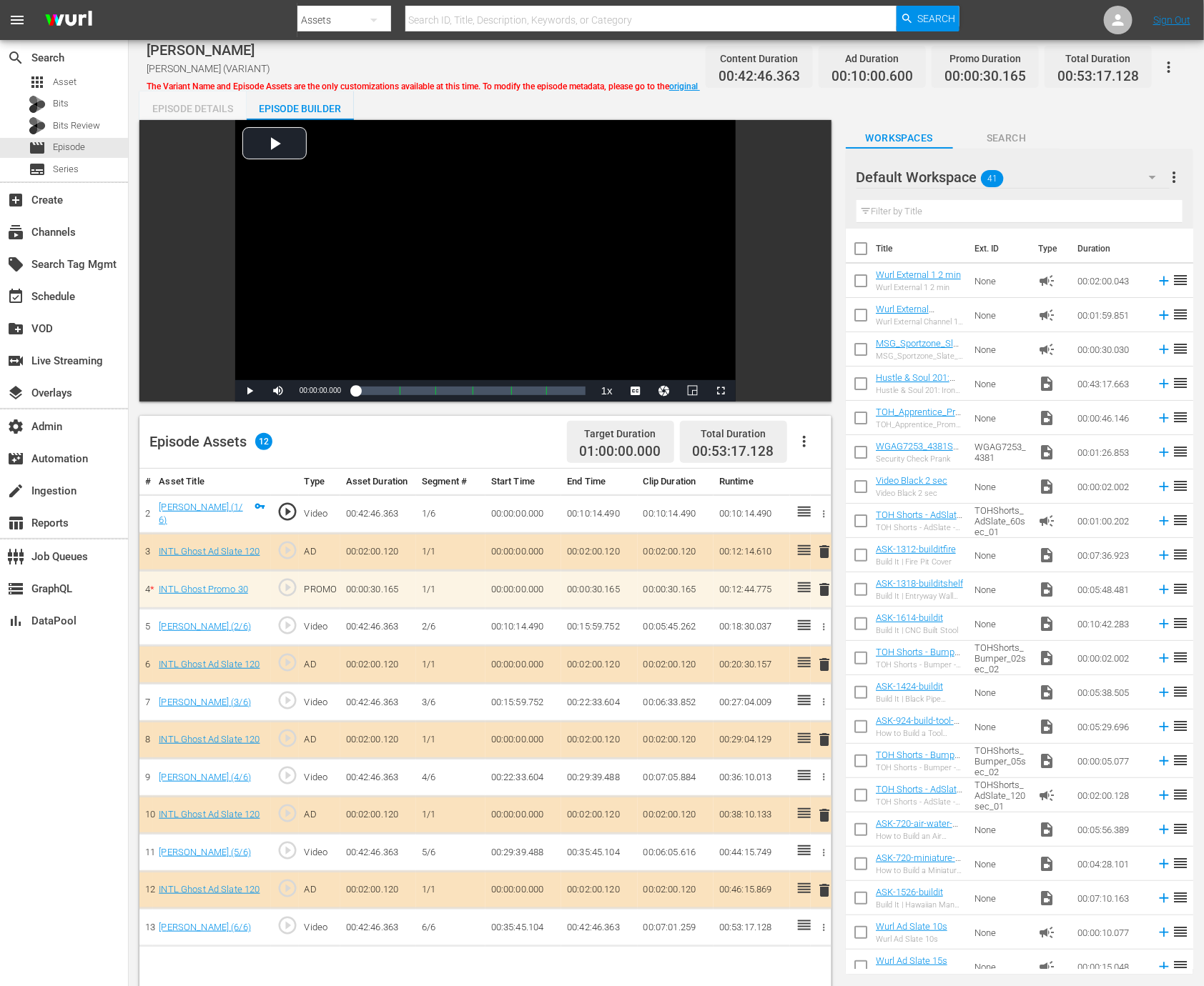
click at [192, 113] on div "Episode Details" at bounding box center [193, 109] width 107 height 35
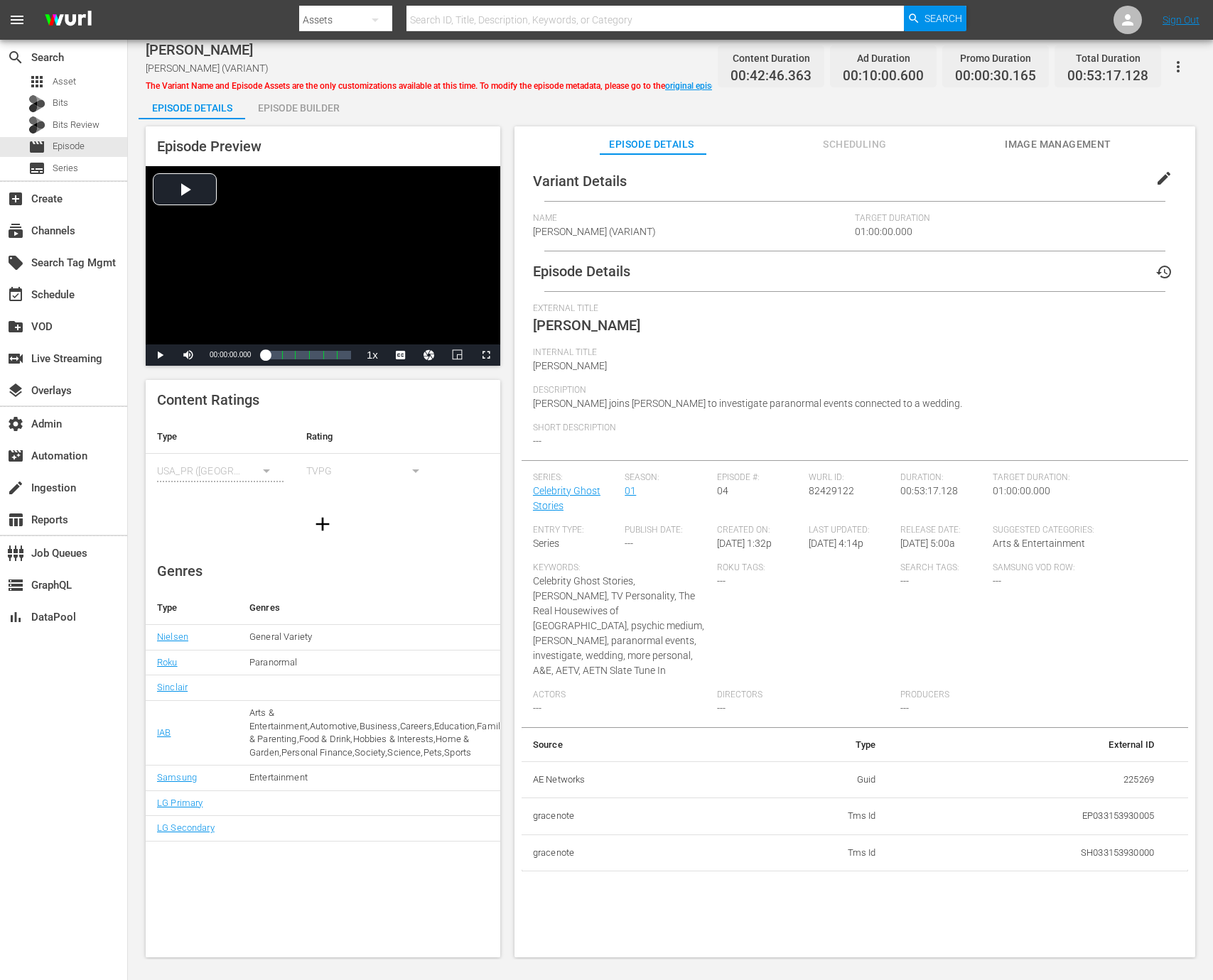
click at [1130, 765] on td "225269" at bounding box center [1027, 780] width 278 height 37
copy td "225269"
click at [308, 116] on div "Episode Builder" at bounding box center [298, 108] width 106 height 35
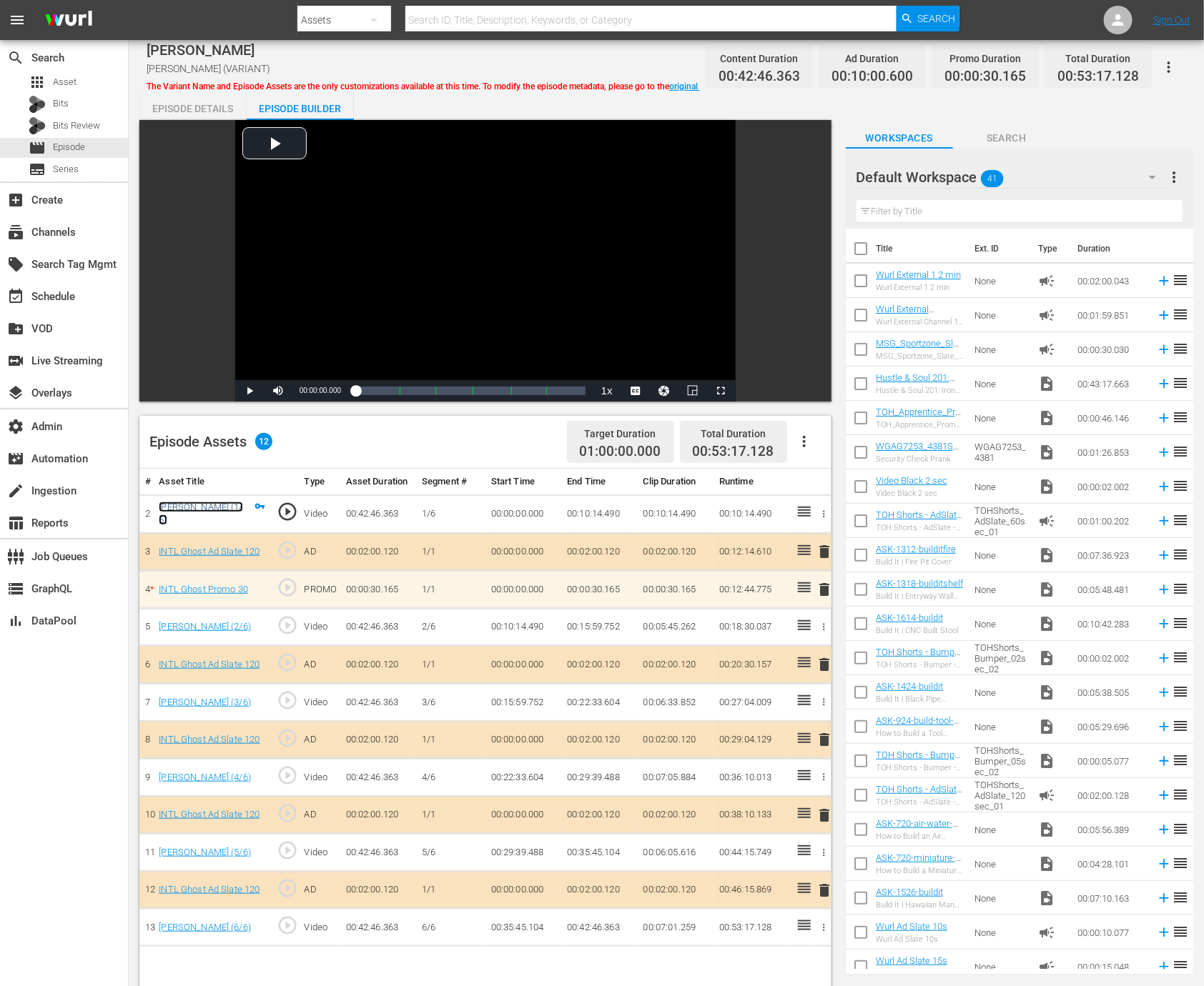
click at [218, 510] on link "Nene Leakes (1/6)" at bounding box center [200, 514] width 84 height 24
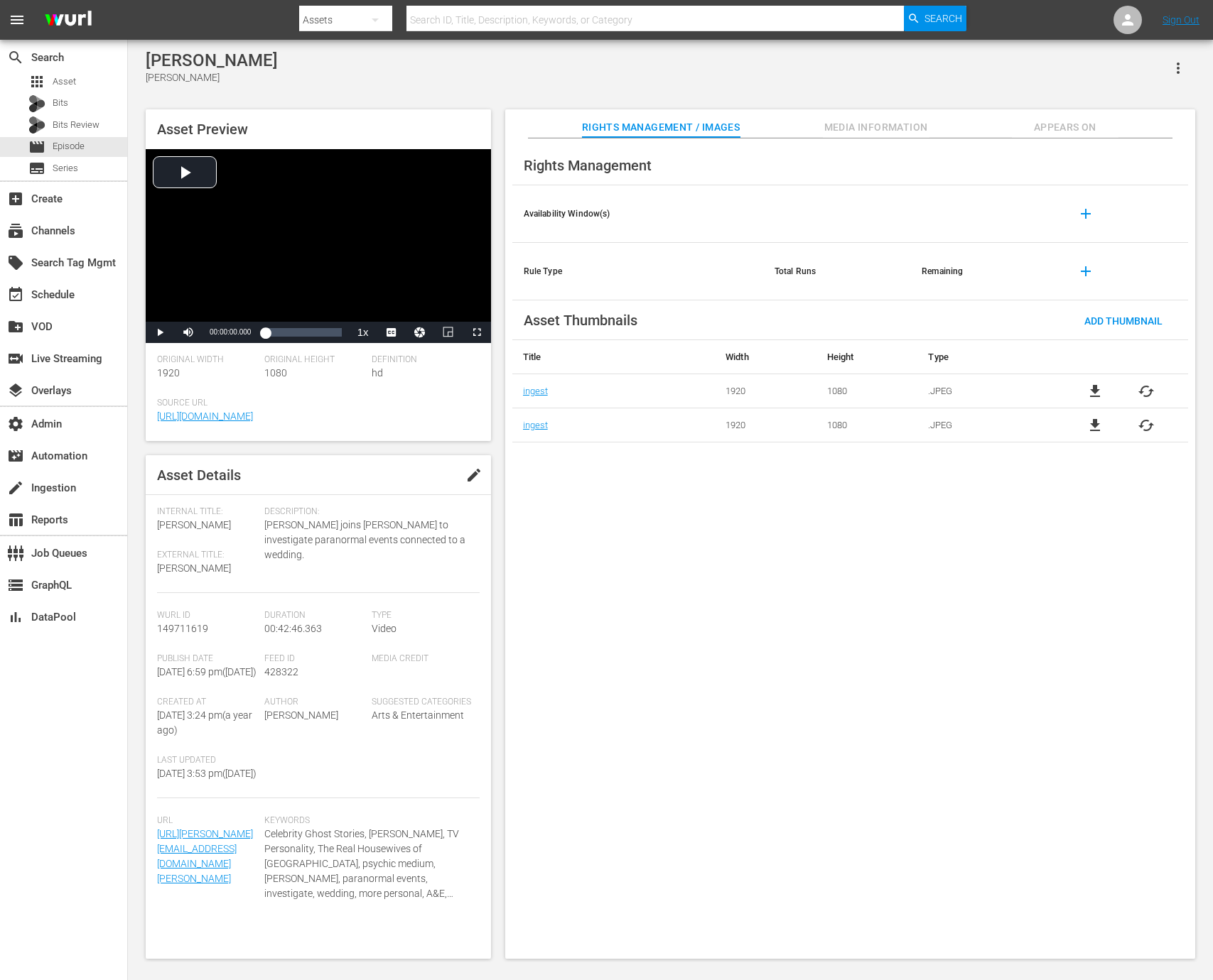
click at [861, 121] on span "Media Information" at bounding box center [875, 127] width 106 height 18
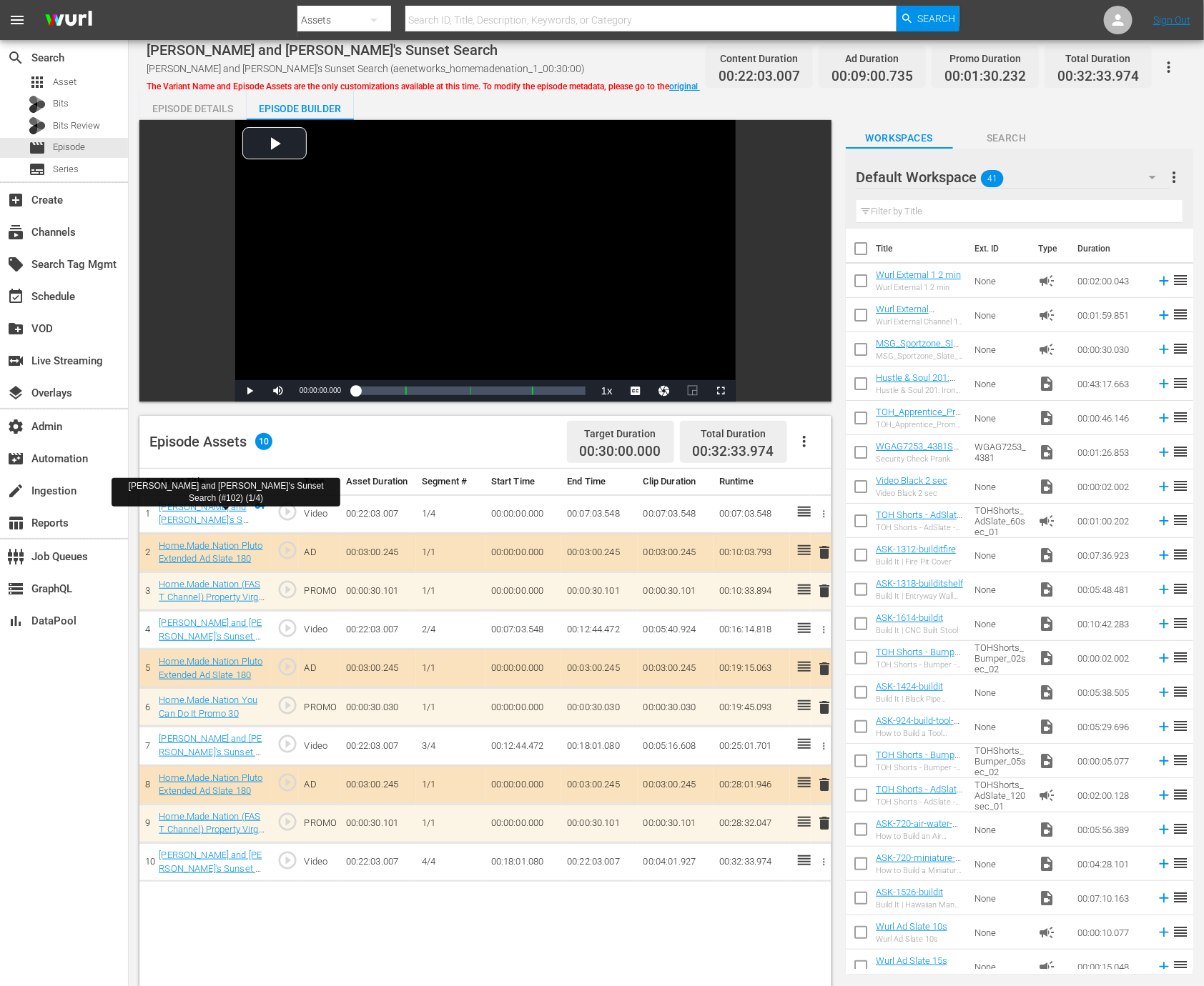
click at [219, 512] on div "[PERSON_NAME] and [PERSON_NAME]'s Sunset Search (#102) (1/4)" at bounding box center [205, 514] width 92 height 26
click at [212, 504] on link "[PERSON_NAME] and [PERSON_NAME]'s Sunset Search (#102) (1/4)" at bounding box center [203, 527] width 89 height 51
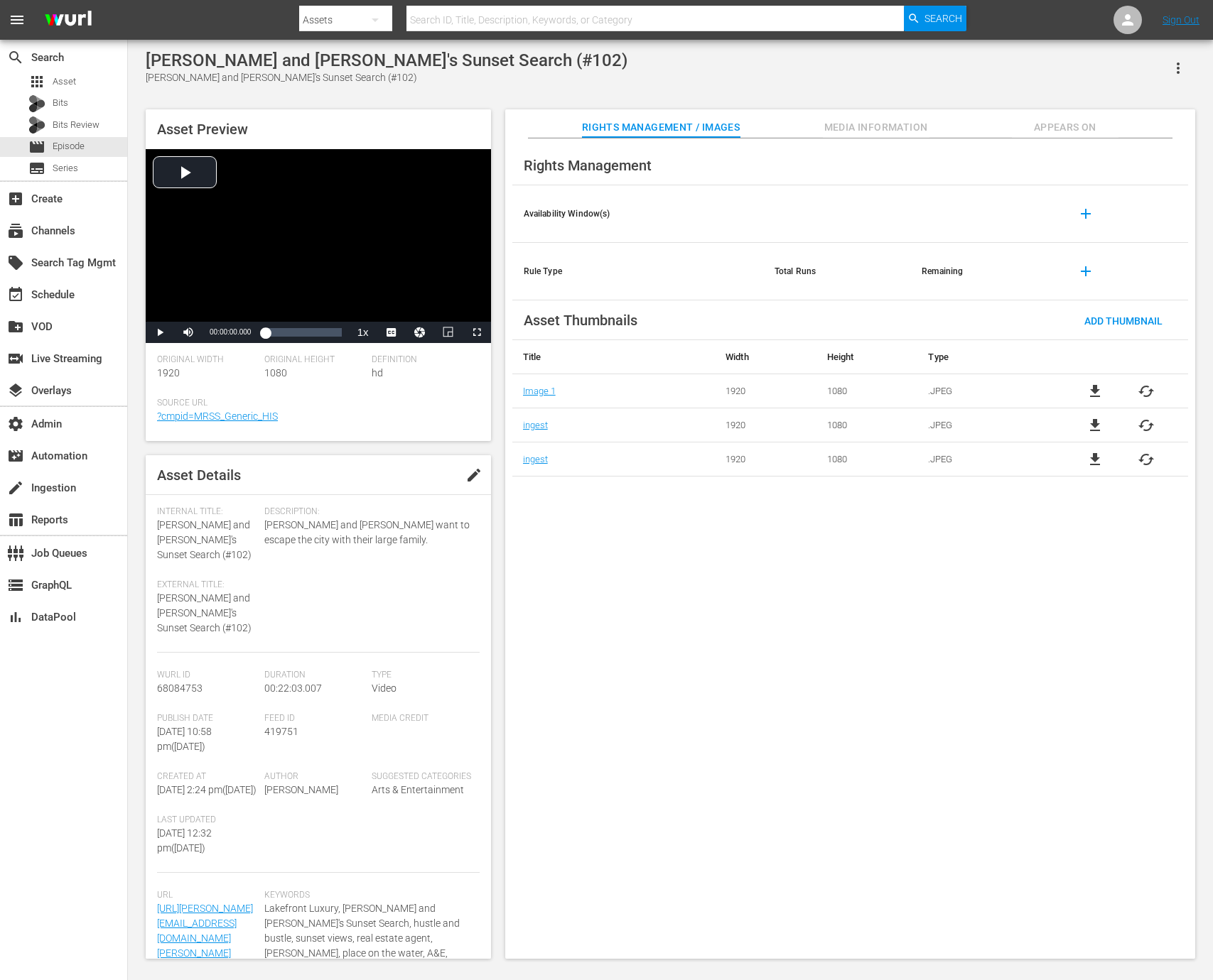
click at [872, 129] on span "Media Information" at bounding box center [875, 127] width 106 height 18
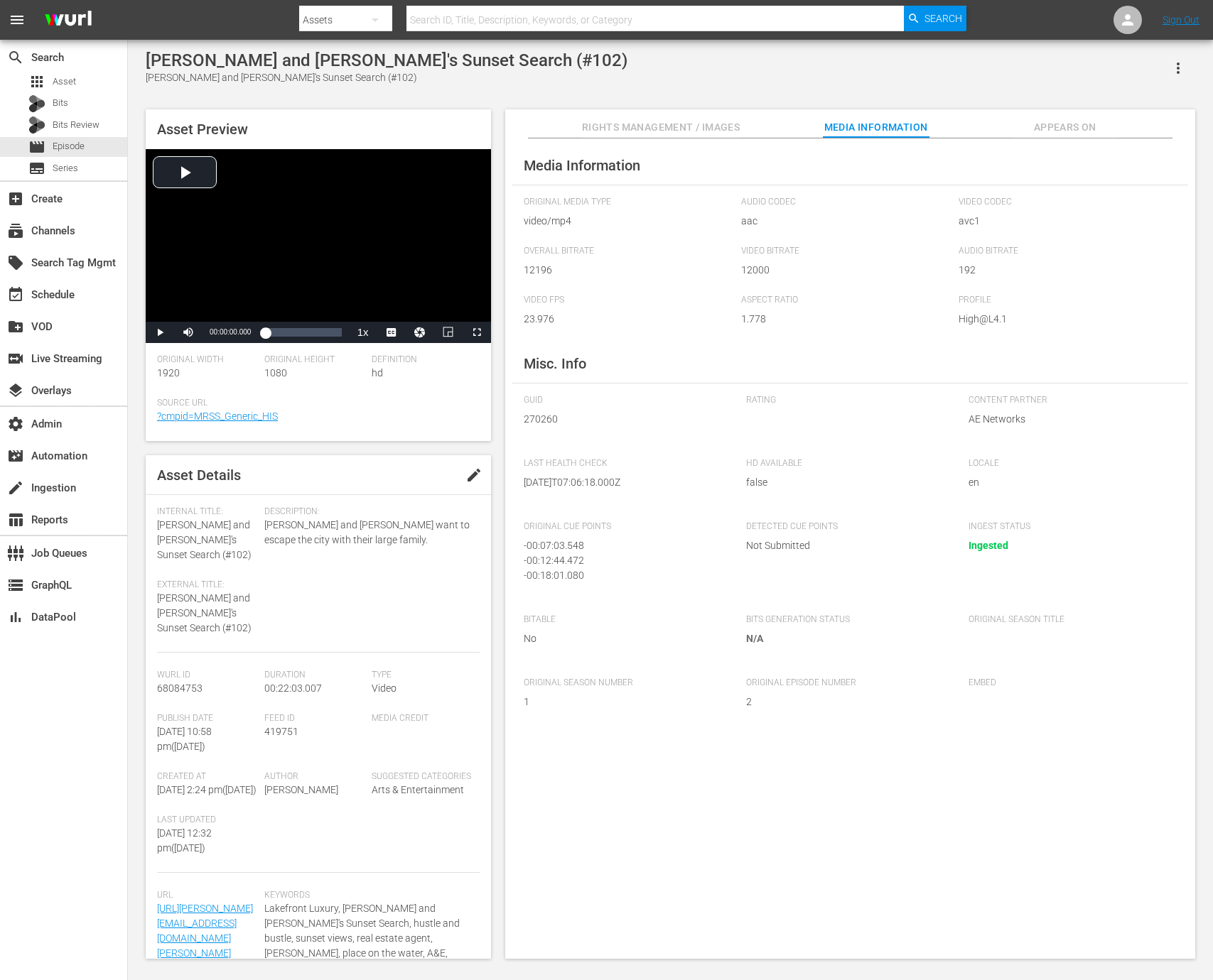
click at [544, 413] on span "270260" at bounding box center [625, 420] width 201 height 15
copy span "270260"
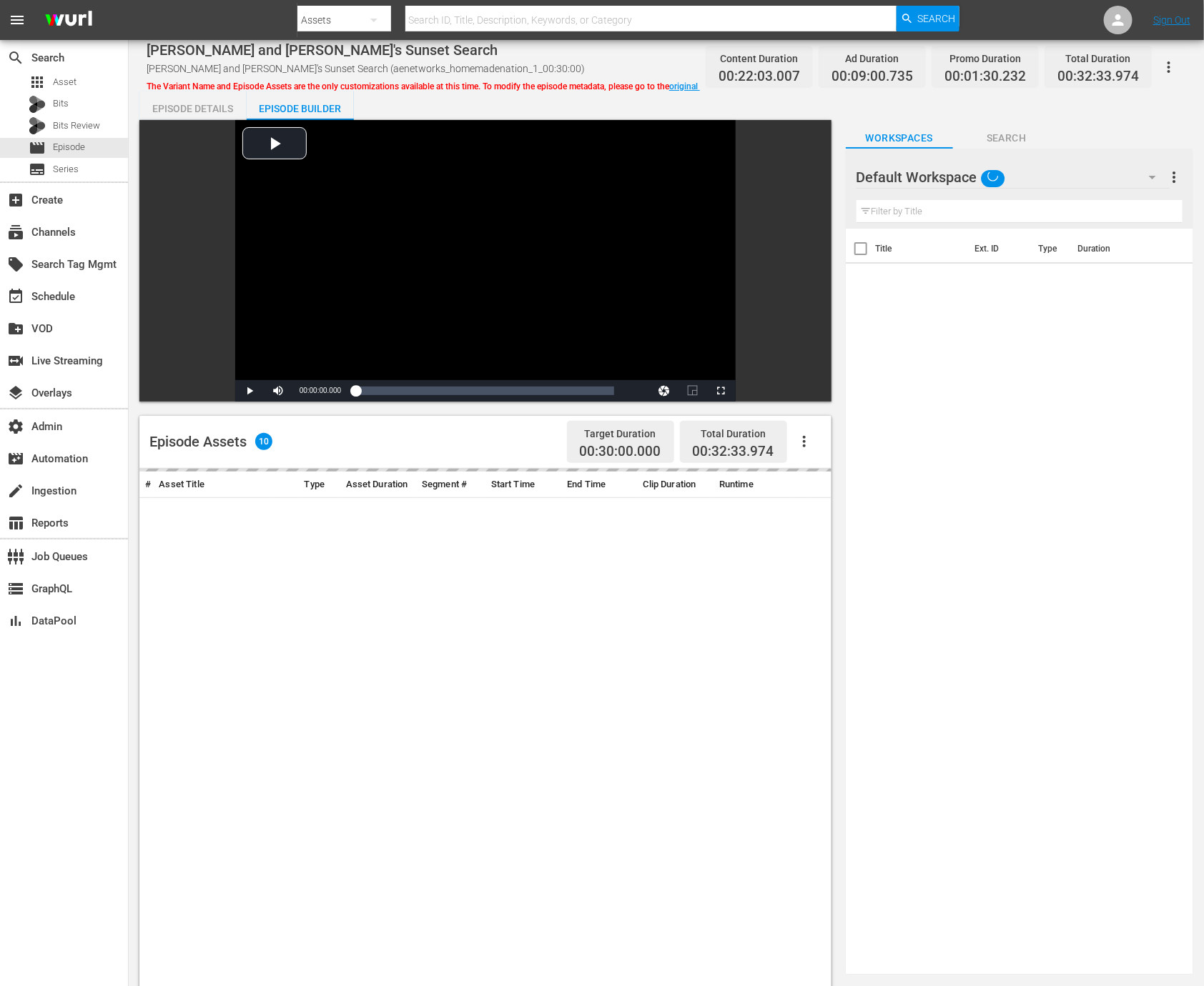
scroll to position [5, 0]
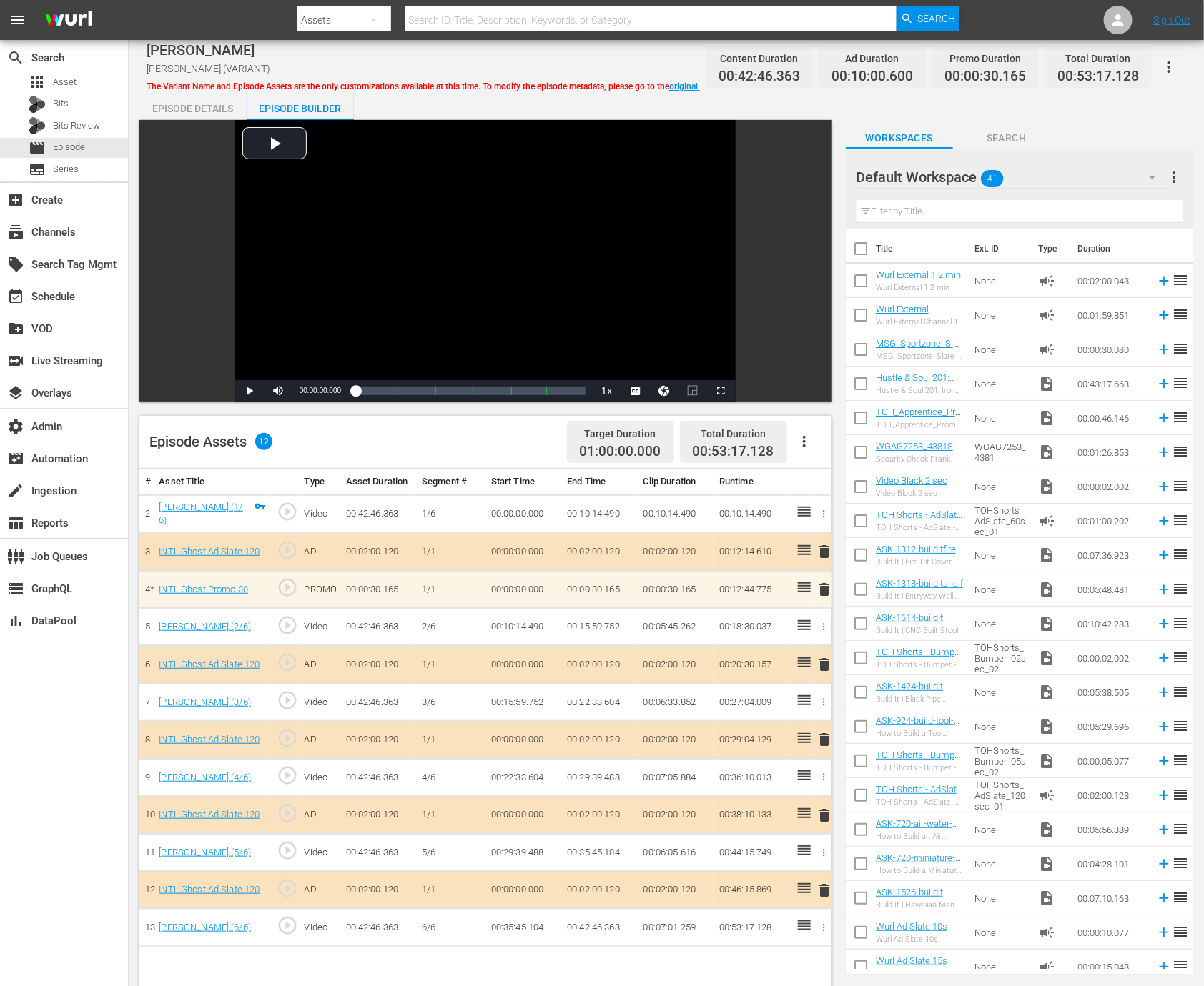
click at [204, 105] on div "Episode Details" at bounding box center [193, 109] width 107 height 35
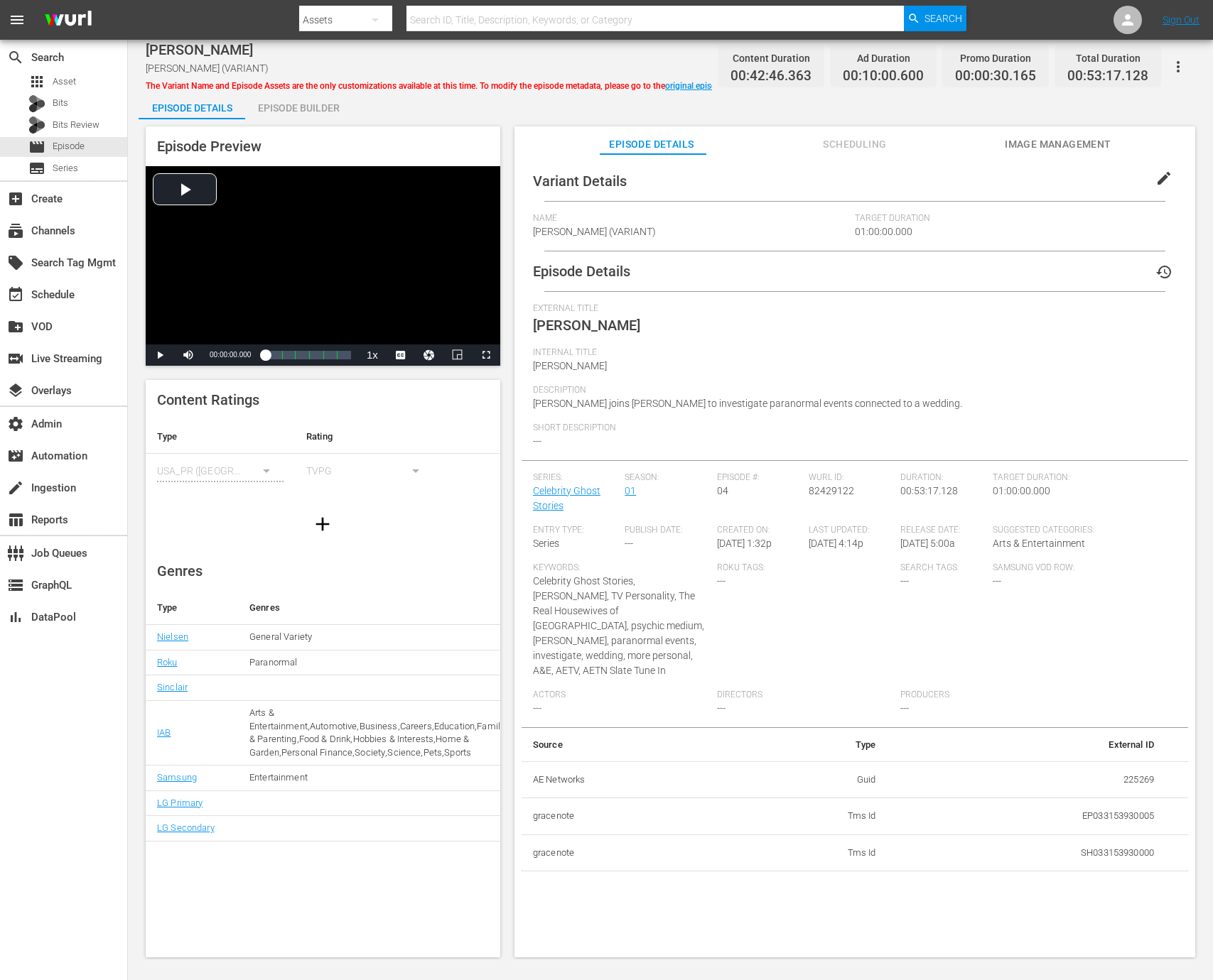
click at [309, 104] on div "Episode Builder" at bounding box center [298, 108] width 106 height 35
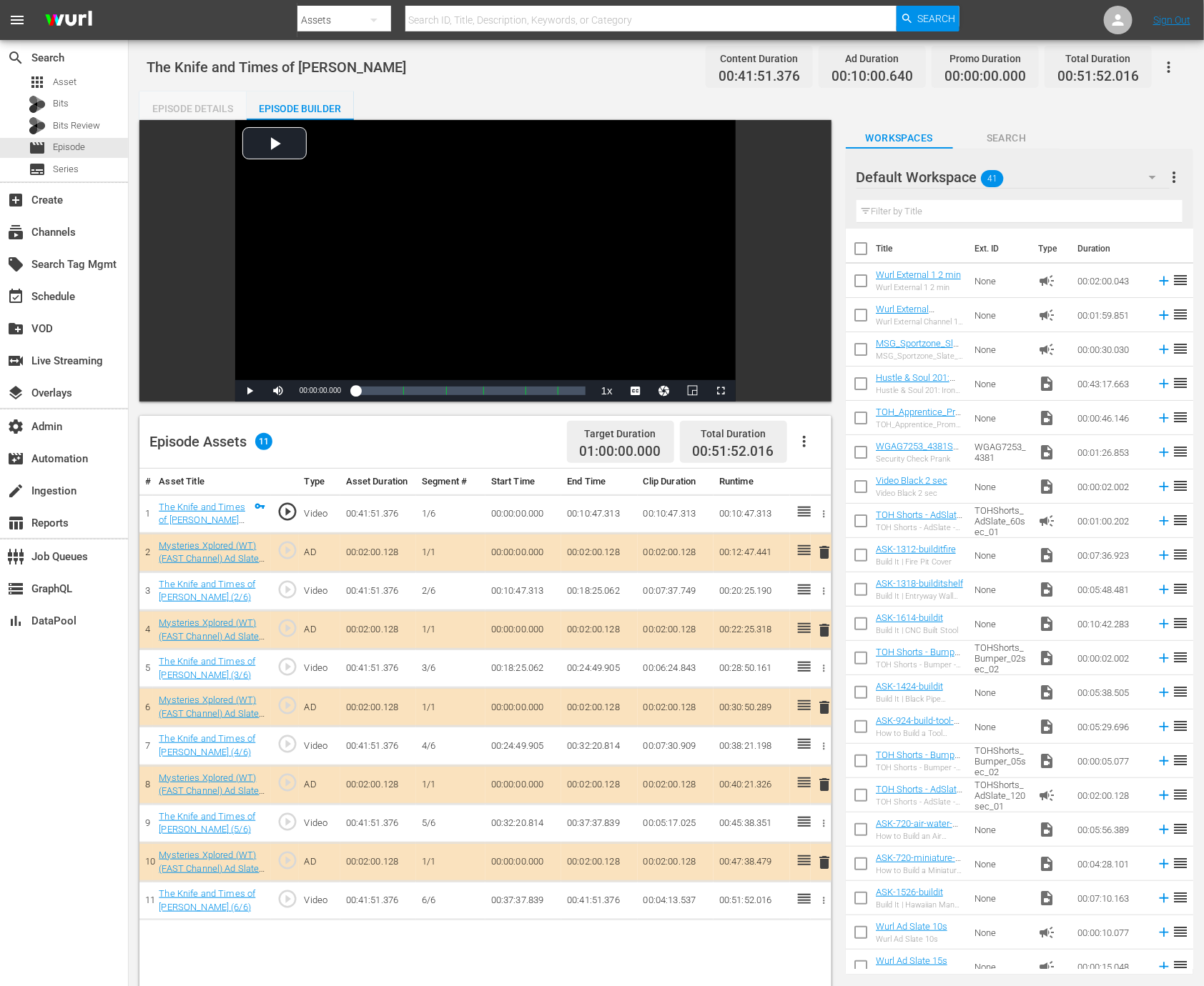
click at [206, 101] on div "Episode Details" at bounding box center [193, 109] width 107 height 35
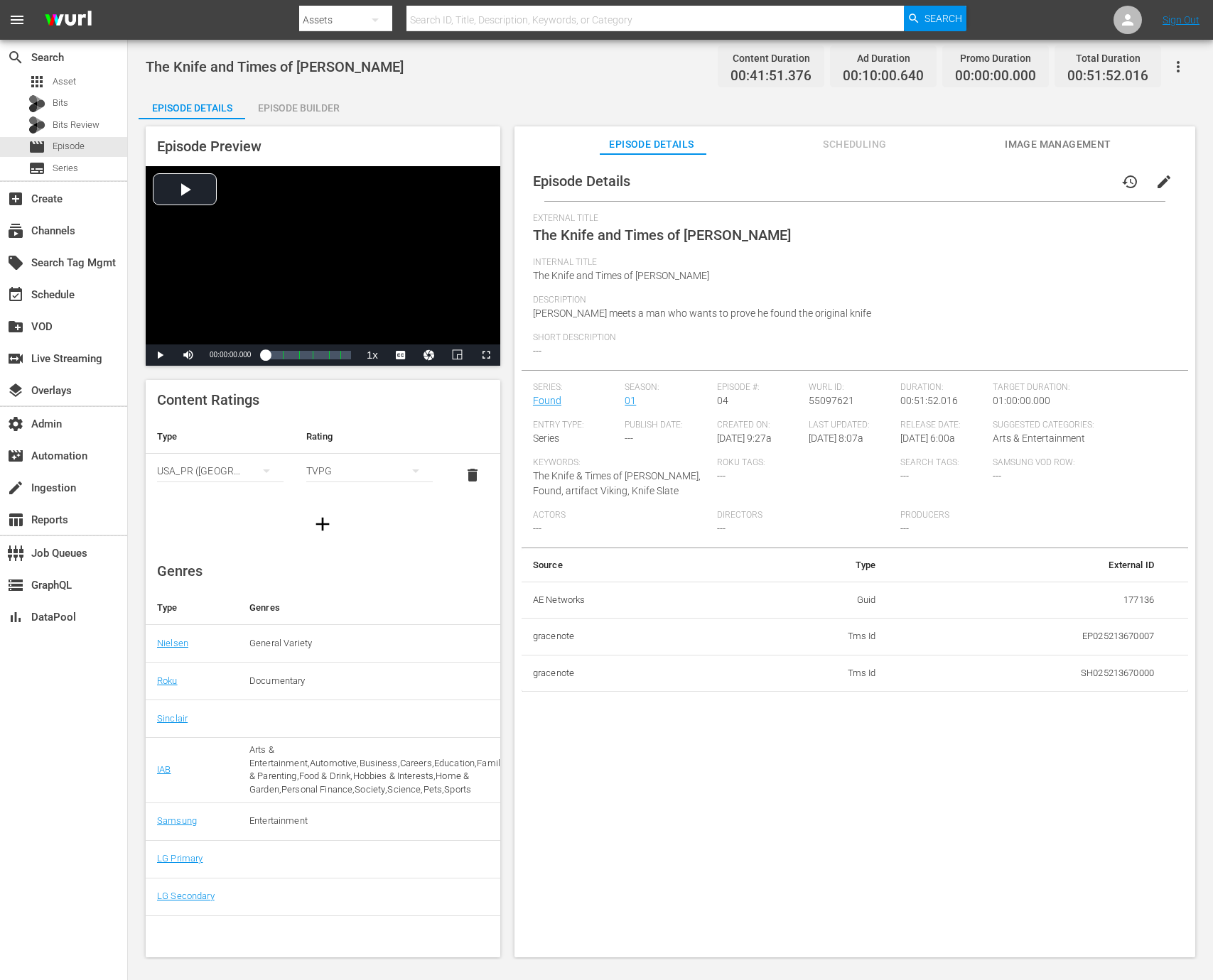
click at [1129, 591] on td "177136" at bounding box center [1027, 600] width 278 height 37
copy td "177136"
click at [317, 131] on div "Episode Preview Video Player is loading. Play Video Play Mute Current Time 00:0…" at bounding box center [323, 246] width 354 height 240
click at [315, 114] on div "Episode Builder" at bounding box center [298, 108] width 106 height 35
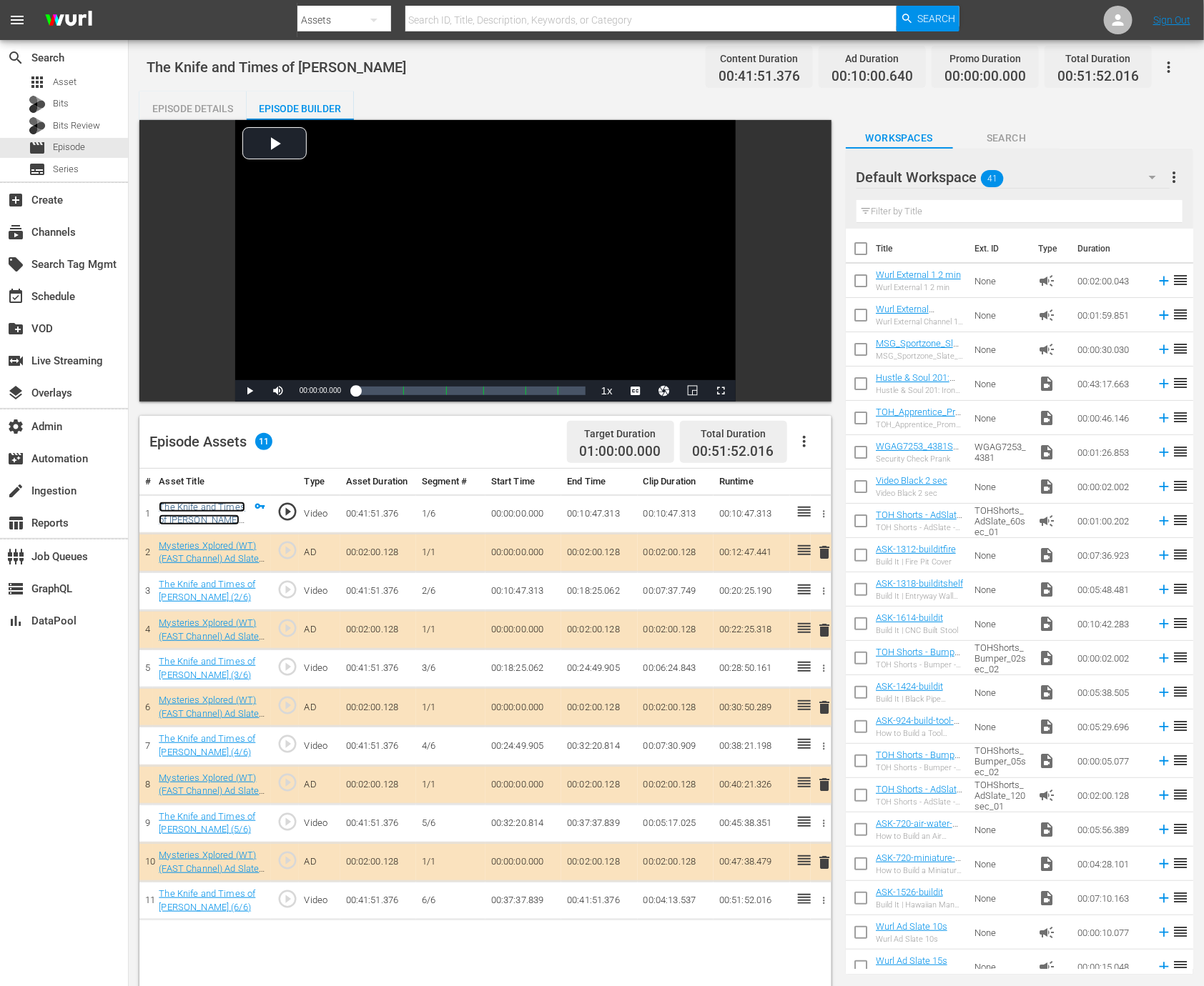
click at [206, 503] on link "The Knife and Times of Jim Bowie (1/6)" at bounding box center [202, 521] width 86 height 38
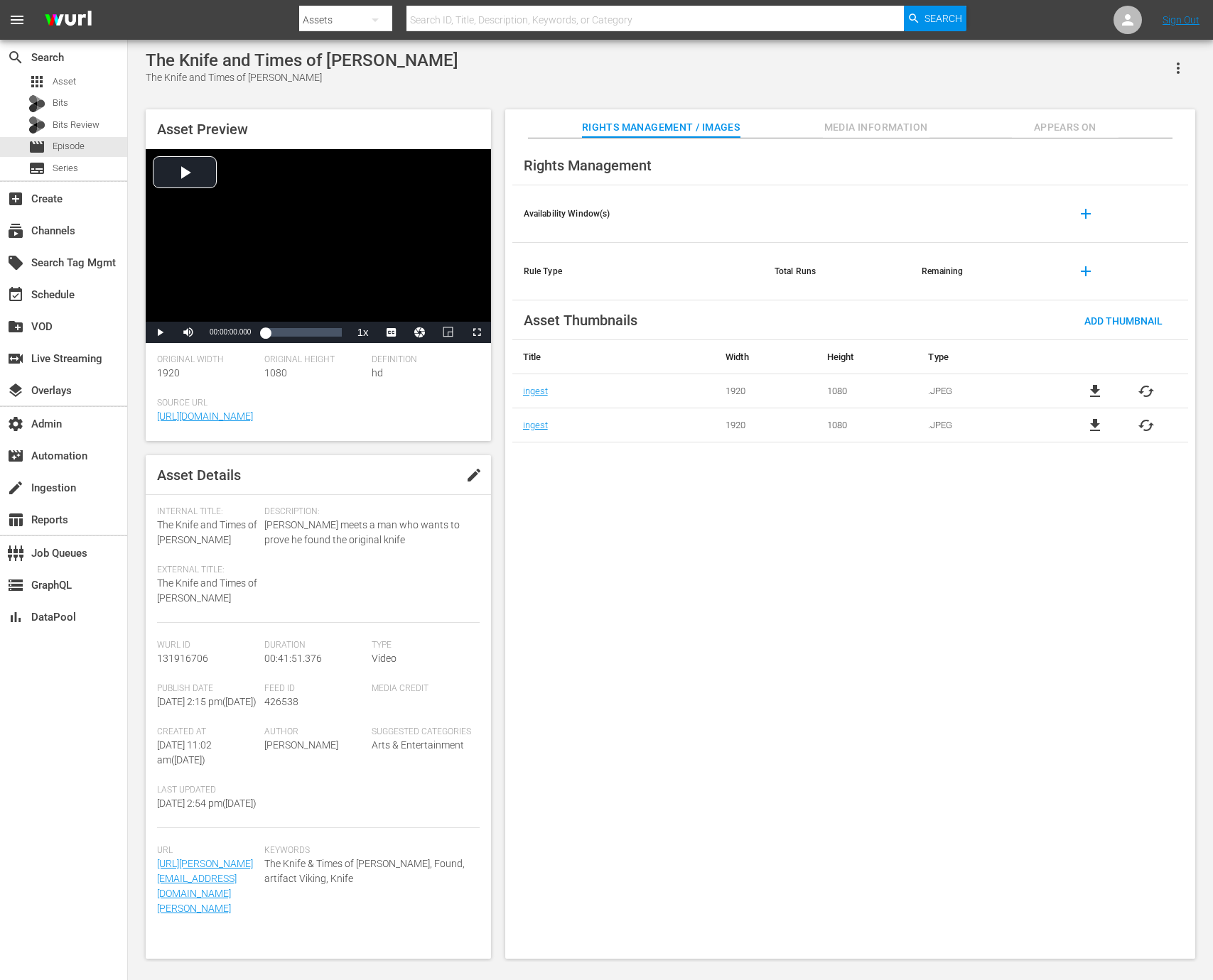
click at [877, 151] on div "Rights Management" at bounding box center [849, 165] width 676 height 40
click at [877, 126] on span "Media Information" at bounding box center [875, 127] width 106 height 18
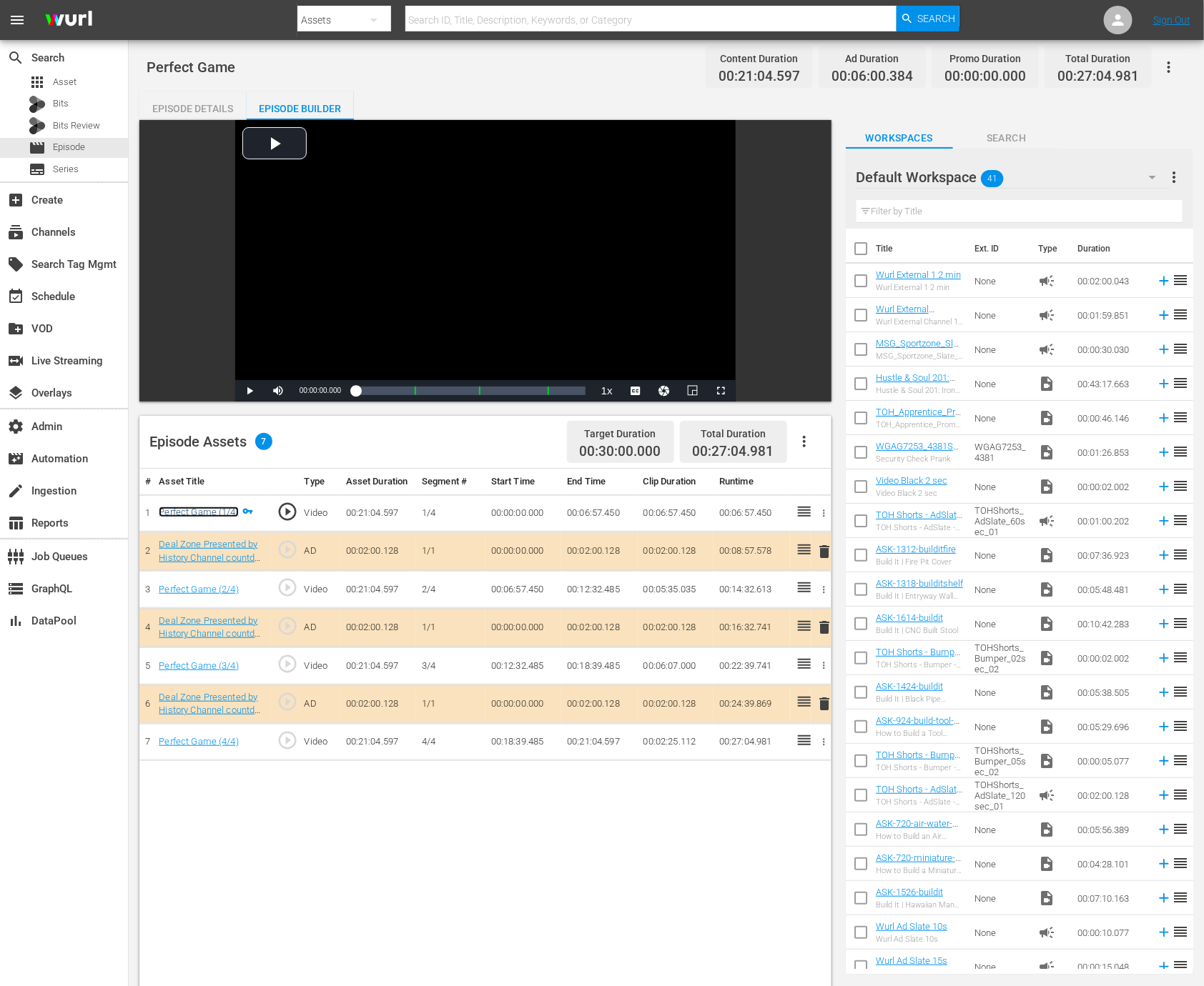
click at [226, 509] on link "Perfect Game (1/4)" at bounding box center [198, 511] width 80 height 10
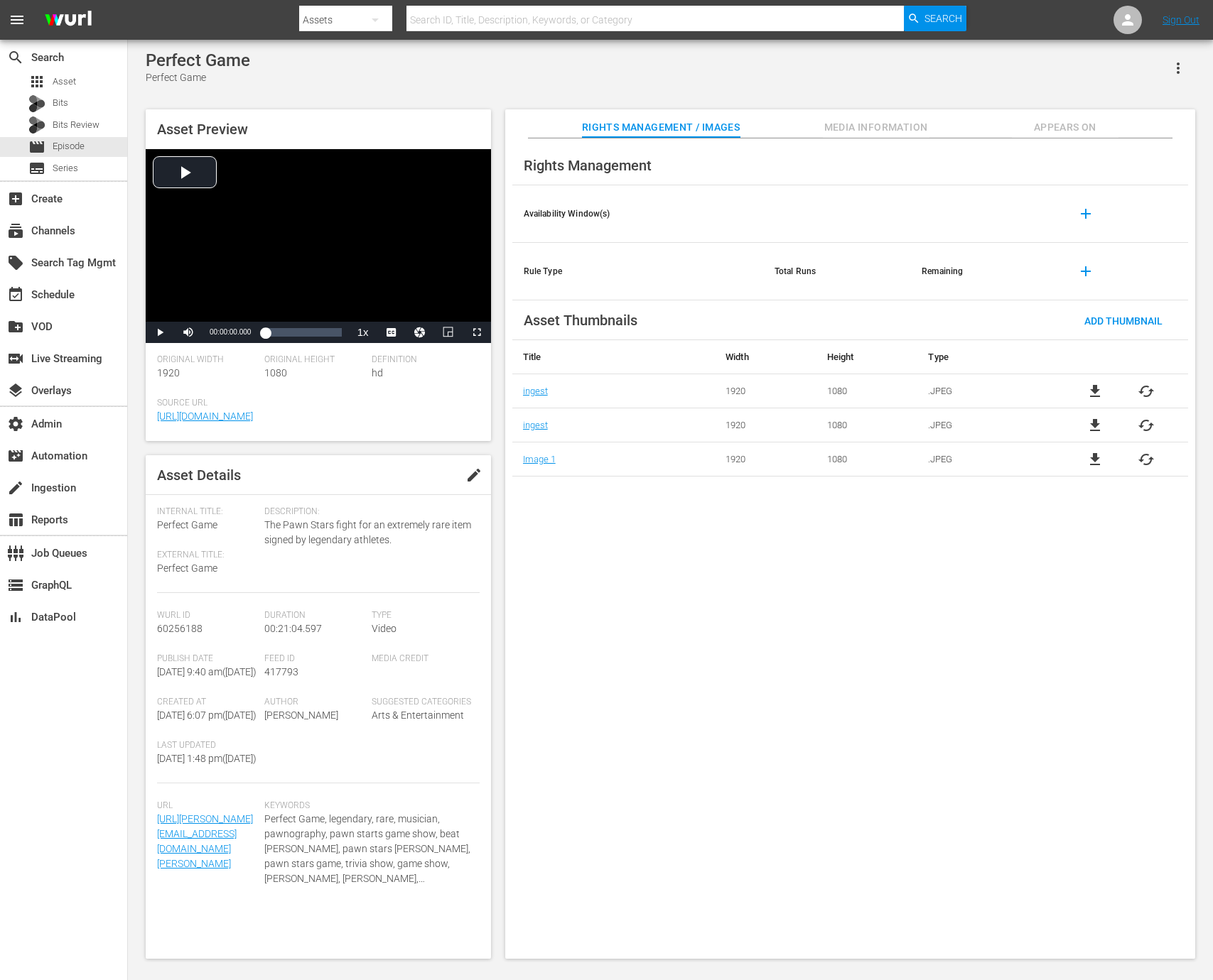
click at [843, 131] on span "Media Information" at bounding box center [875, 127] width 106 height 18
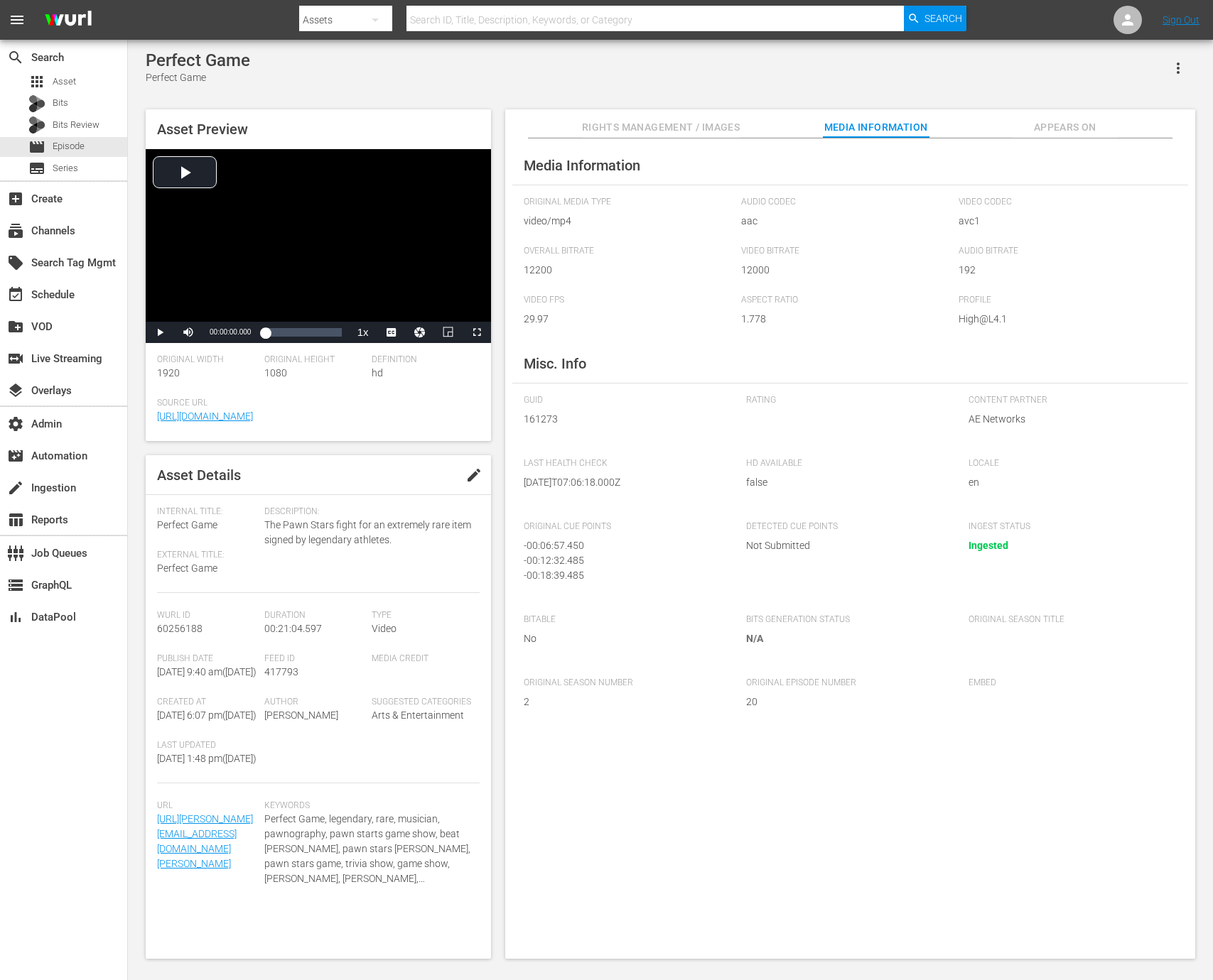
click at [536, 417] on span "161273" at bounding box center [625, 420] width 201 height 15
copy span "161273"
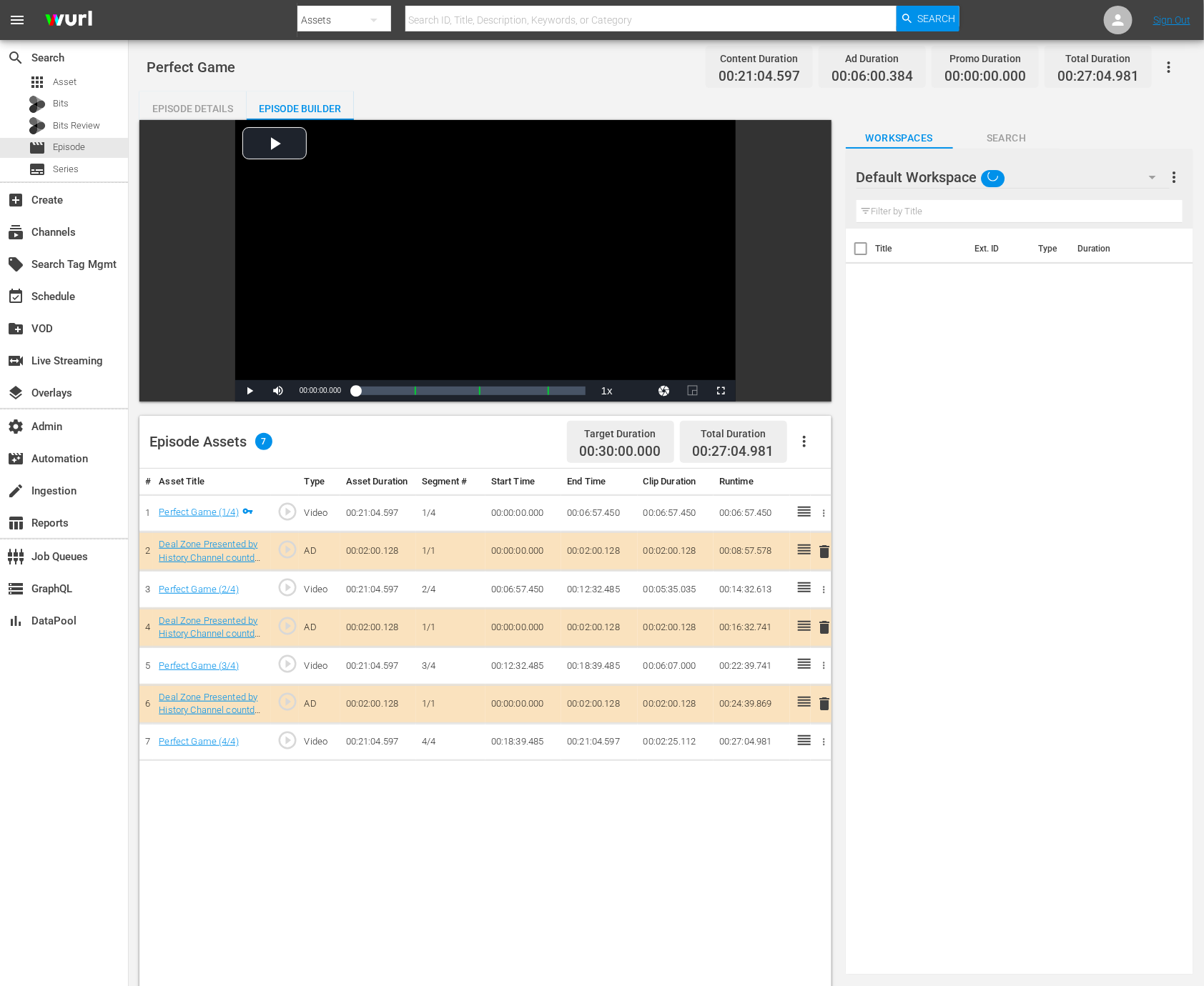
click at [221, 110] on div "Episode Details" at bounding box center [193, 109] width 107 height 35
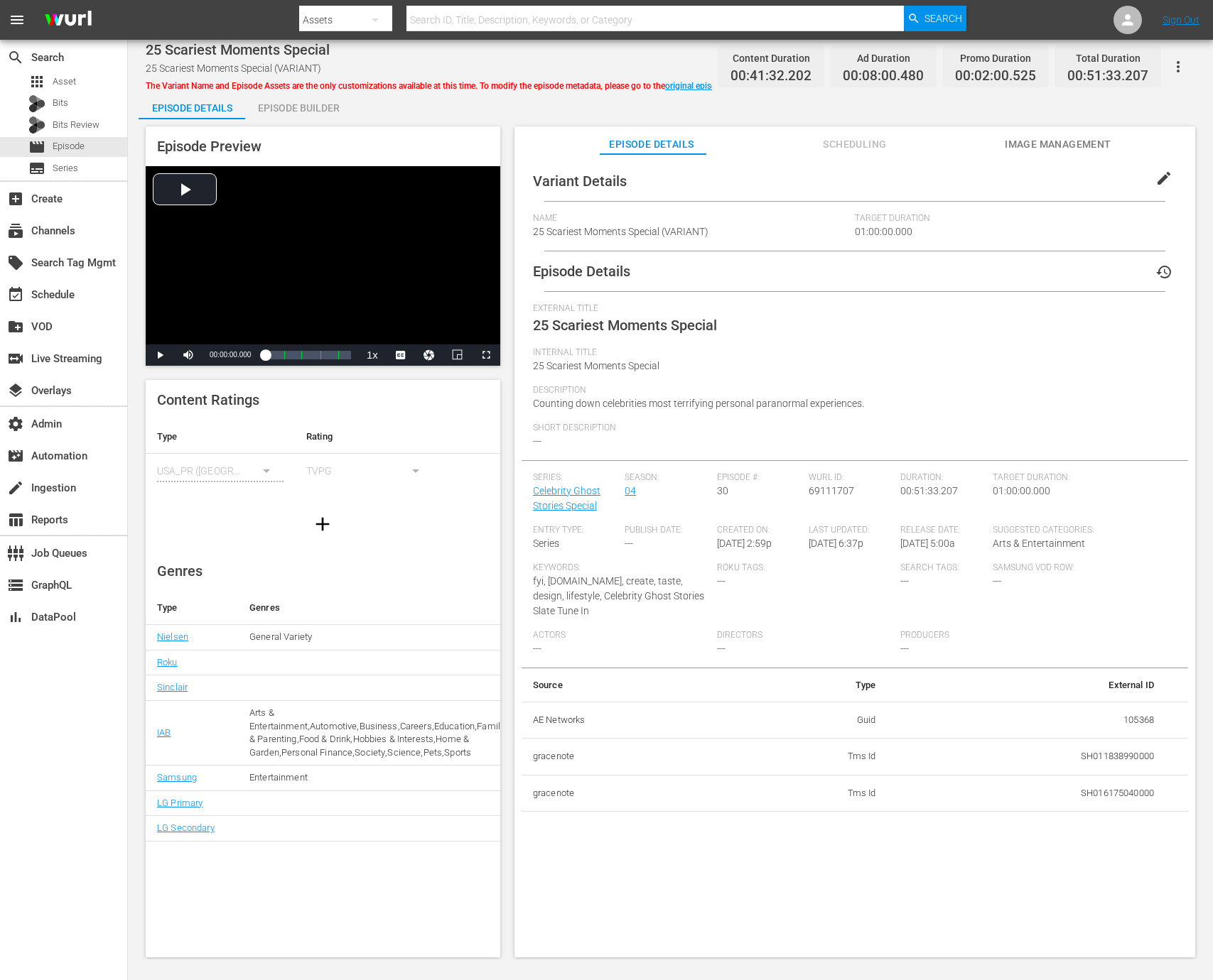
click at [1127, 705] on td "105368" at bounding box center [1027, 721] width 278 height 37
copy td "105368"
click at [311, 100] on div "Episode Builder" at bounding box center [298, 108] width 106 height 35
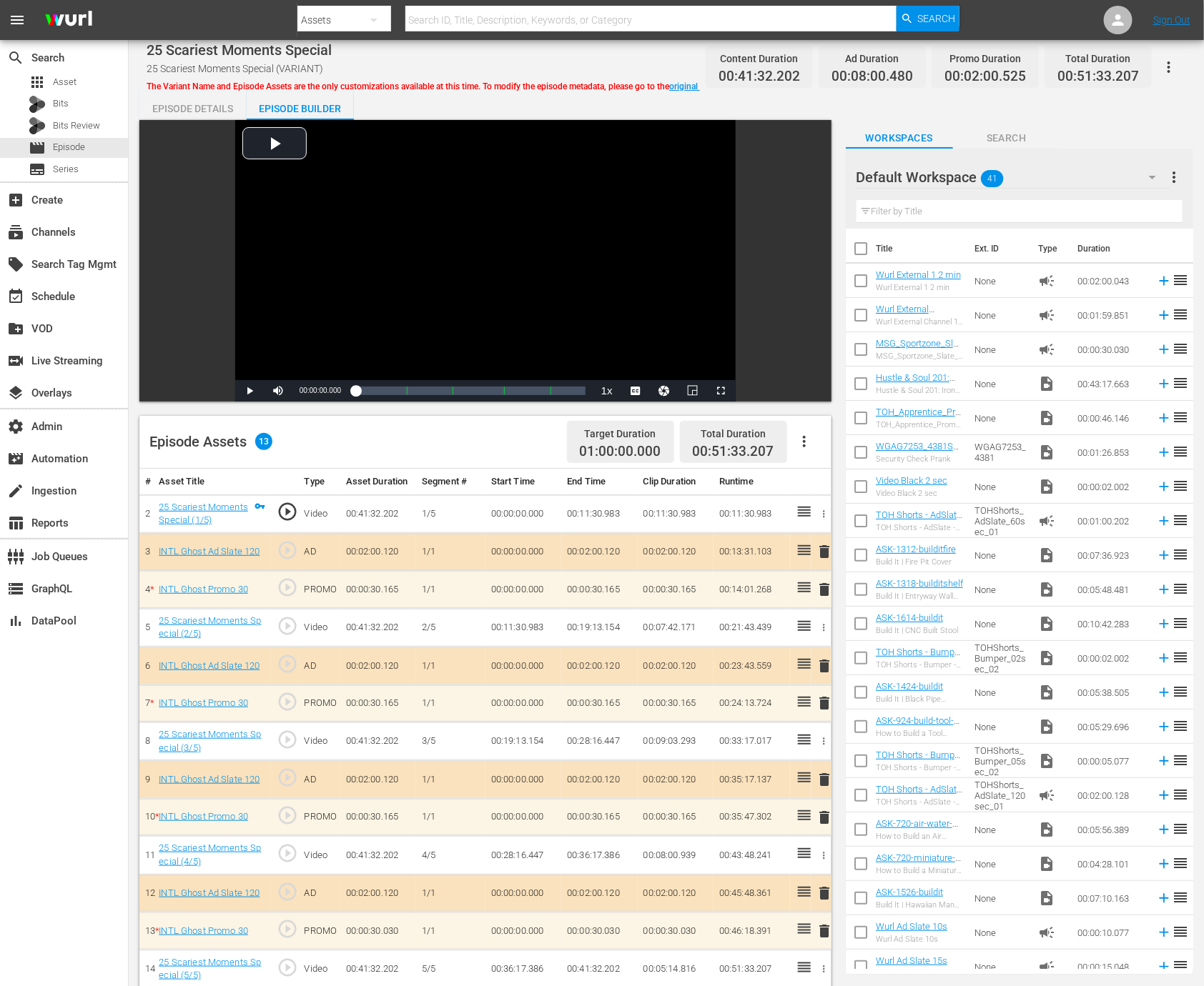
click at [227, 512] on div "25 Scariest Moments Special (1/5)" at bounding box center [205, 514] width 92 height 26
click at [227, 503] on link "25 Scariest Moments Special (1/5)" at bounding box center [203, 514] width 89 height 24
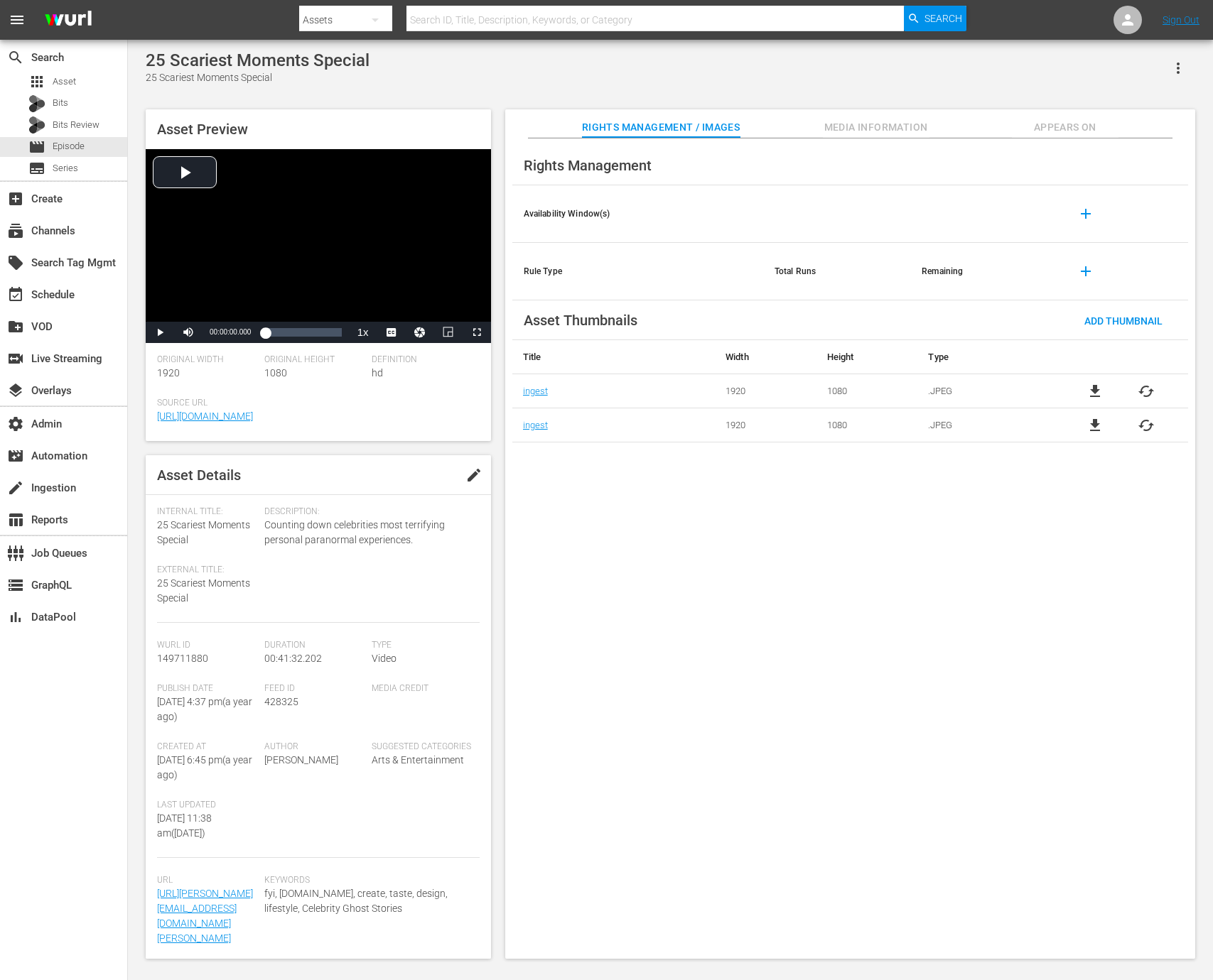
click at [848, 125] on span "Media Information" at bounding box center [875, 127] width 106 height 18
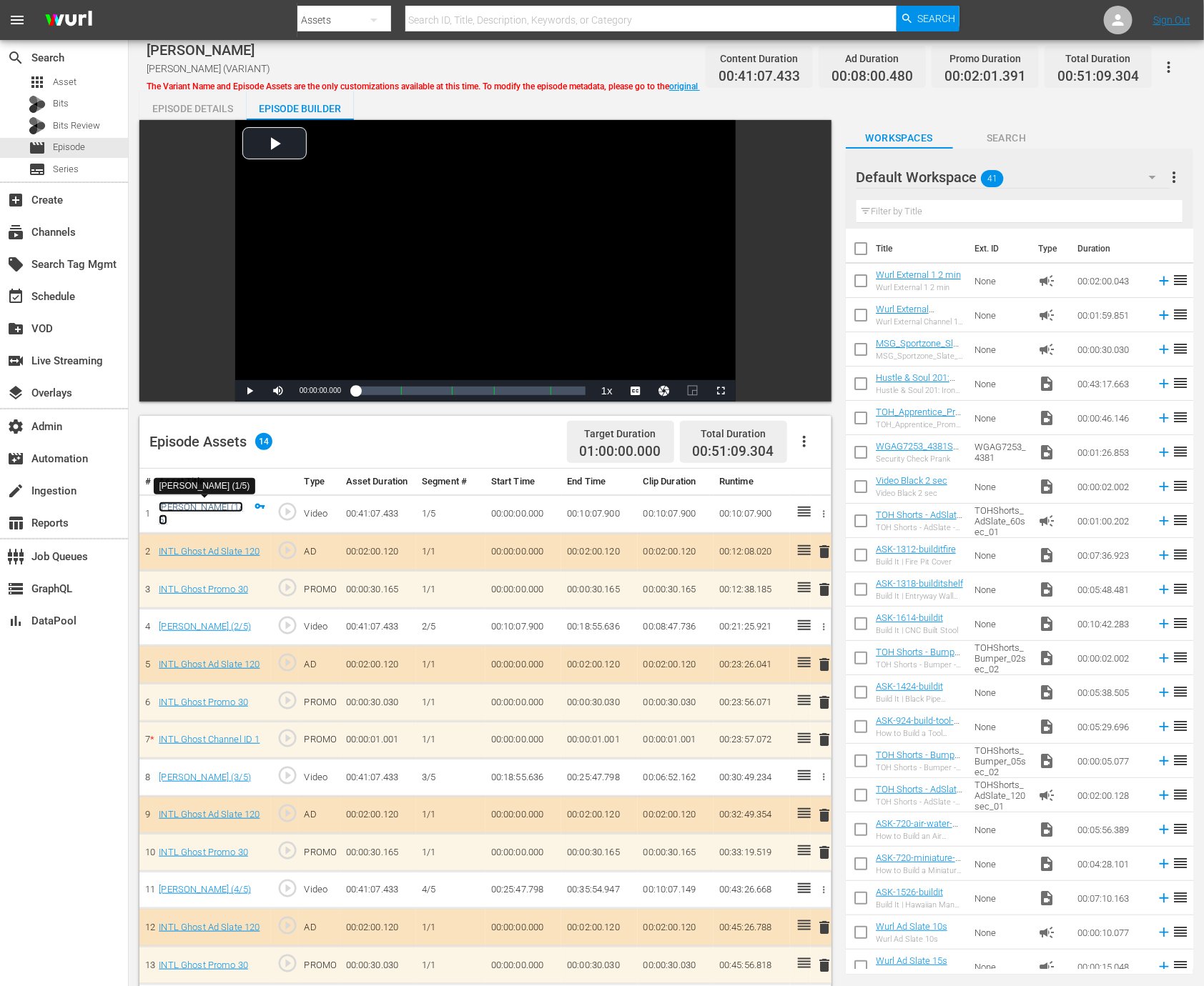
click at [175, 521] on link "Giancarlo Esposito (1/5)" at bounding box center [200, 514] width 84 height 24
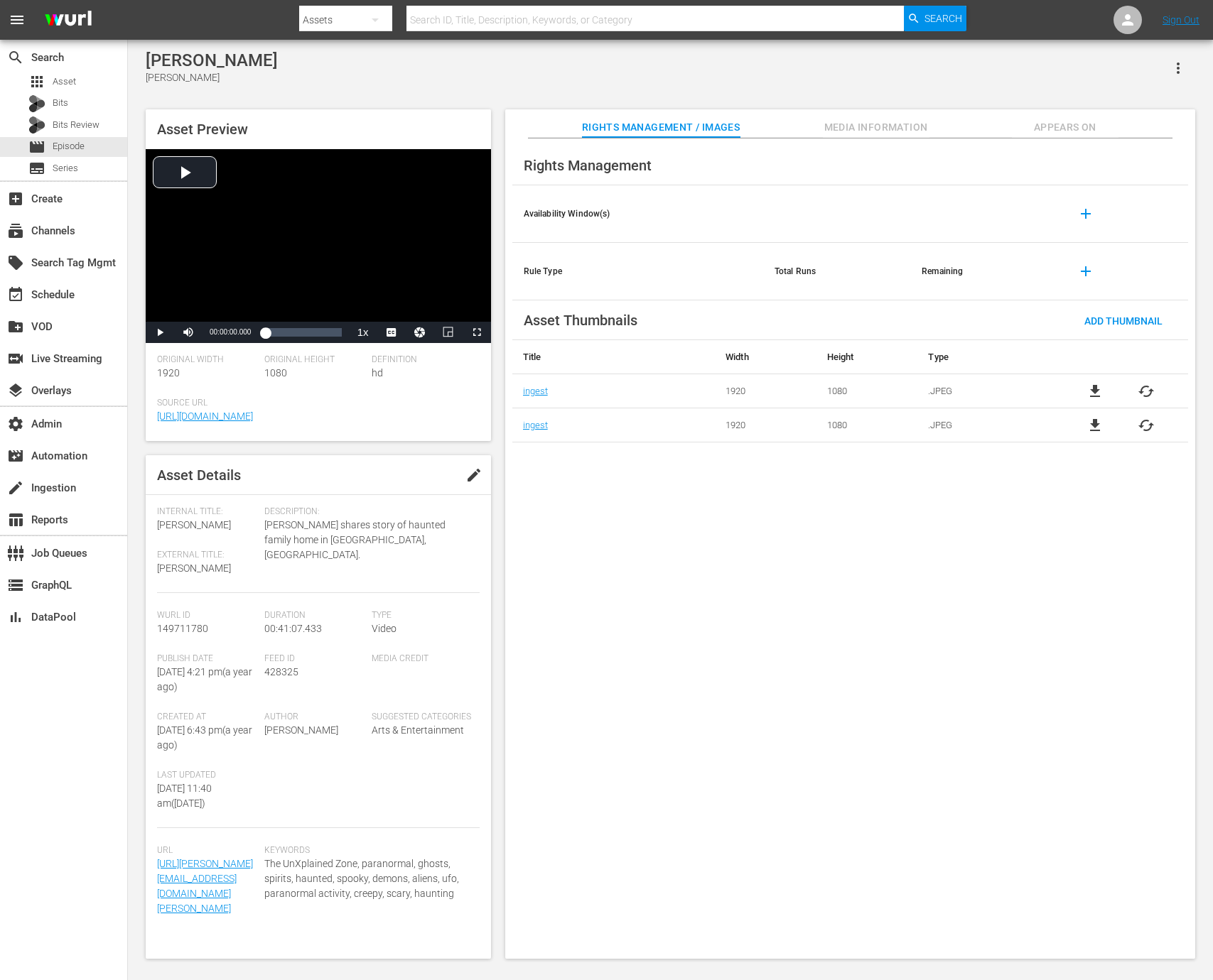
click at [873, 129] on span "Media Information" at bounding box center [875, 127] width 106 height 18
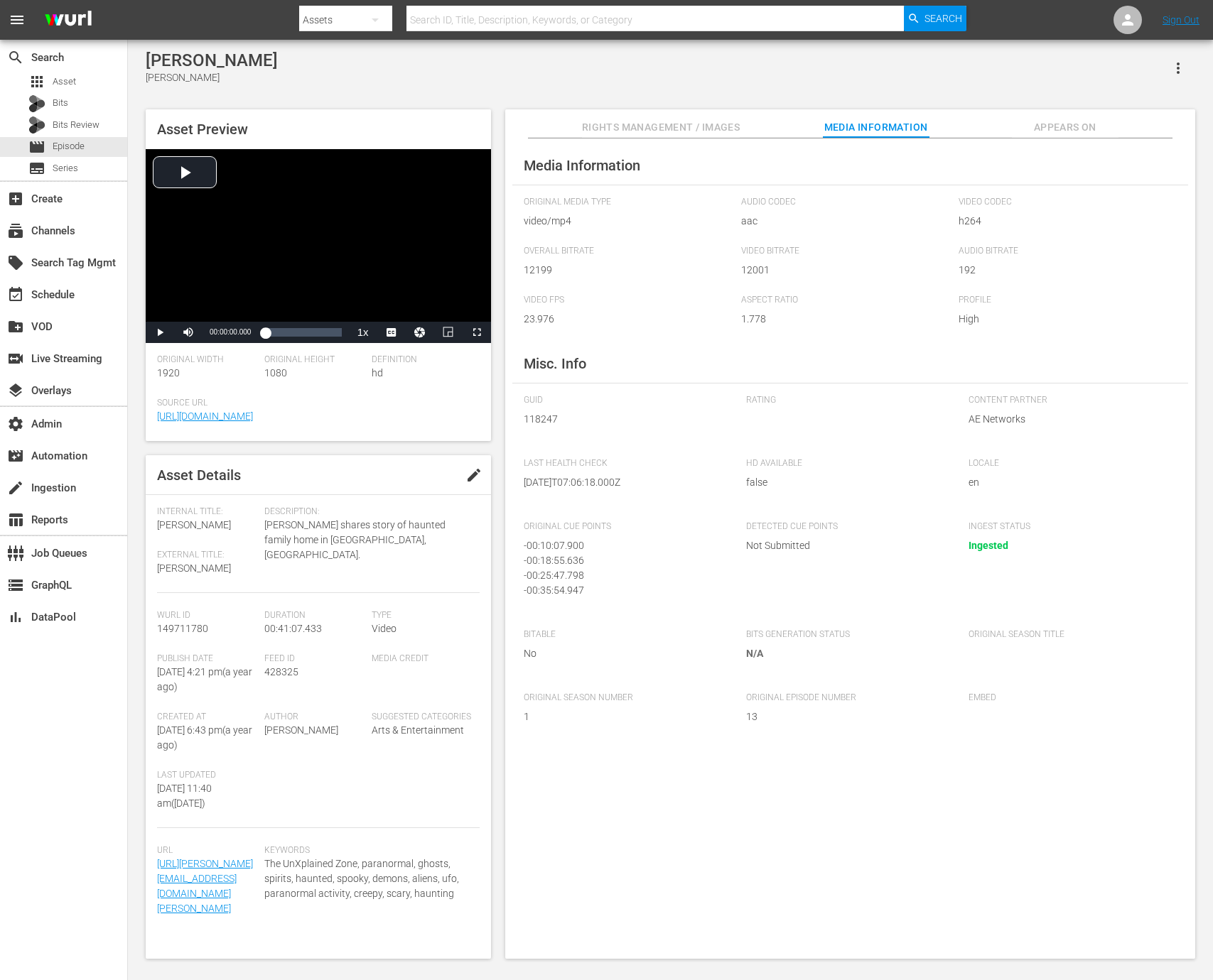
click at [562, 426] on span "118247" at bounding box center [625, 420] width 201 height 15
click at [541, 407] on div "GUID 118247" at bounding box center [627, 420] width 208 height 49
click at [541, 407] on div "GUID 118247" at bounding box center [627, 420] width 208 height 49
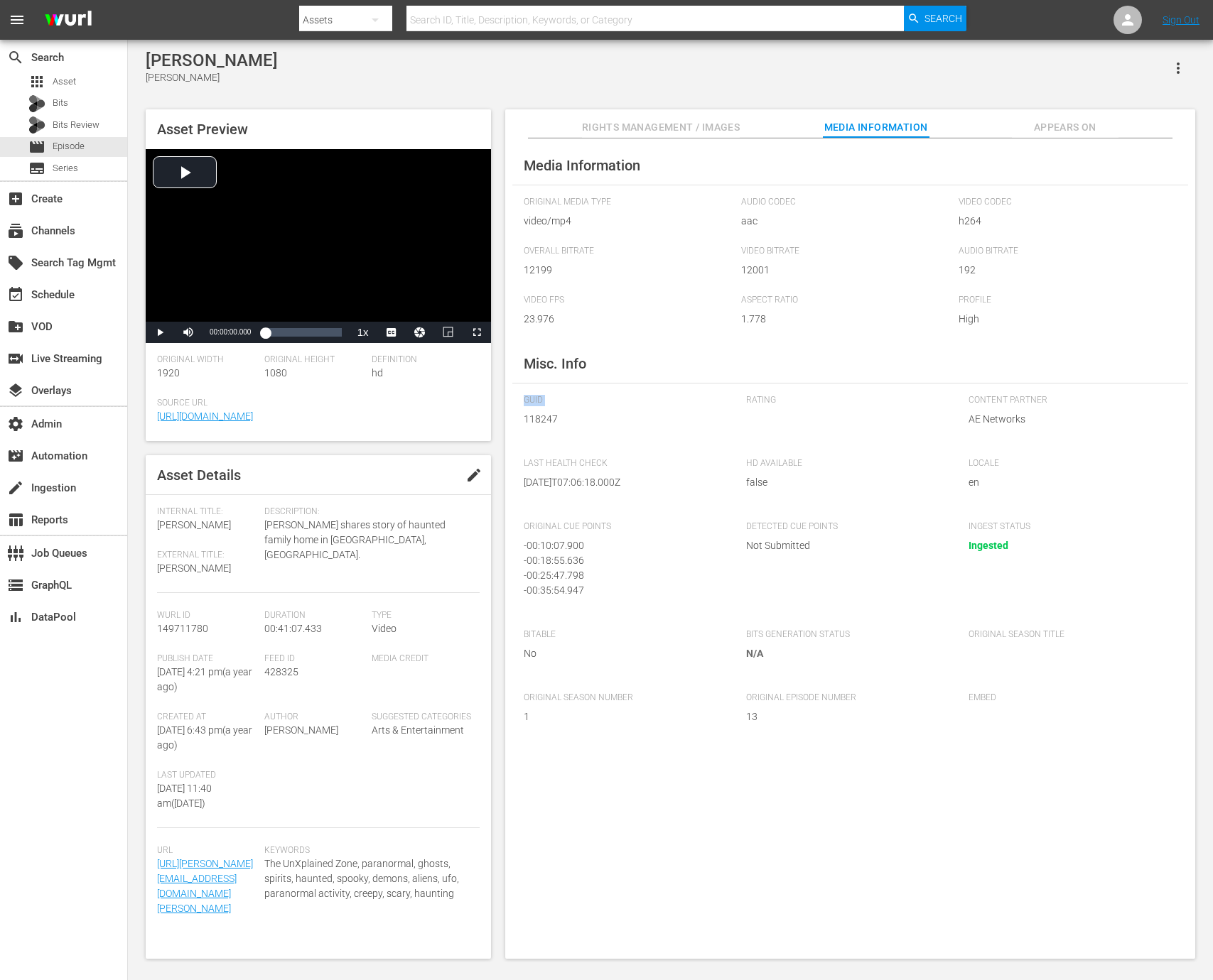
click at [541, 407] on div "GUID 118247" at bounding box center [627, 420] width 208 height 49
click at [541, 410] on div "GUID 118247" at bounding box center [627, 420] width 208 height 49
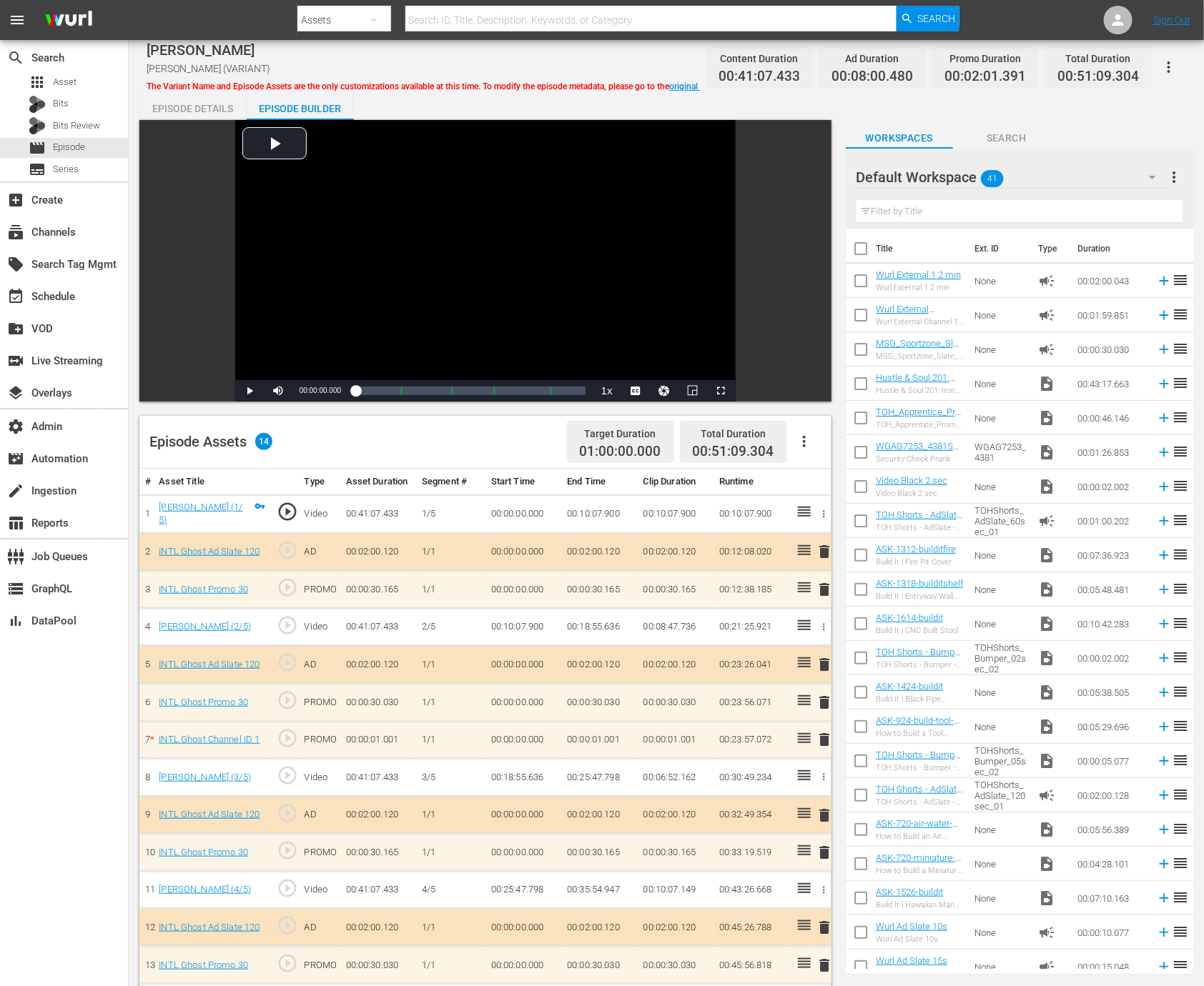
click at [221, 116] on div "Episode Details" at bounding box center [193, 109] width 107 height 35
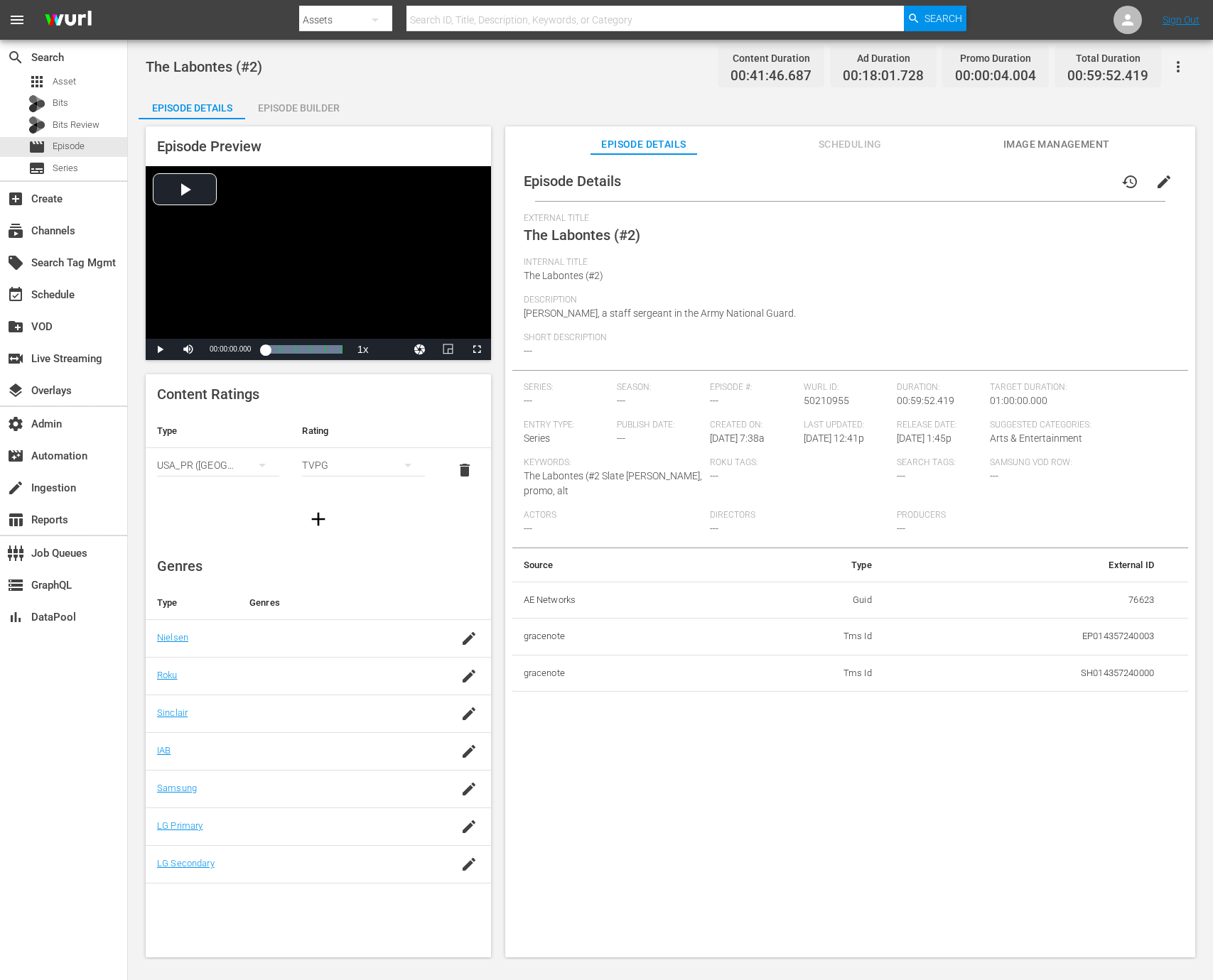
click at [1142, 589] on td "76623" at bounding box center [1024, 600] width 282 height 37
copy td "76623"
click at [309, 100] on div "Episode Builder" at bounding box center [298, 108] width 106 height 35
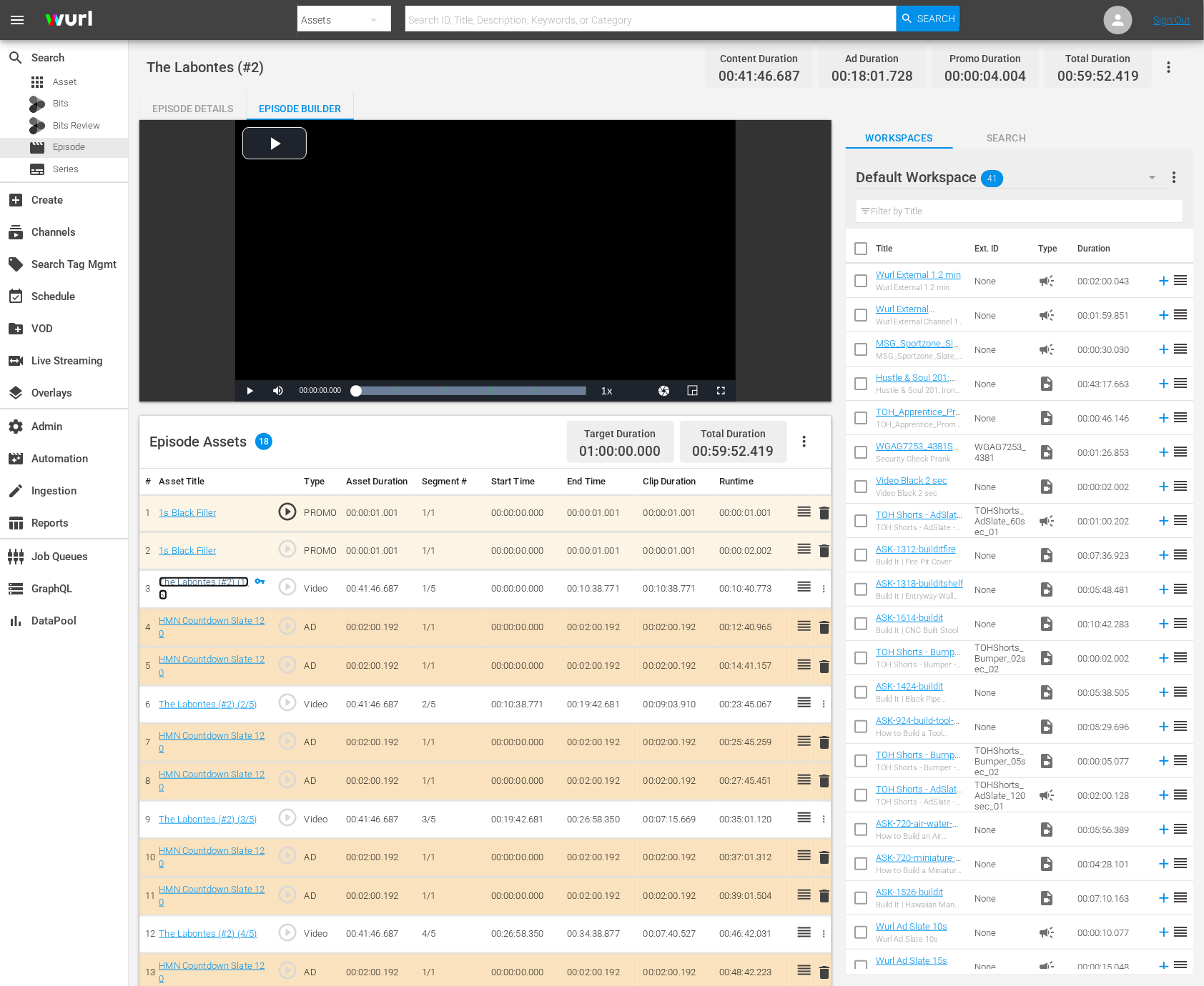
click at [188, 577] on link "The Labontes (#2) (1/5)" at bounding box center [204, 589] width 90 height 24
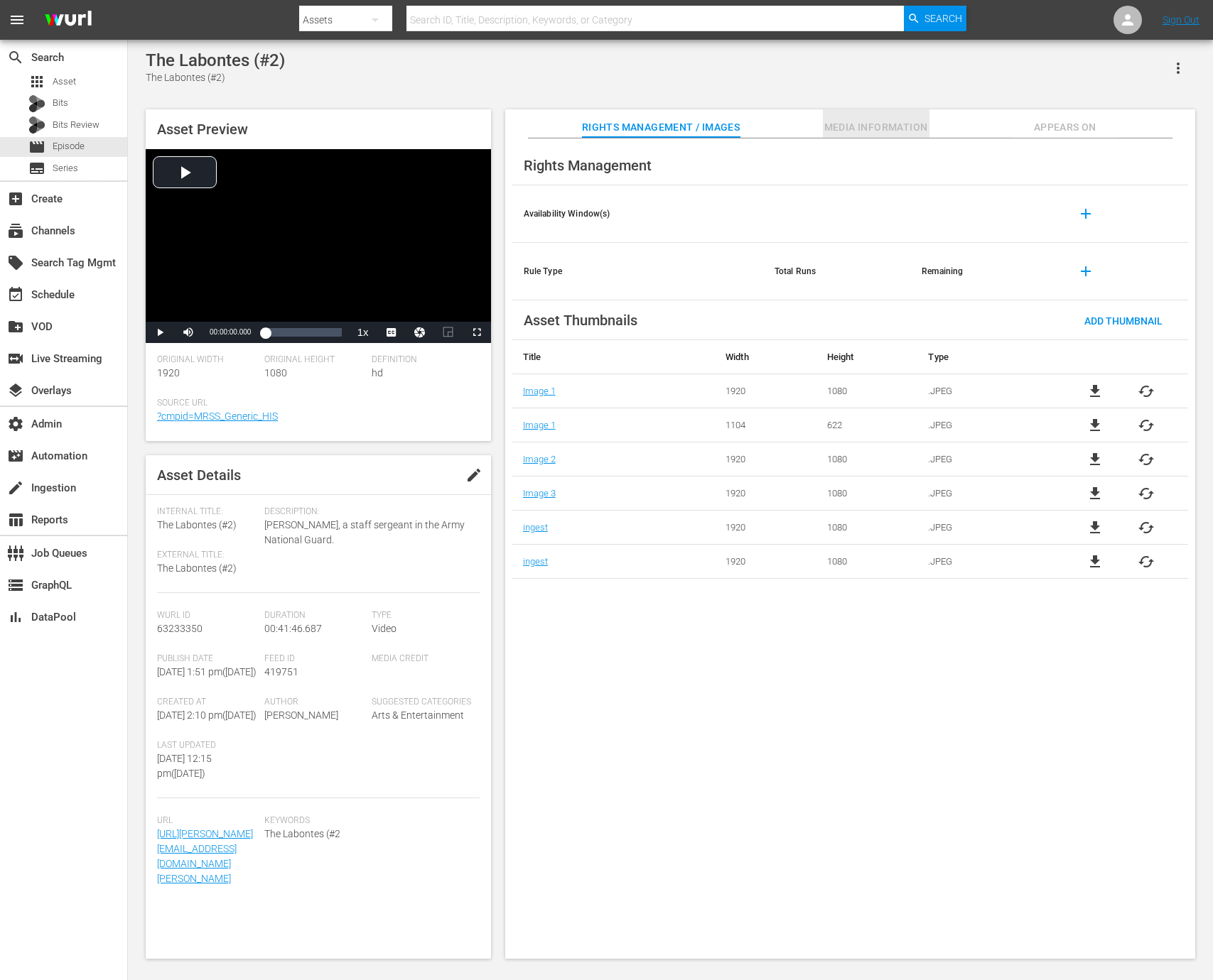
click at [907, 129] on span "Media Information" at bounding box center [875, 127] width 106 height 18
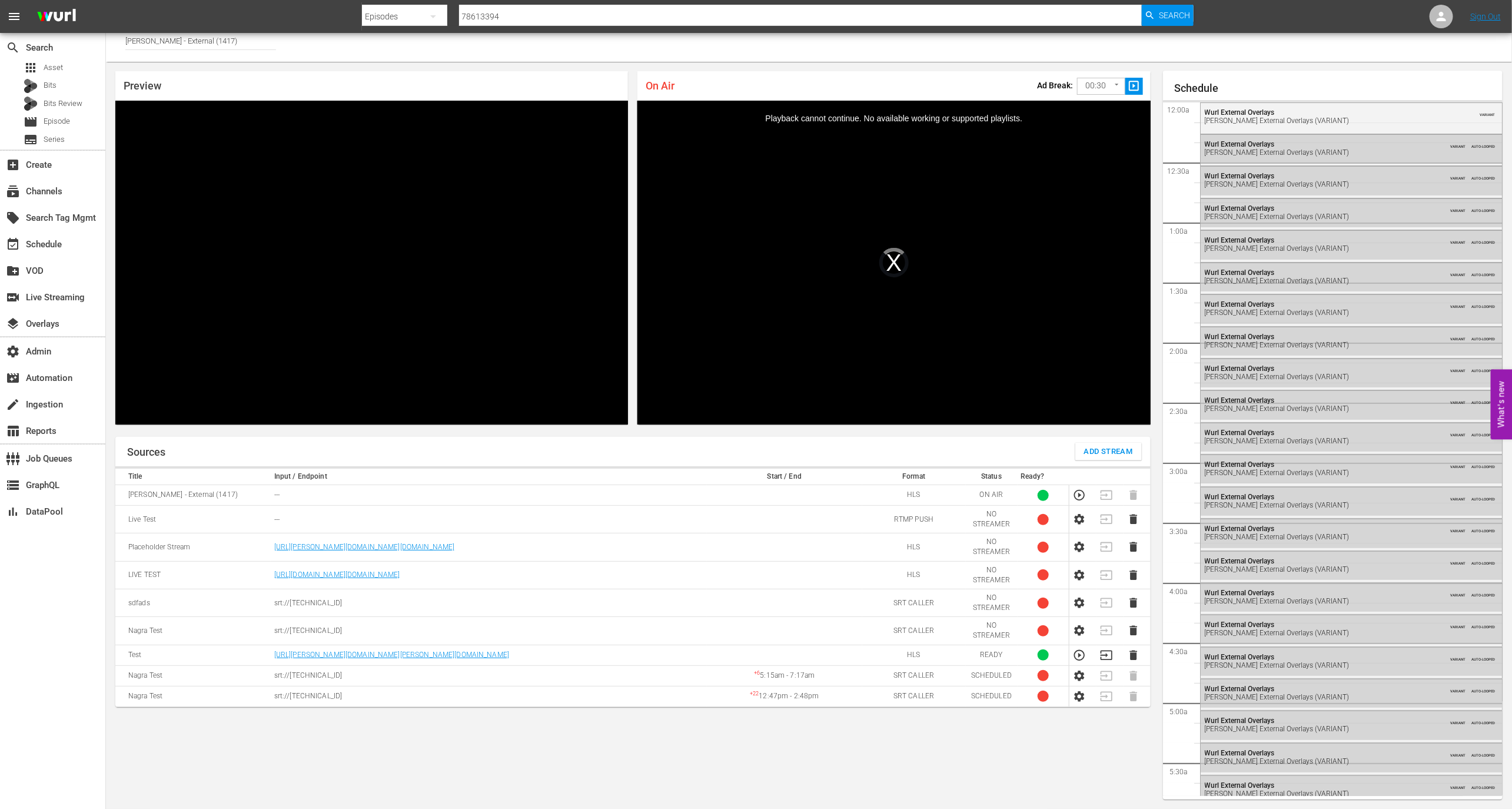
scroll to position [1778, 0]
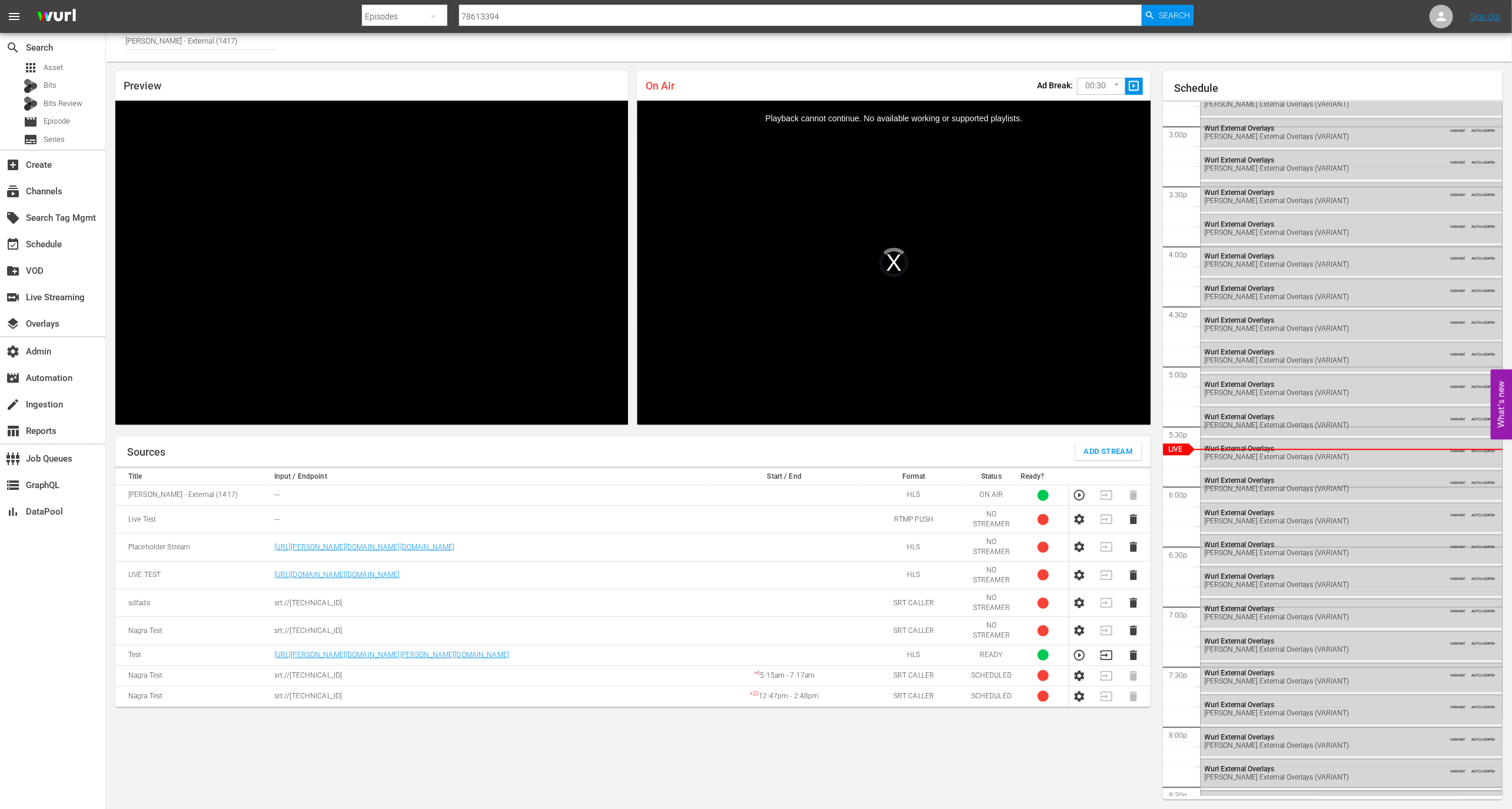
click at [293, 38] on div "Channel Title [PERSON_NAME] - External (1417)" at bounding box center [809, 44] width 1406 height 36
click at [261, 41] on input "[PERSON_NAME] - External (1417)" at bounding box center [200, 40] width 151 height 29
click at [261, 41] on input "Wurl - External (1417)" at bounding box center [200, 40] width 151 height 29
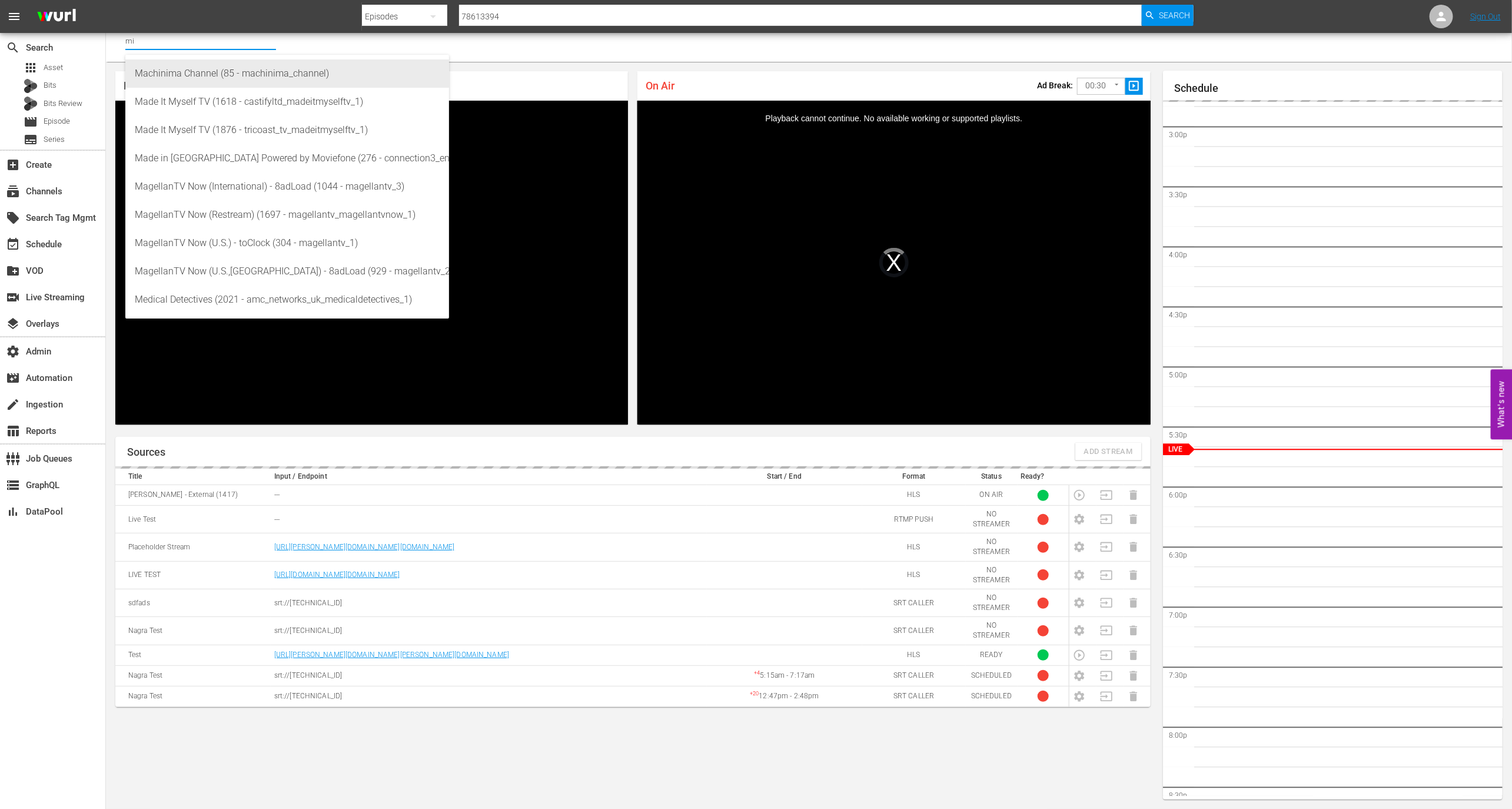
type input "m"
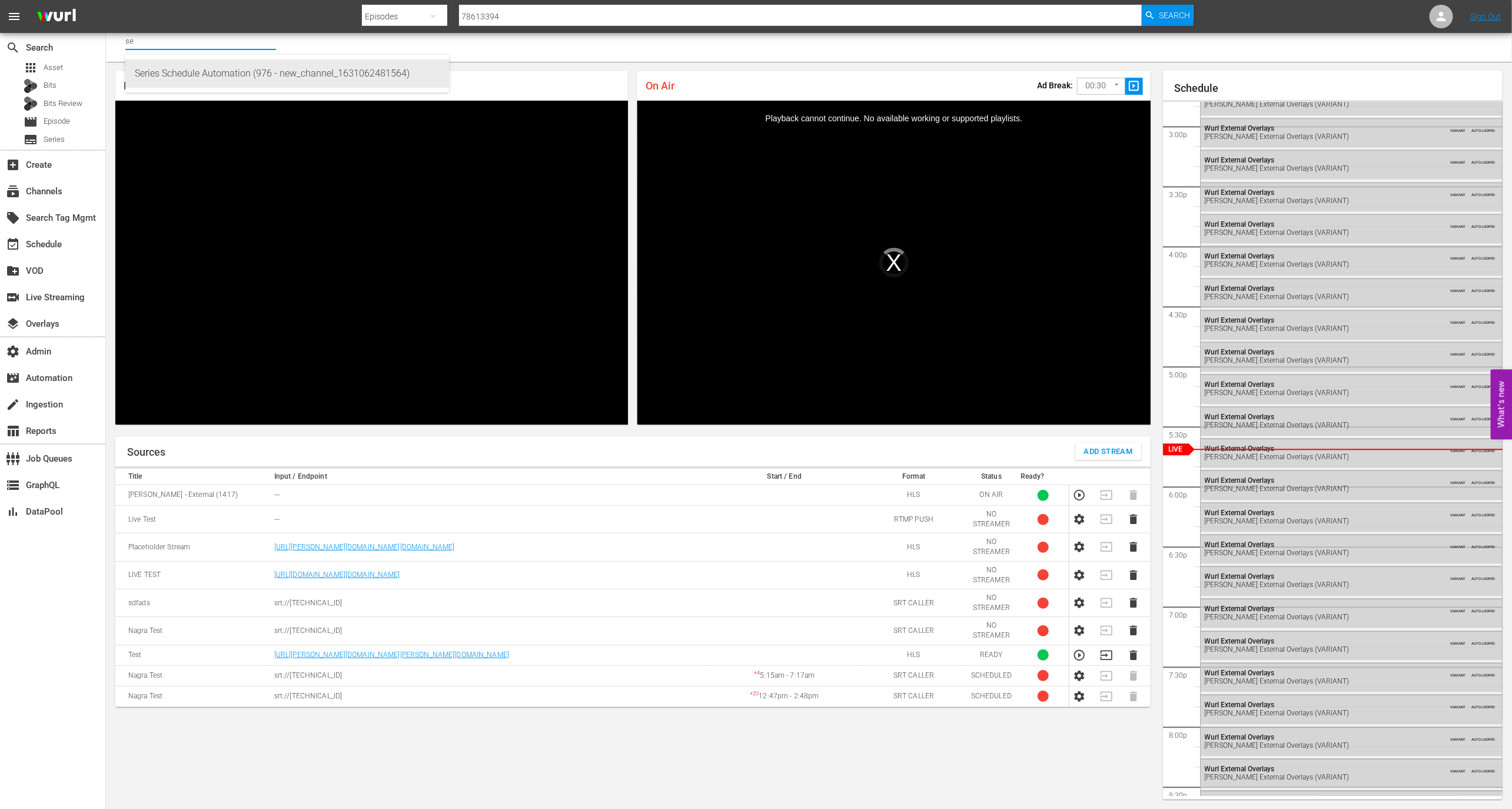
type input "s"
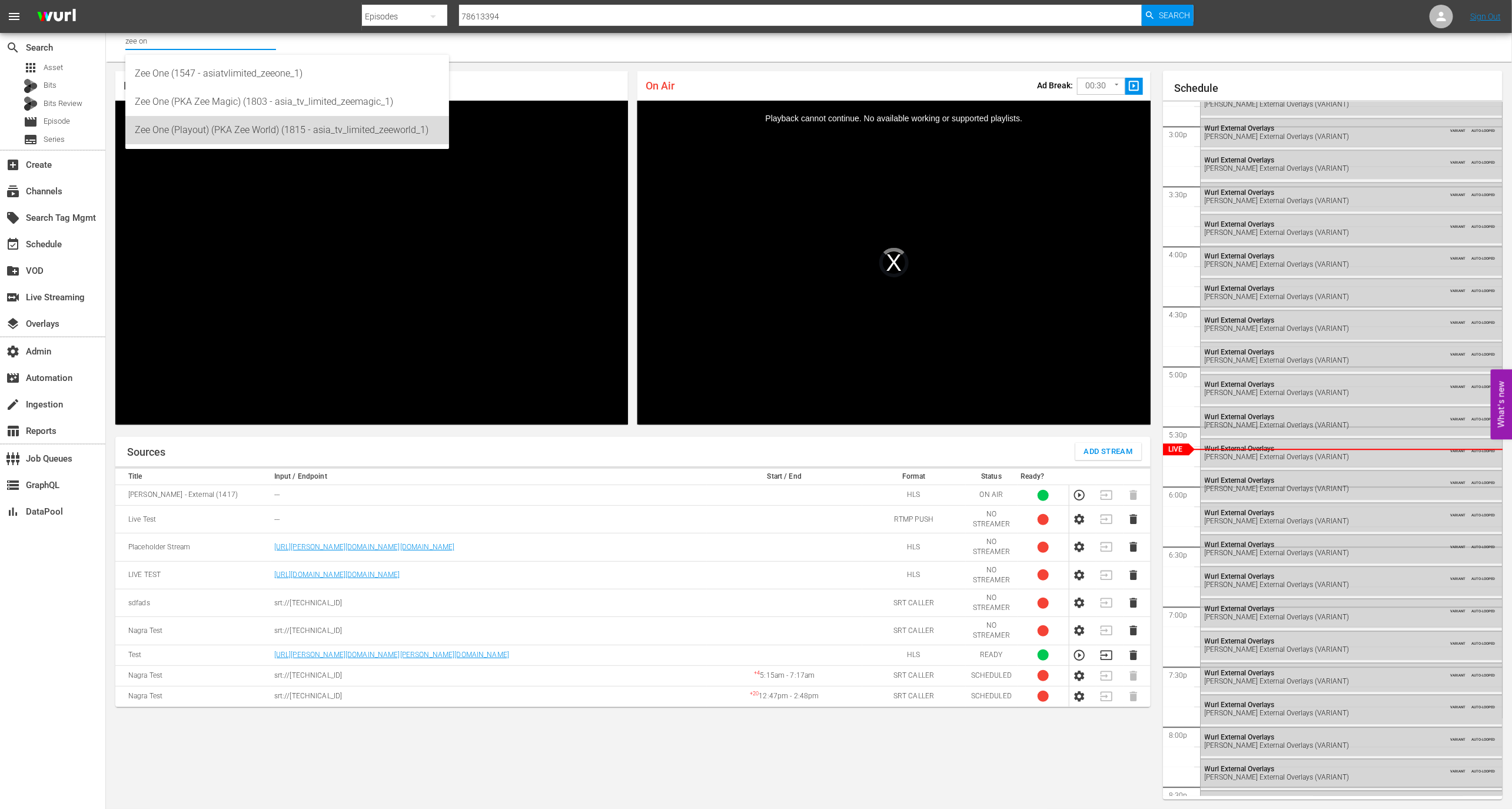
click at [328, 125] on div "Zee One (Playout) (PKA Zee World) (1815 - asia_tv_limited_zeeworld_1)" at bounding box center [287, 130] width 305 height 29
type input "Zee One (Playout) (PKA Zee World) (1815 - asia_tv_limited_zeeworld_1)"
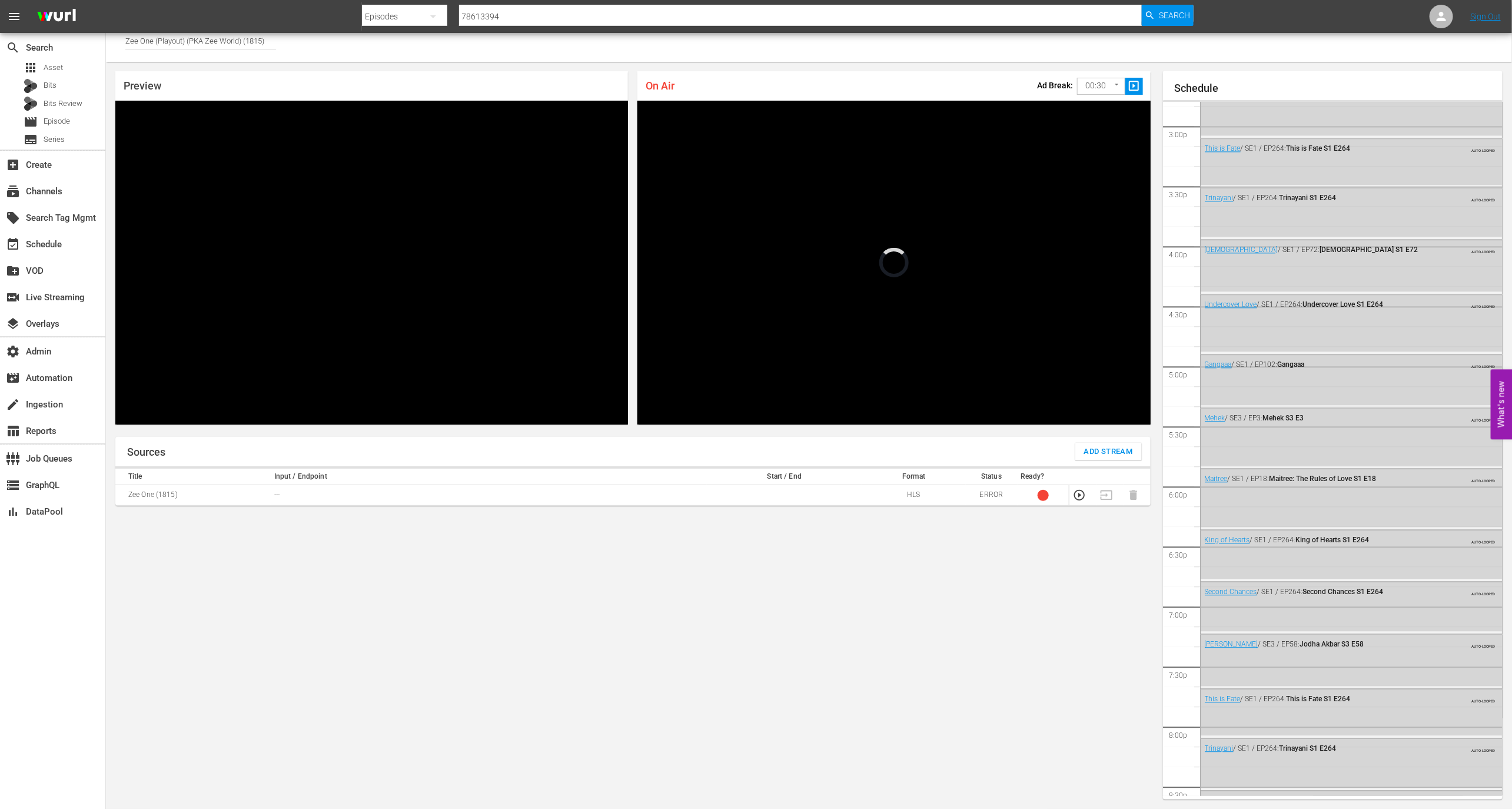
scroll to position [26, 0]
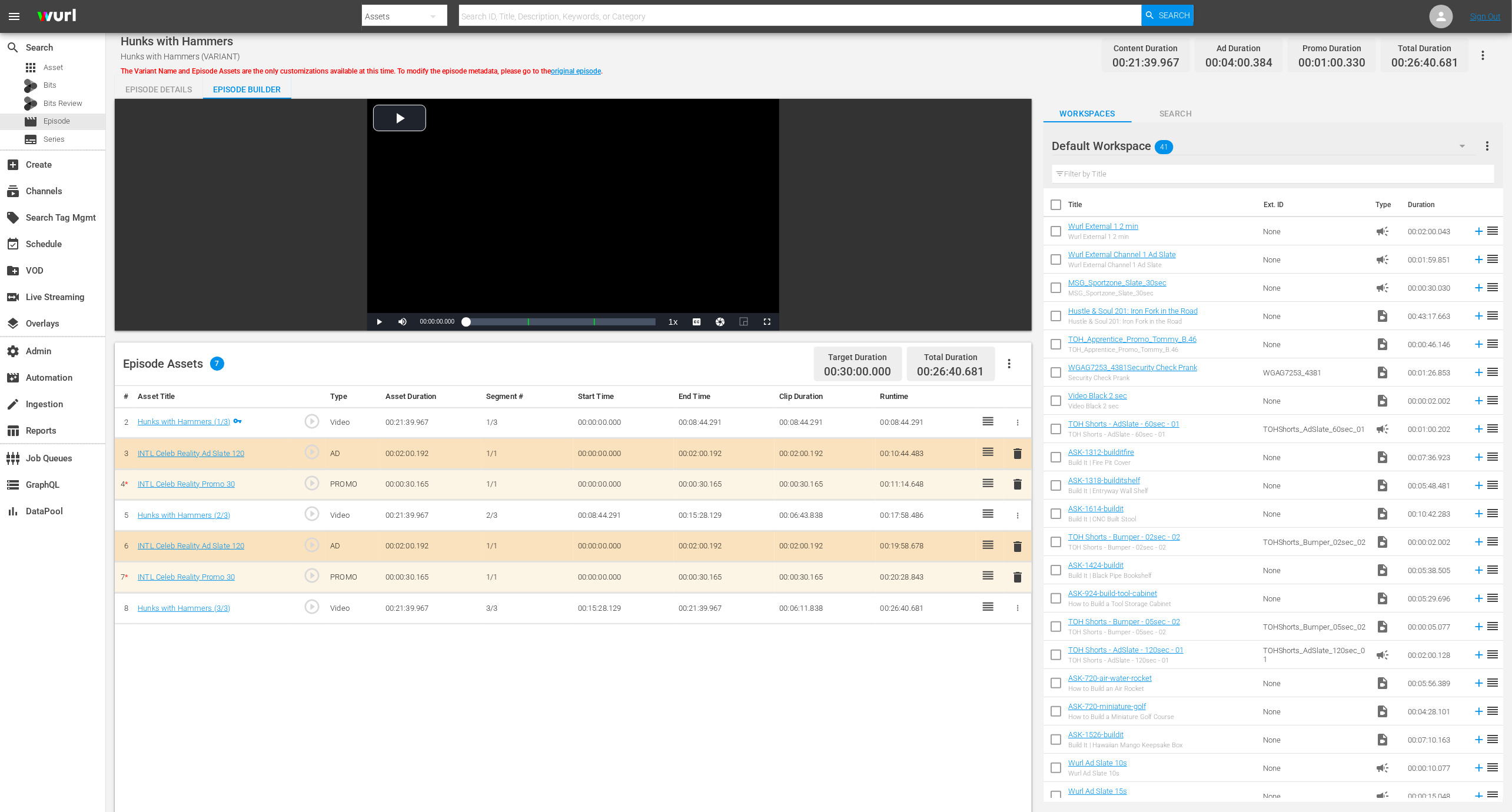
click at [178, 83] on div "Episode Details" at bounding box center [159, 90] width 88 height 29
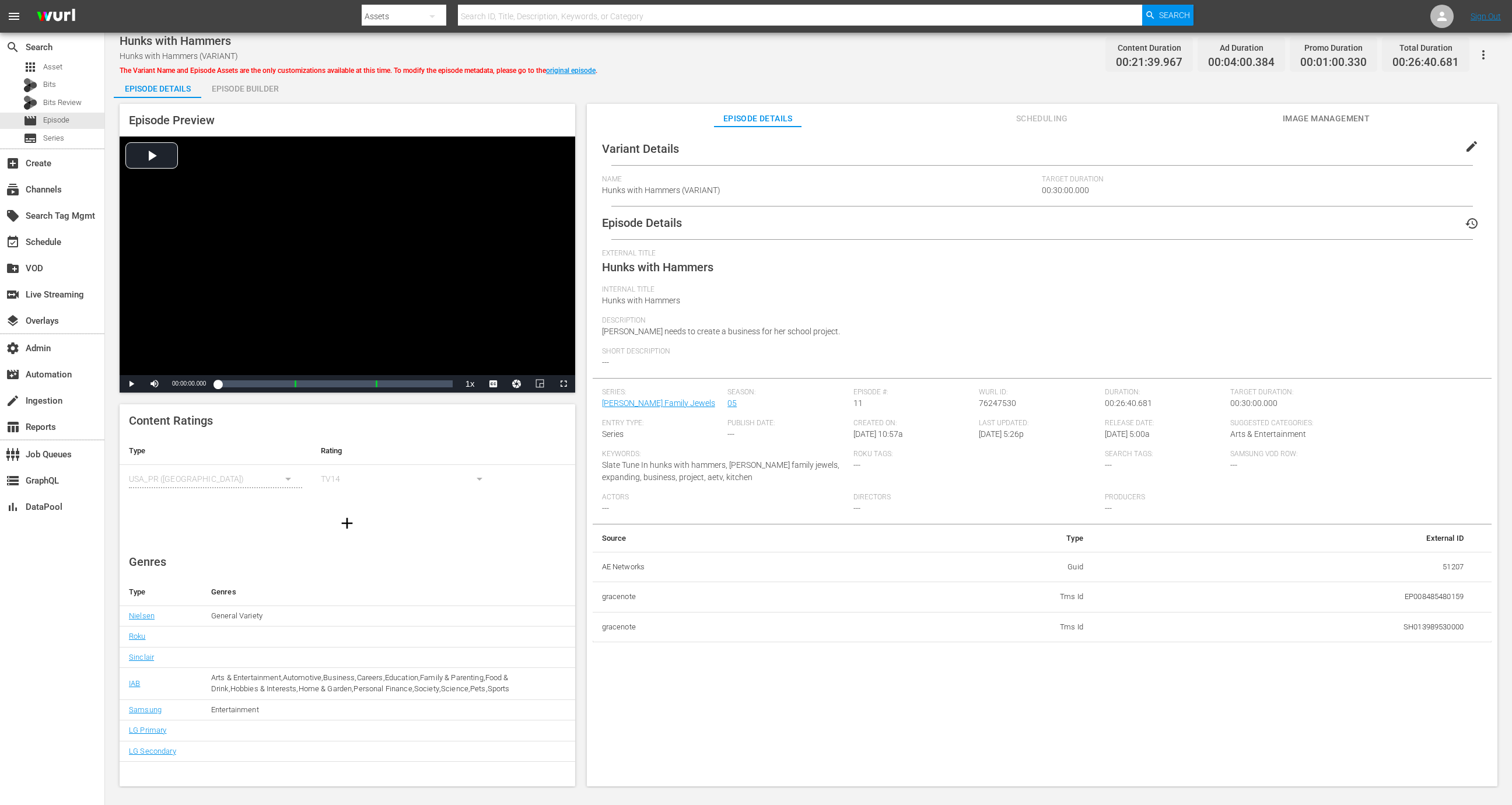
click at [1452, 568] on td "51207" at bounding box center [1282, 568] width 380 height 31
copy td "51207"
click at [250, 92] on div "Episode Builder" at bounding box center [245, 89] width 87 height 28
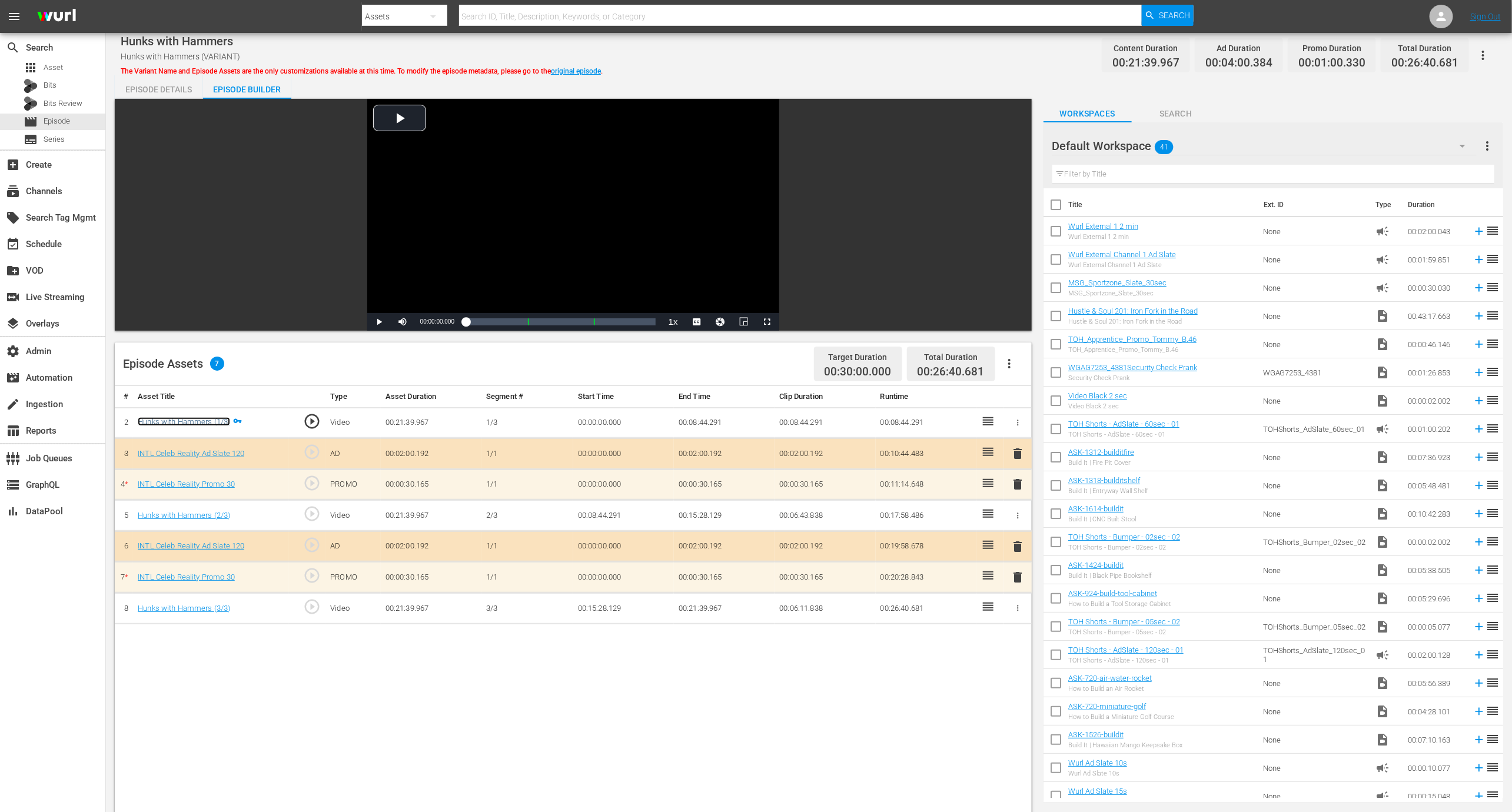
click at [215, 424] on link "Hunks with Hammers (1/3)" at bounding box center [184, 421] width 93 height 8
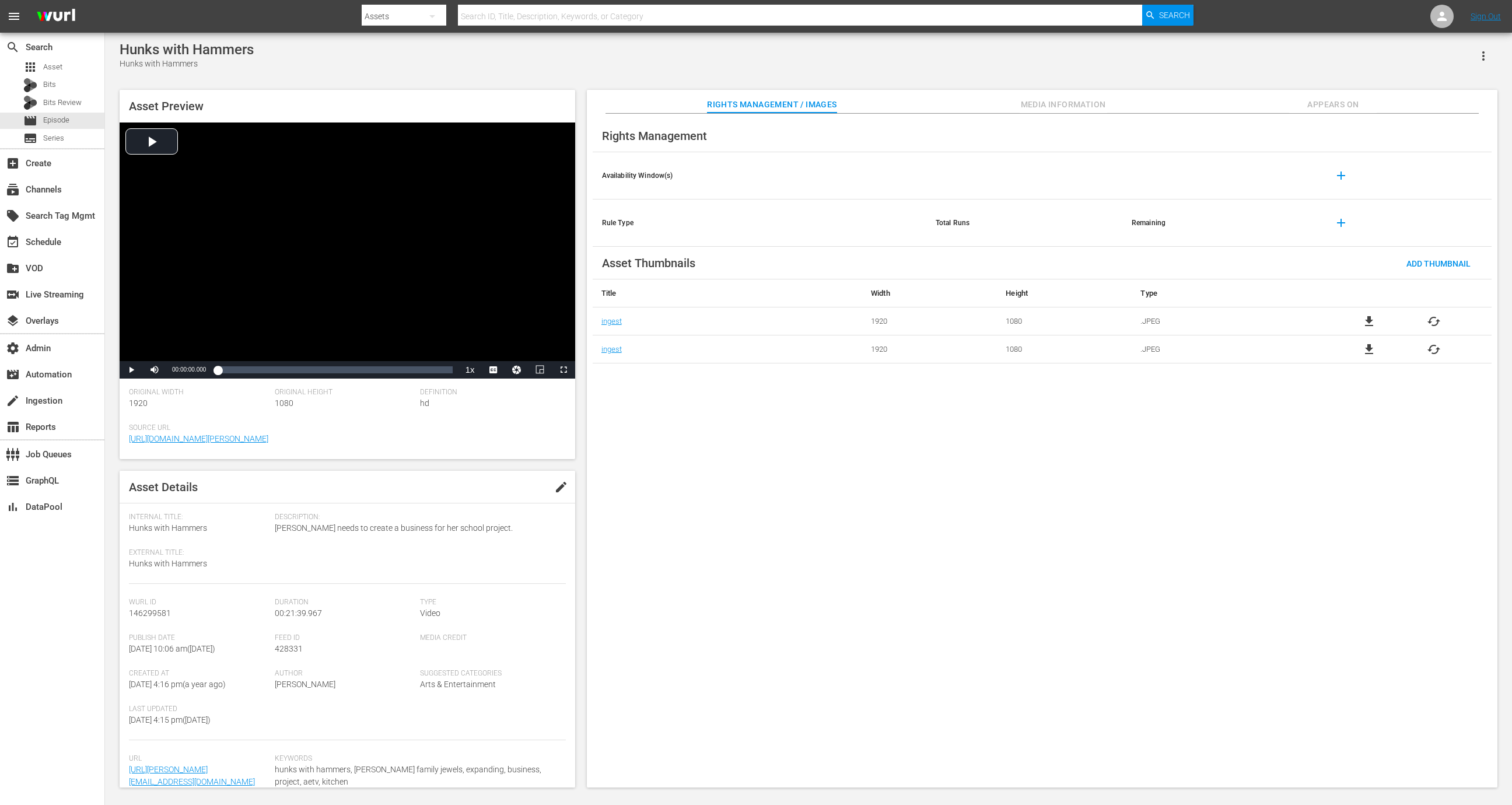
click at [1034, 104] on span "Media Information" at bounding box center [1063, 104] width 87 height 15
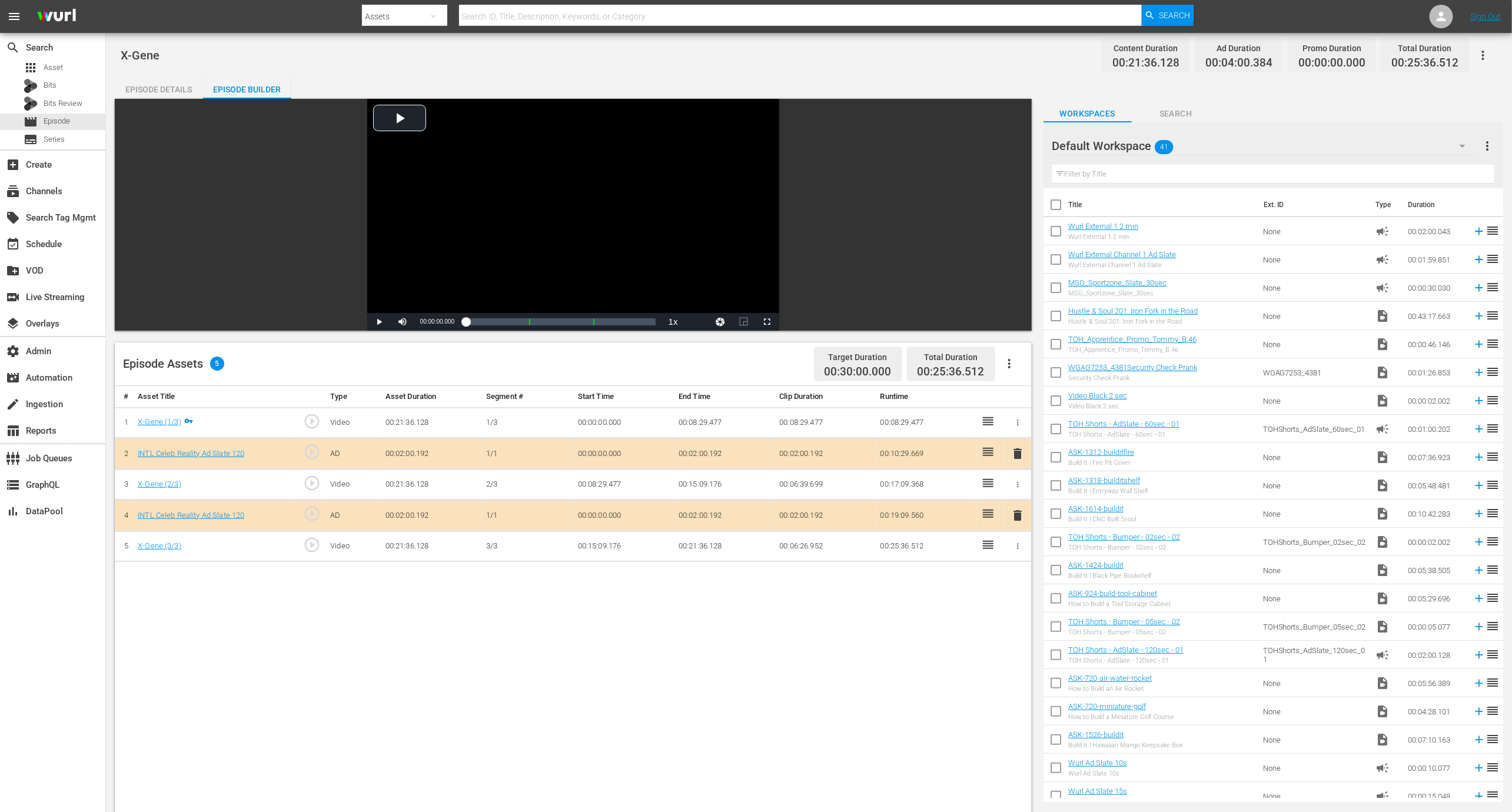
click at [132, 75] on div "X-Gene Content Duration 00:21:36.128 Ad Duration 00:04:00.384 Promo Duration 00…" at bounding box center [809, 576] width 1406 height 1086
click at [150, 88] on div "Episode Details" at bounding box center [159, 90] width 88 height 29
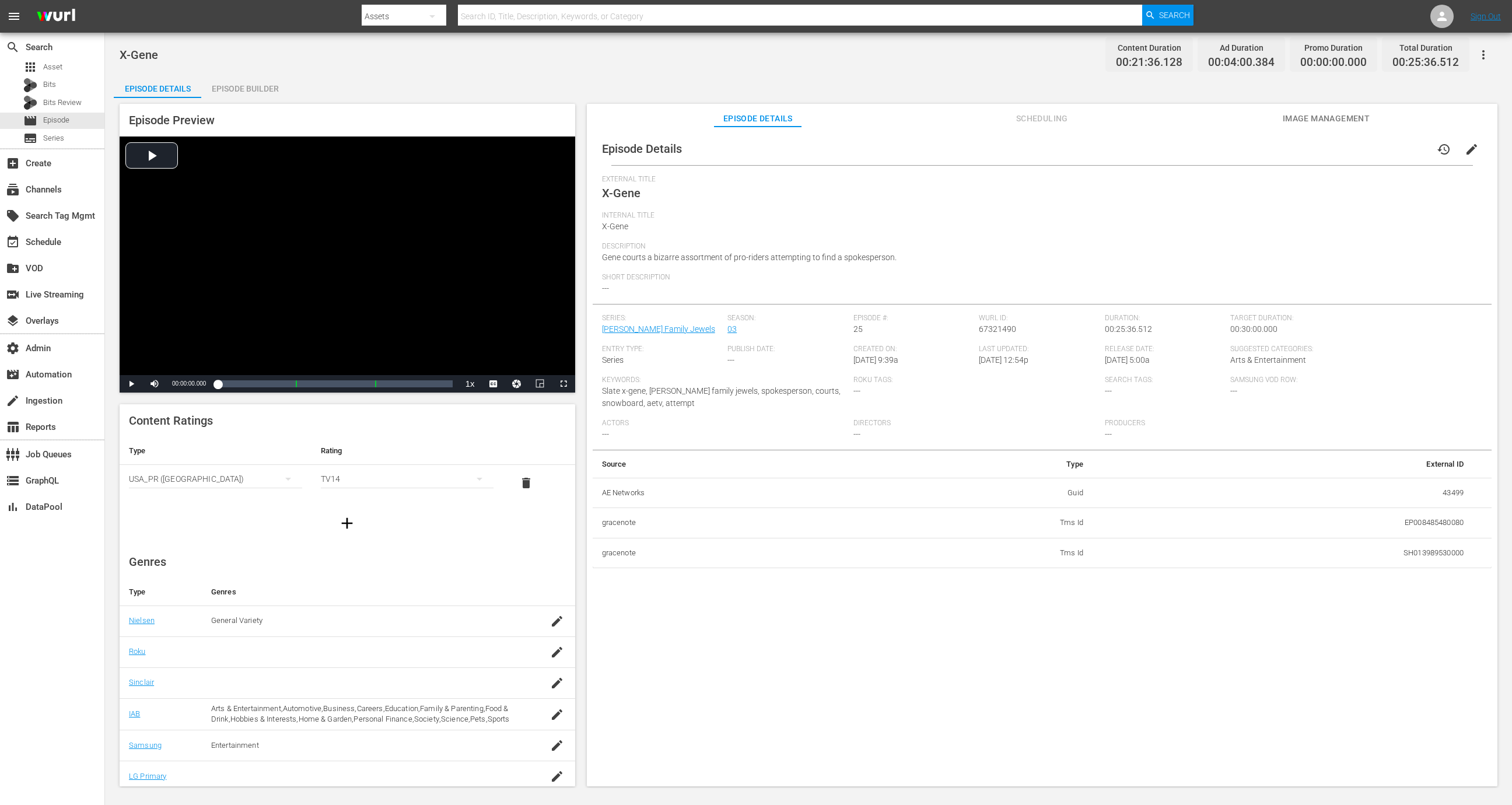
click at [1448, 492] on td "43499" at bounding box center [1282, 493] width 380 height 31
copy td "43499"
click at [239, 87] on div "Episode Builder" at bounding box center [245, 89] width 87 height 28
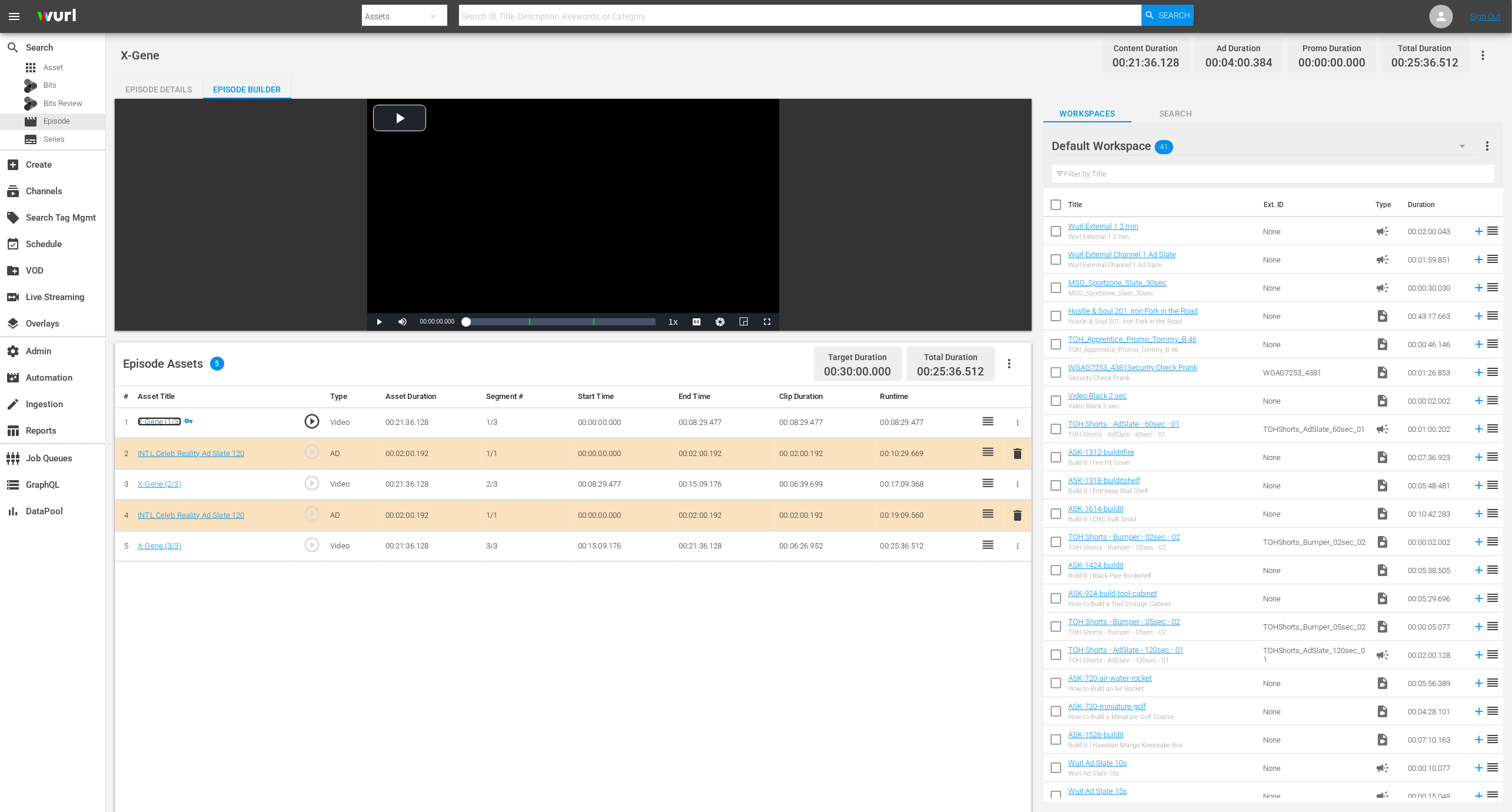
click at [172, 422] on link "X-Gene (1/3)" at bounding box center [159, 421] width 43 height 8
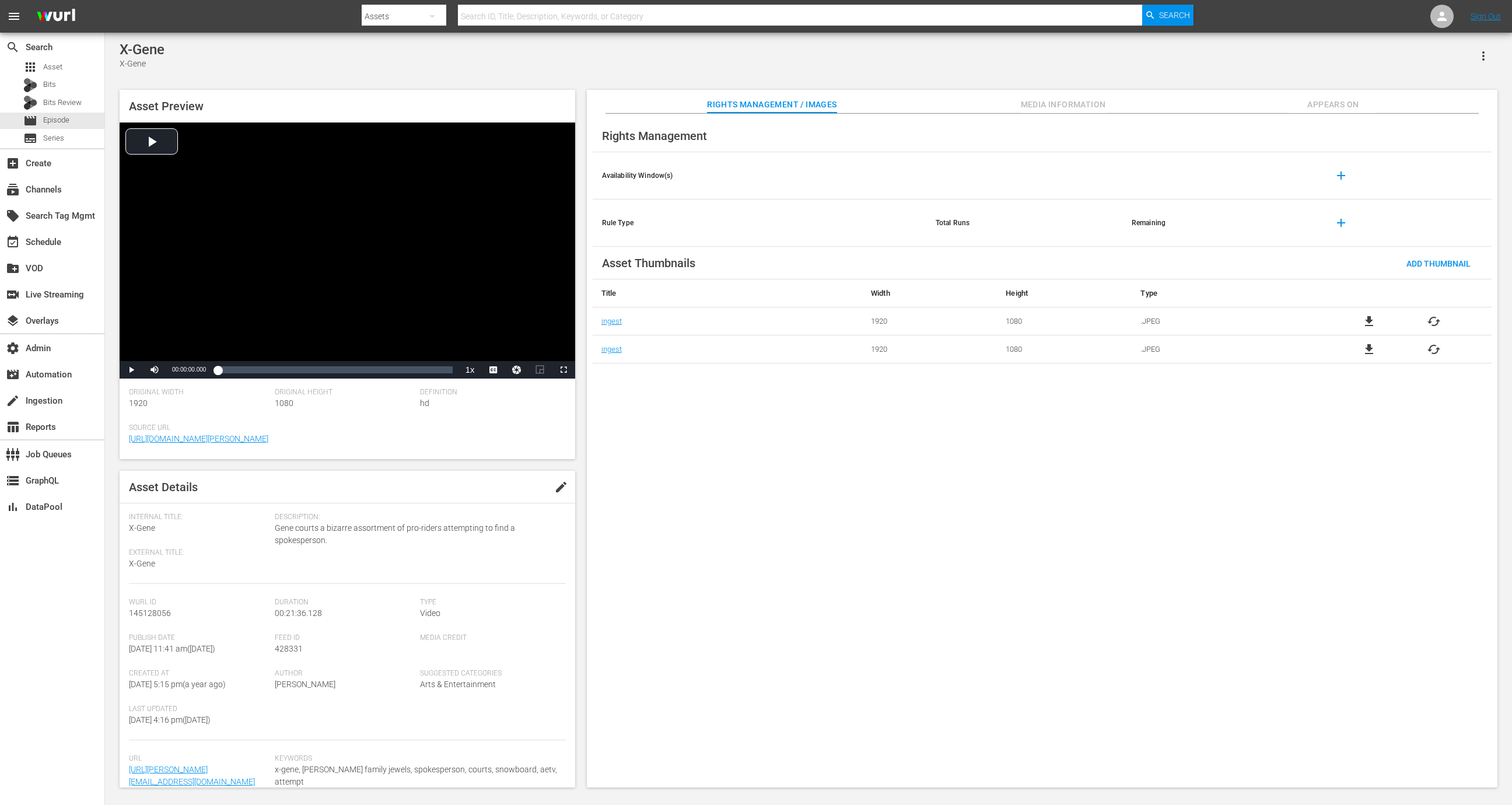
click at [1027, 106] on span "Media Information" at bounding box center [1063, 104] width 87 height 15
